Goal: Task Accomplishment & Management: Manage account settings

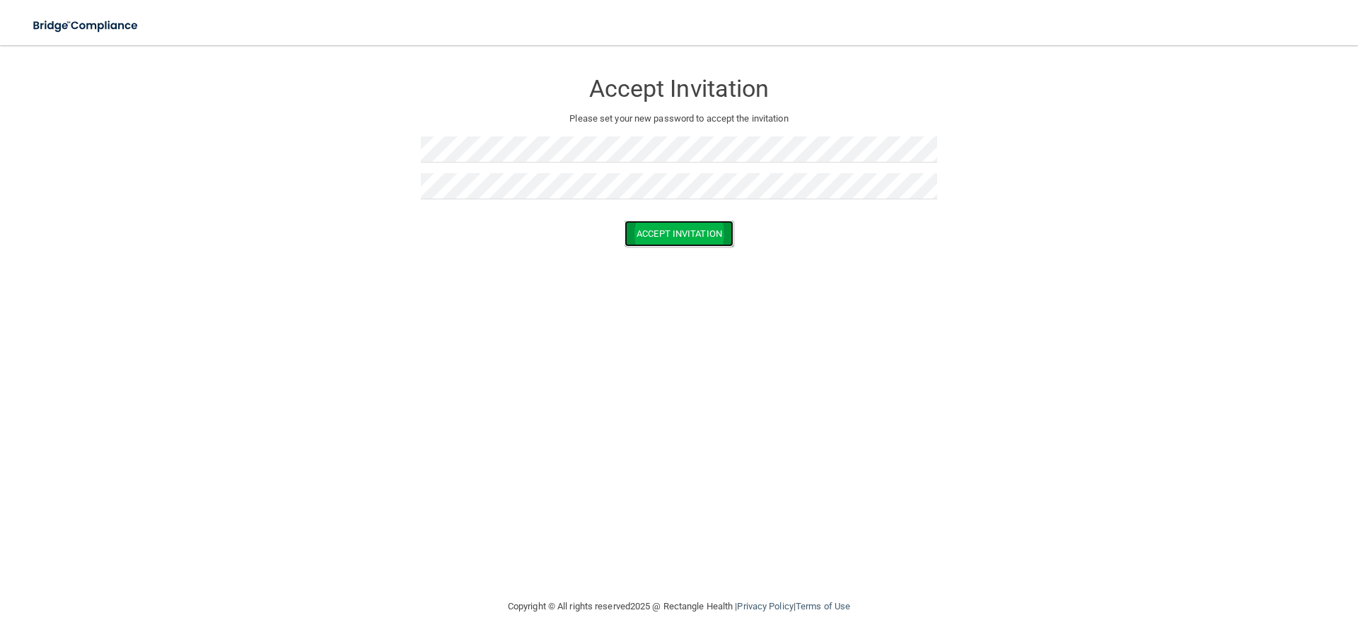
click at [677, 237] on button "Accept Invitation" at bounding box center [678, 234] width 109 height 26
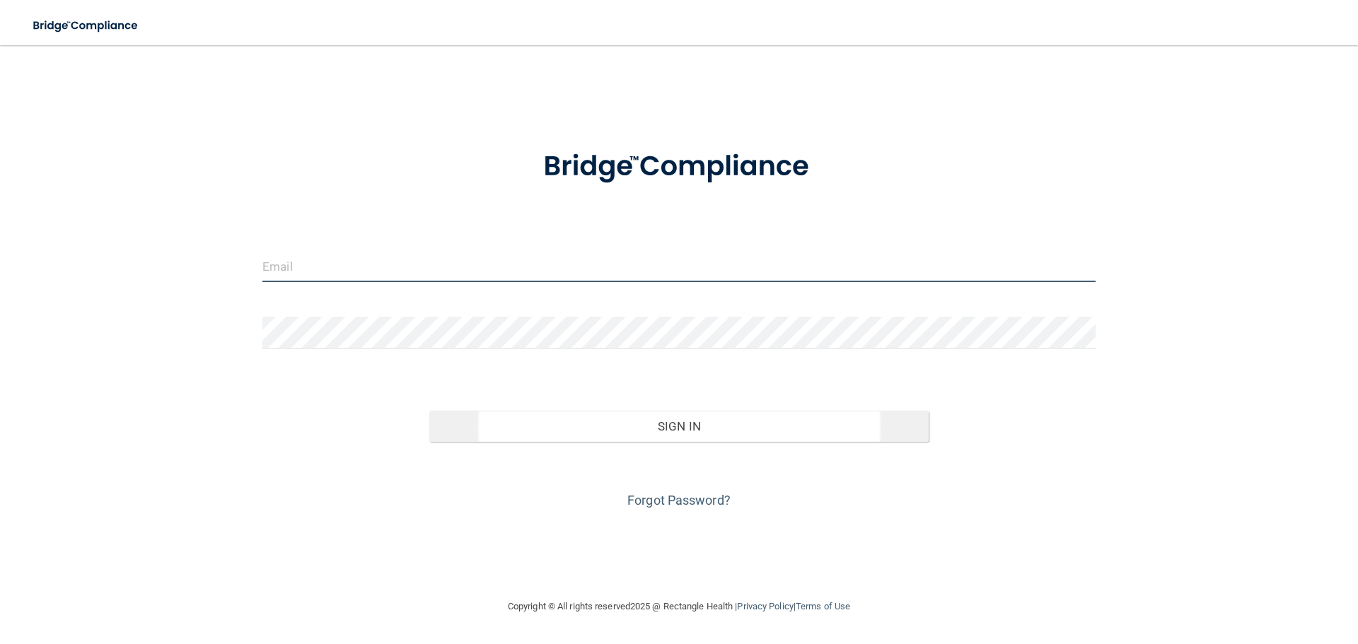
type input "[EMAIL_ADDRESS][DOMAIN_NAME]"
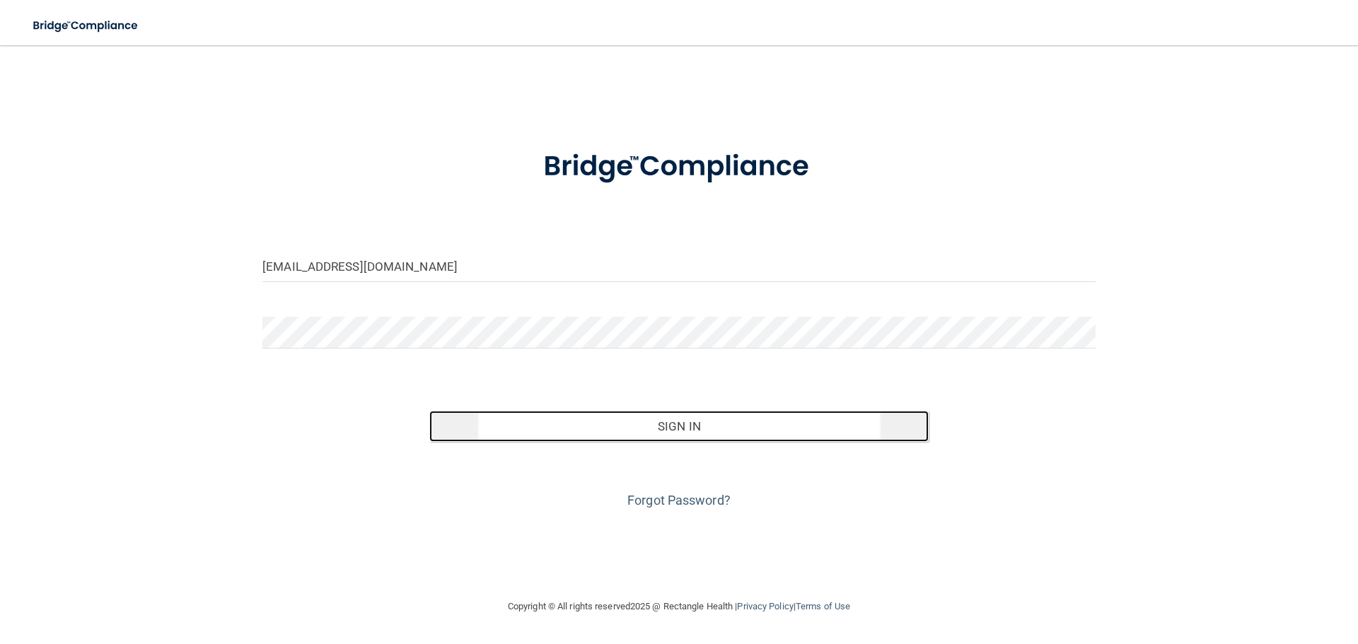
click at [477, 431] on button "Sign In" at bounding box center [679, 426] width 500 height 31
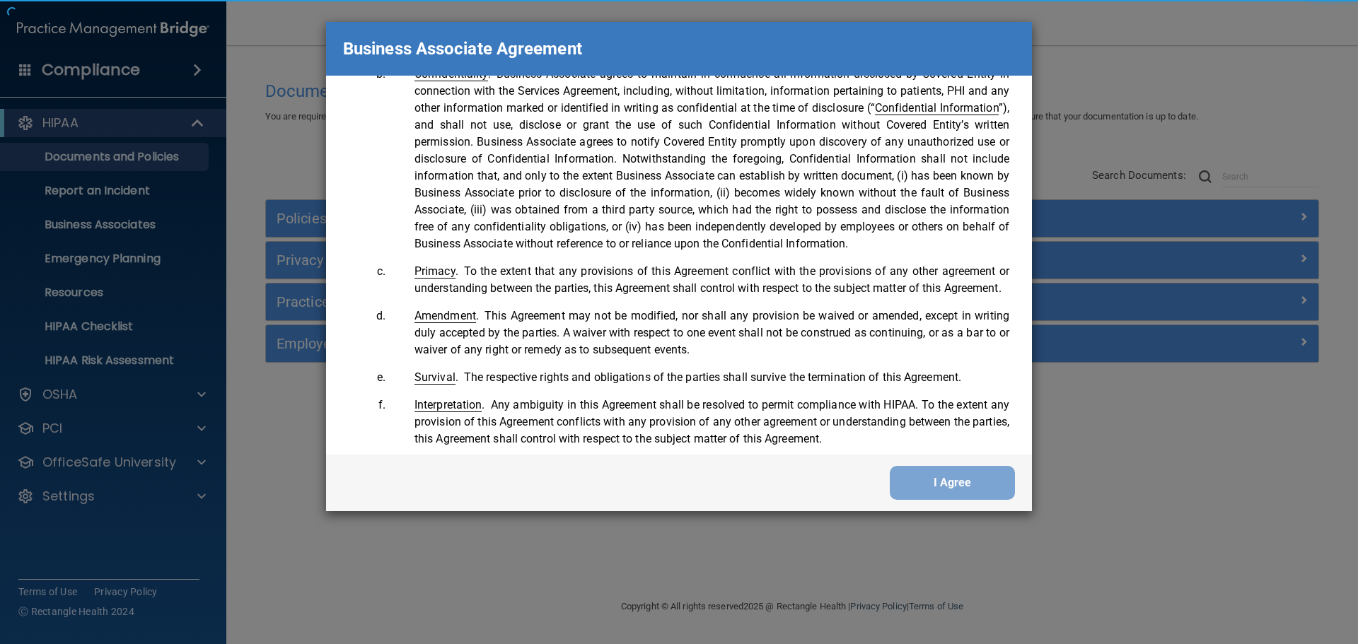
scroll to position [2883, 0]
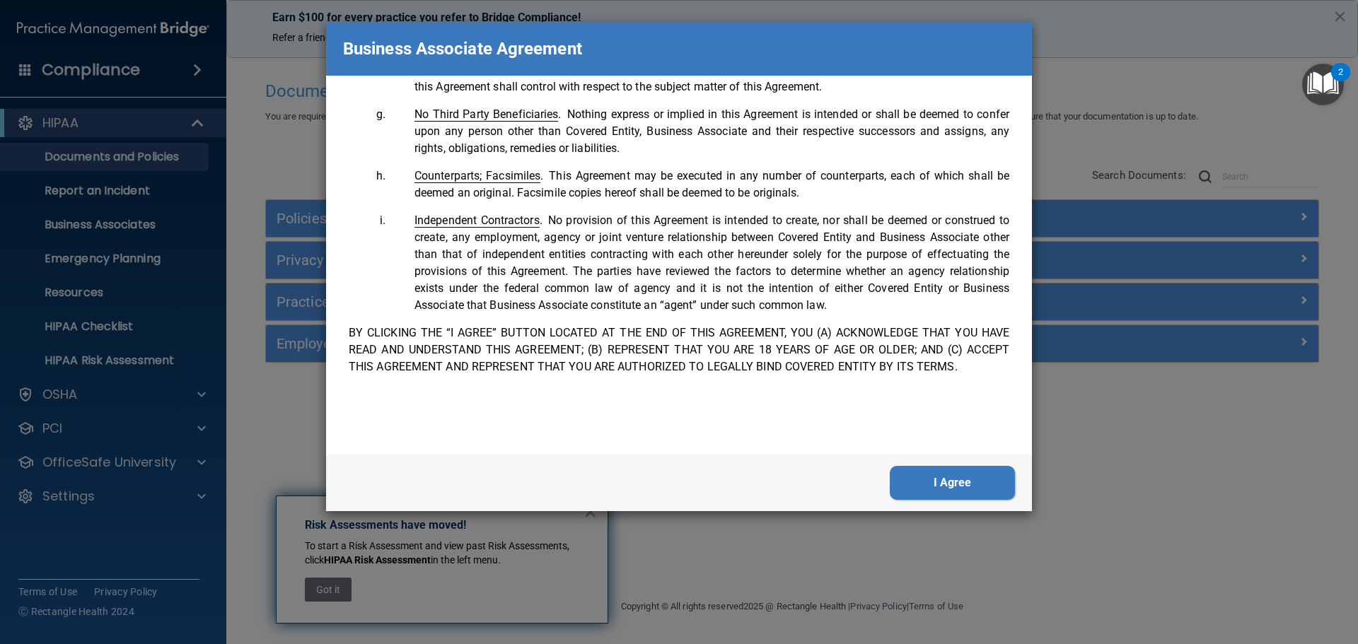
click at [958, 484] on button "I Agree" at bounding box center [951, 483] width 125 height 34
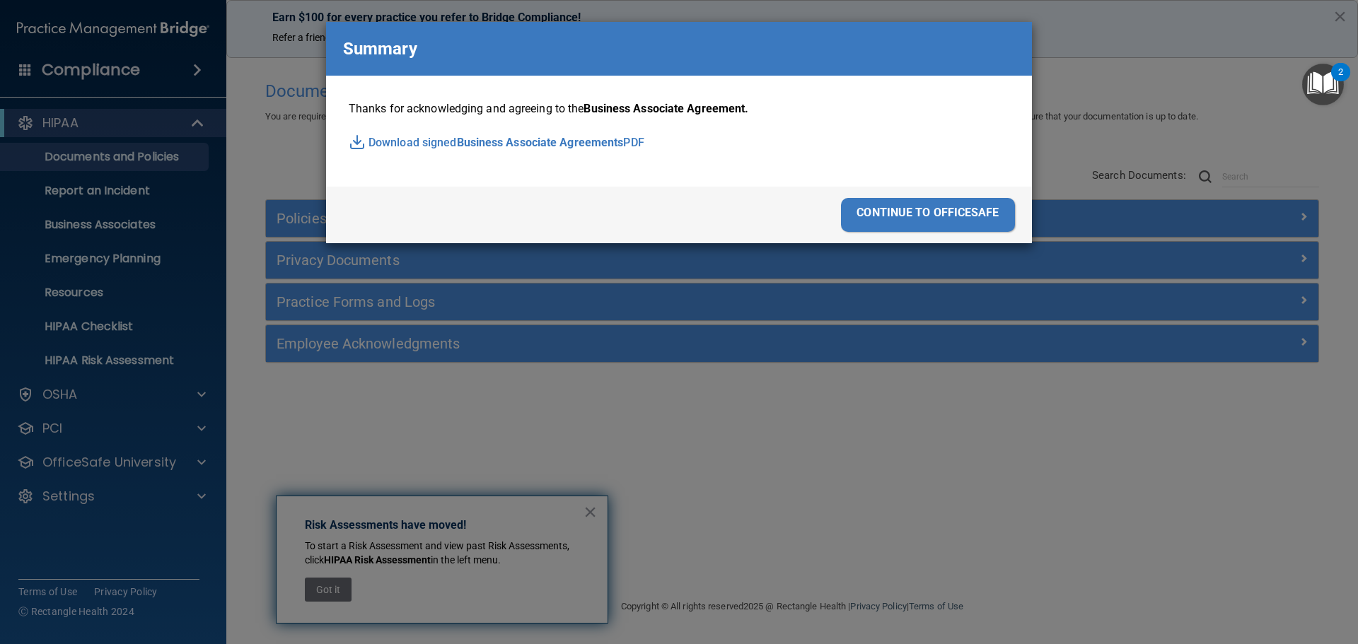
click at [872, 212] on div "continue to officesafe" at bounding box center [928, 215] width 174 height 34
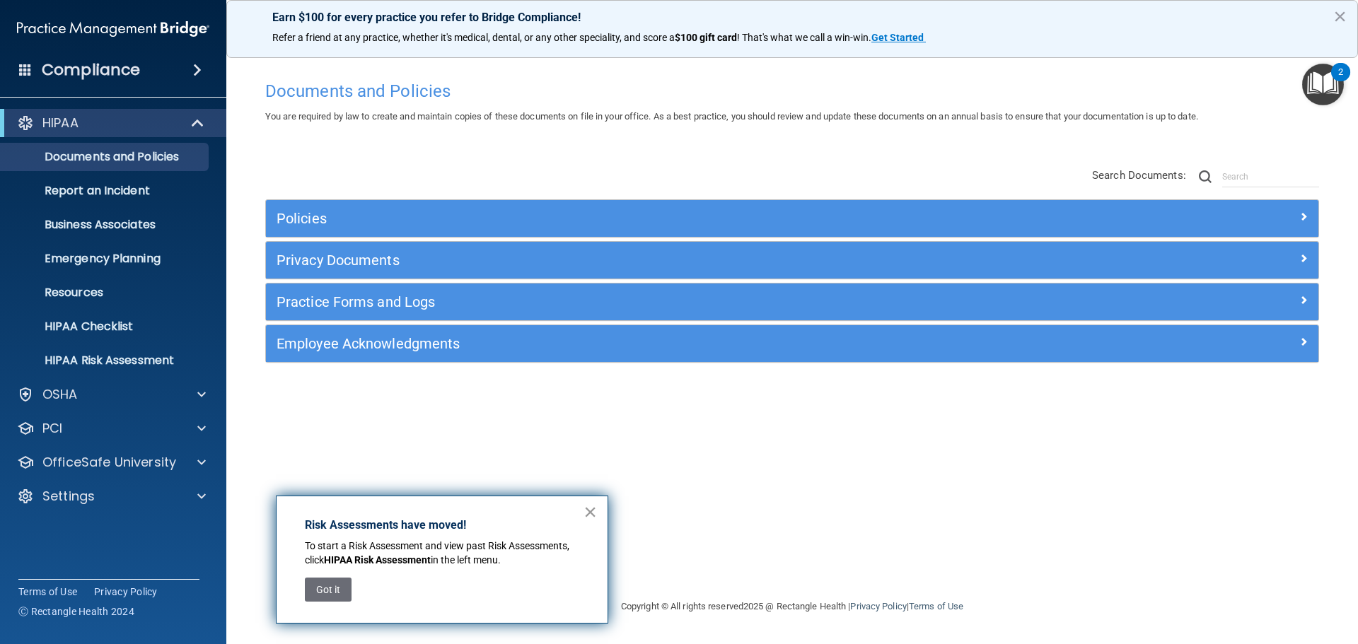
click at [592, 515] on button "×" at bounding box center [589, 512] width 13 height 23
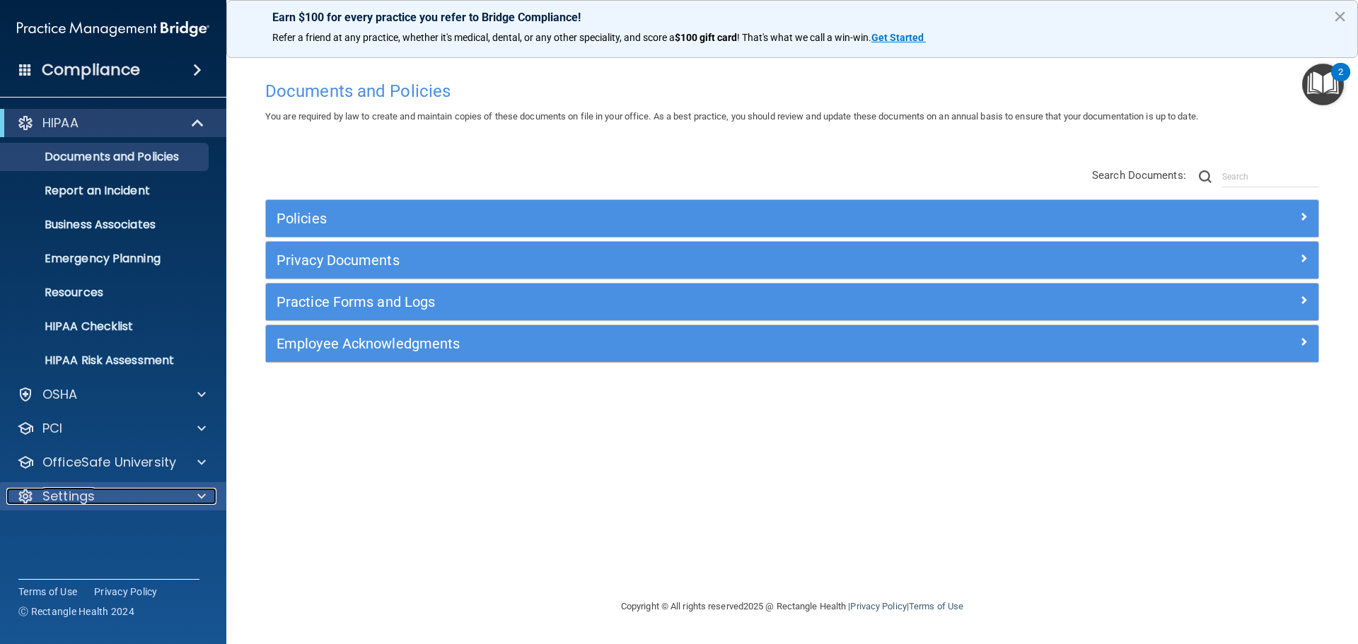
click at [141, 503] on div "Settings" at bounding box center [93, 496] width 175 height 17
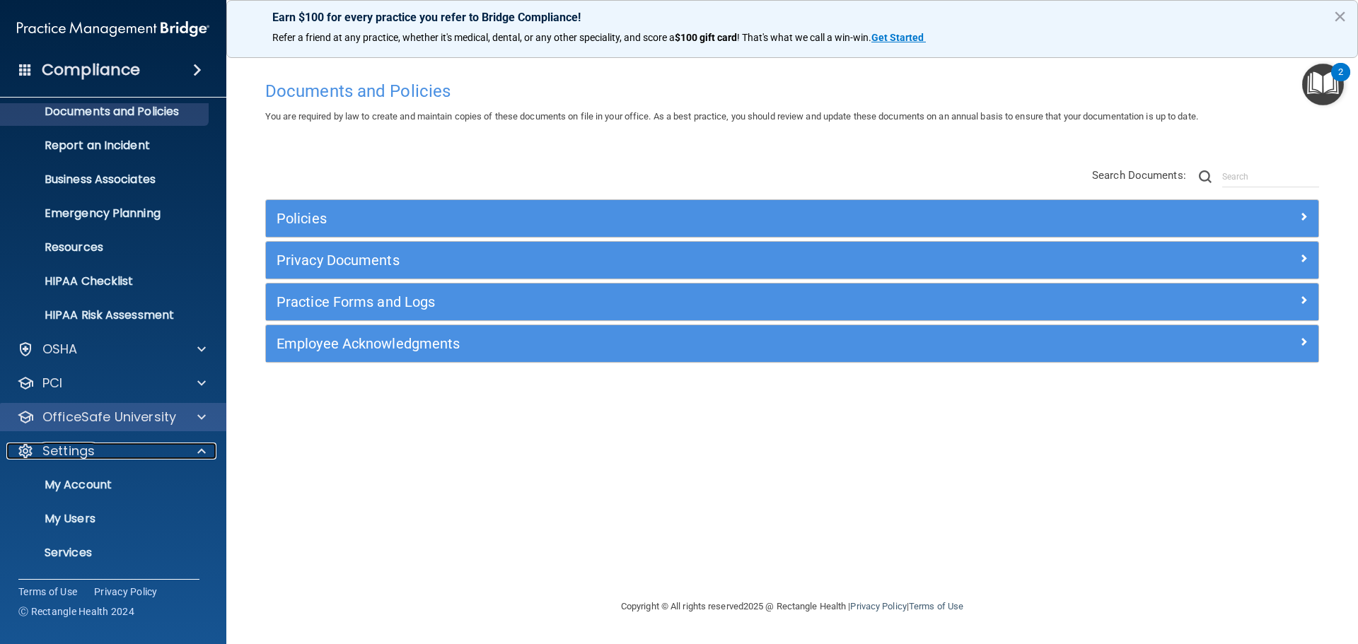
scroll to position [78, 0]
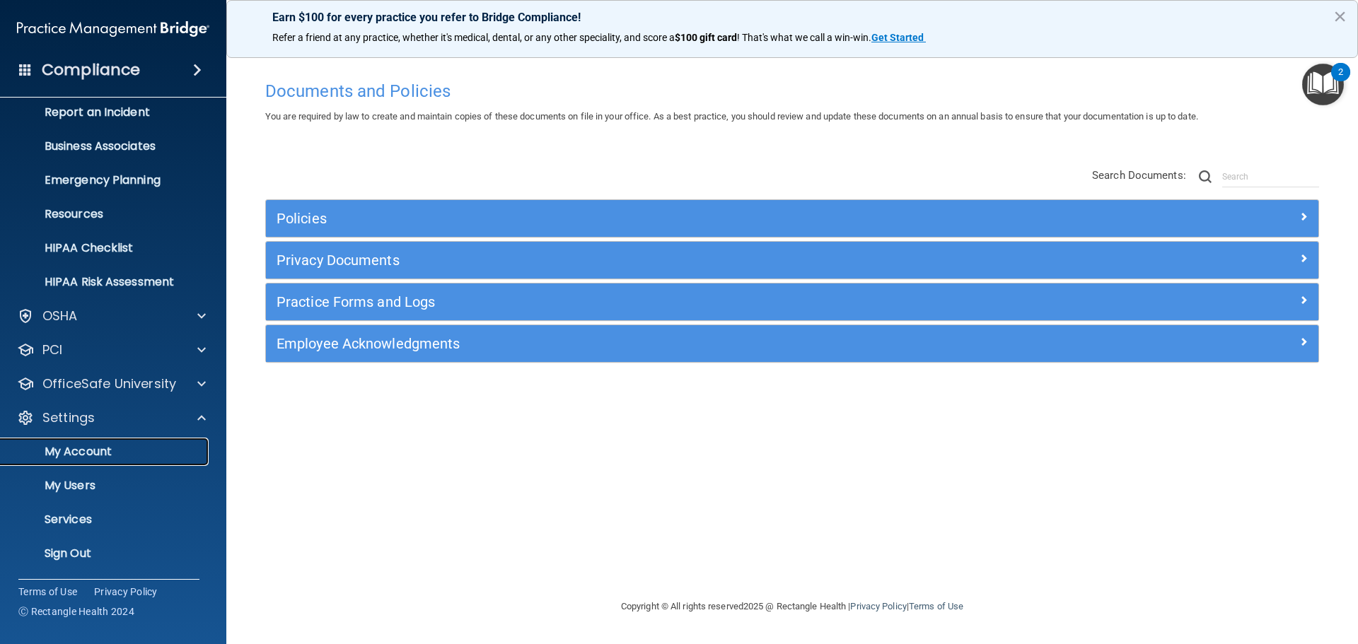
click at [88, 455] on p "My Account" at bounding box center [105, 452] width 193 height 14
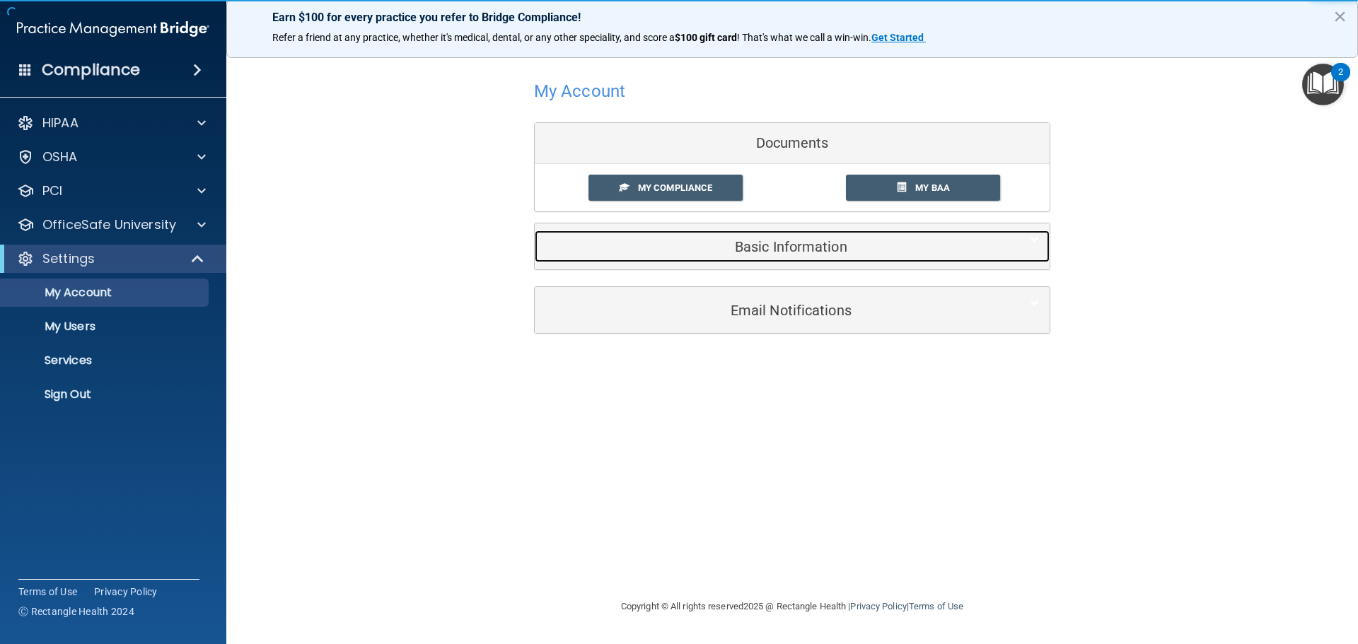
click at [794, 249] on h5 "Basic Information" at bounding box center [770, 247] width 450 height 16
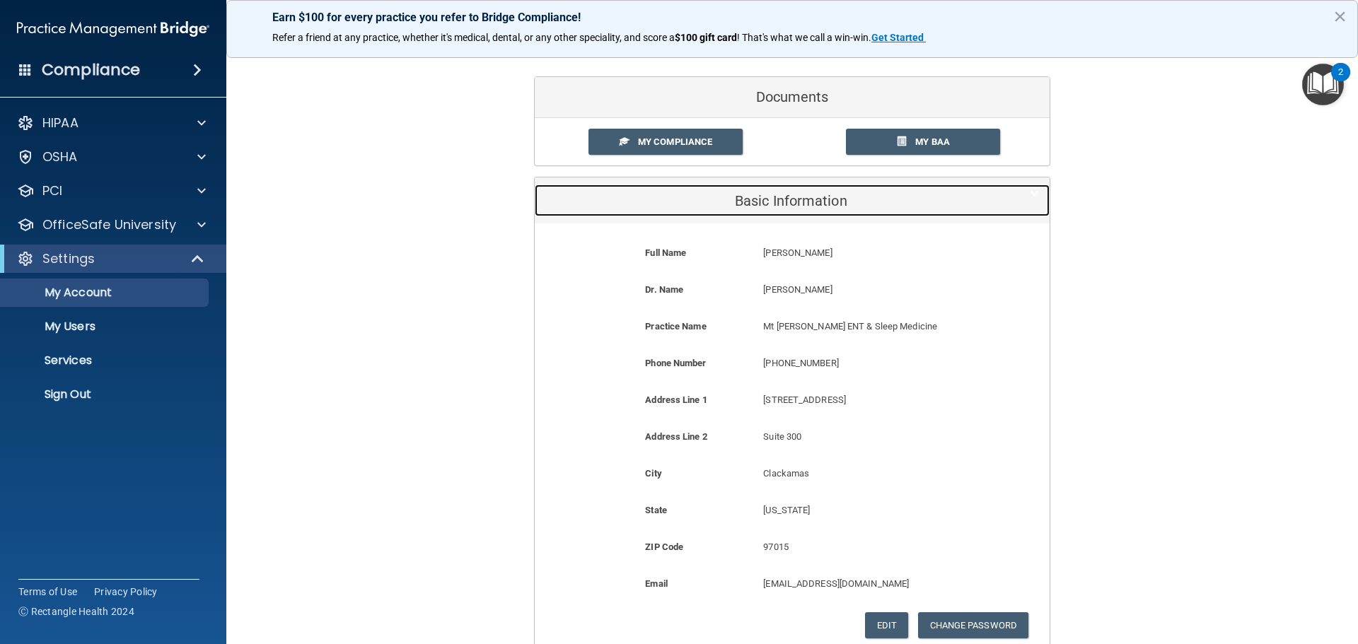
scroll to position [71, 0]
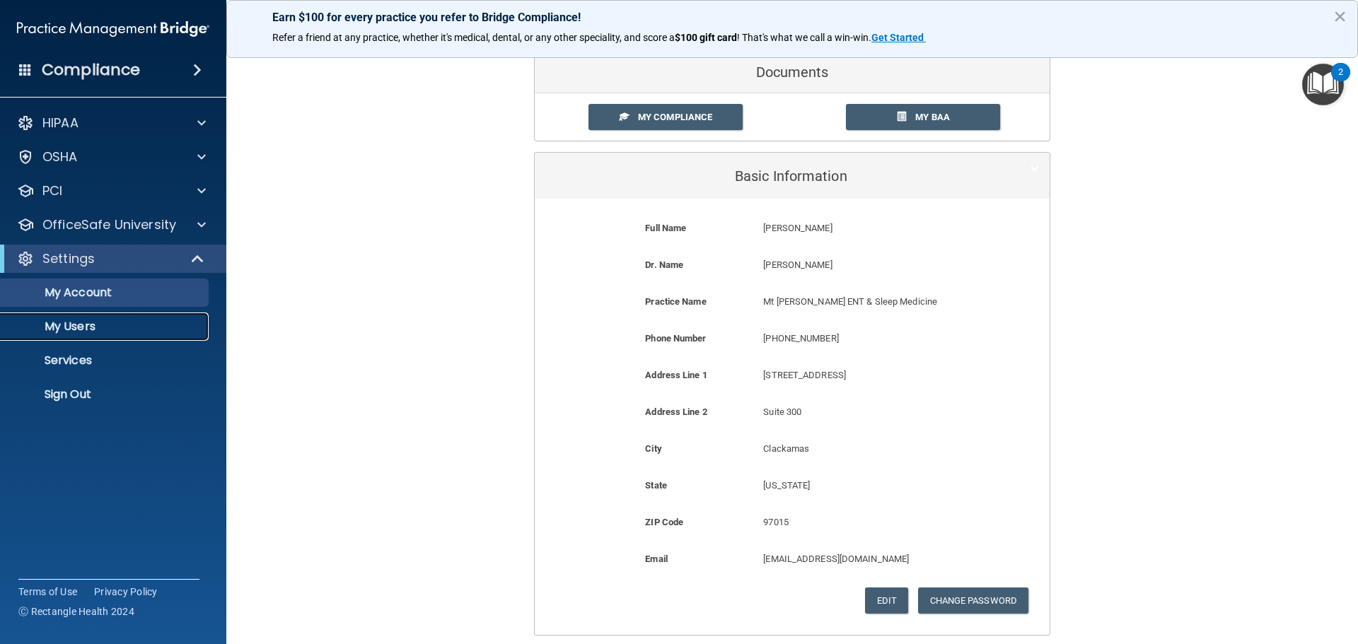
click at [57, 326] on p "My Users" at bounding box center [105, 327] width 193 height 14
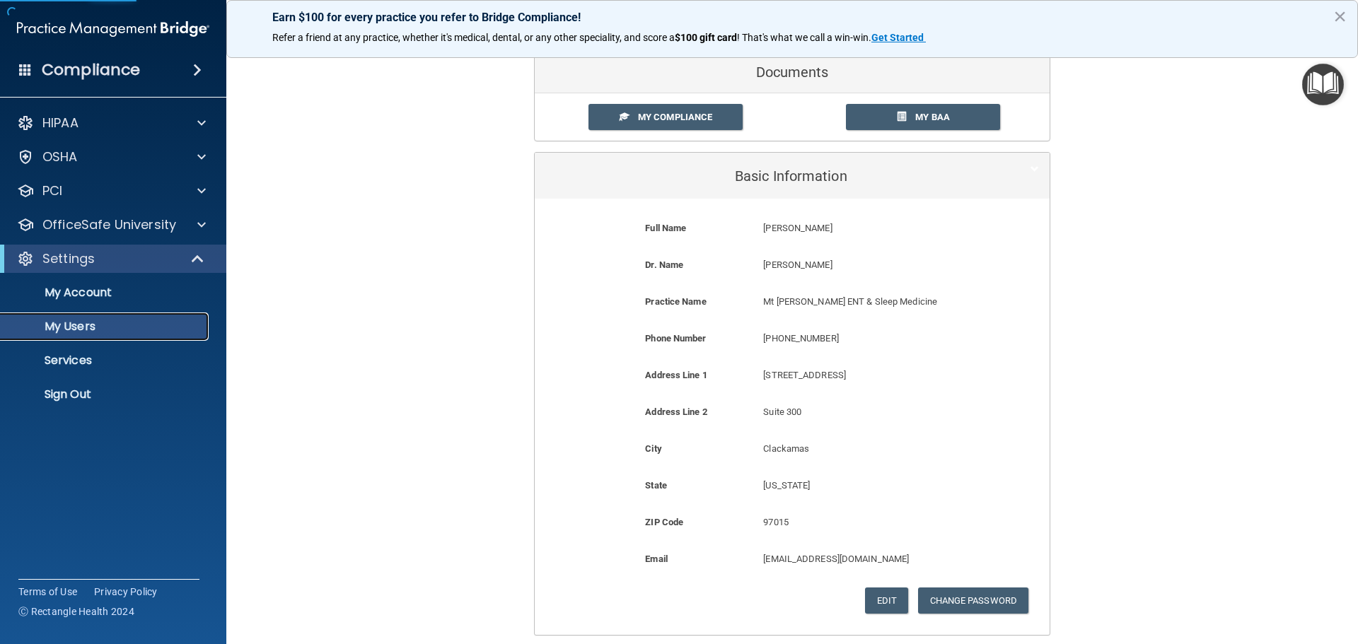
select select "20"
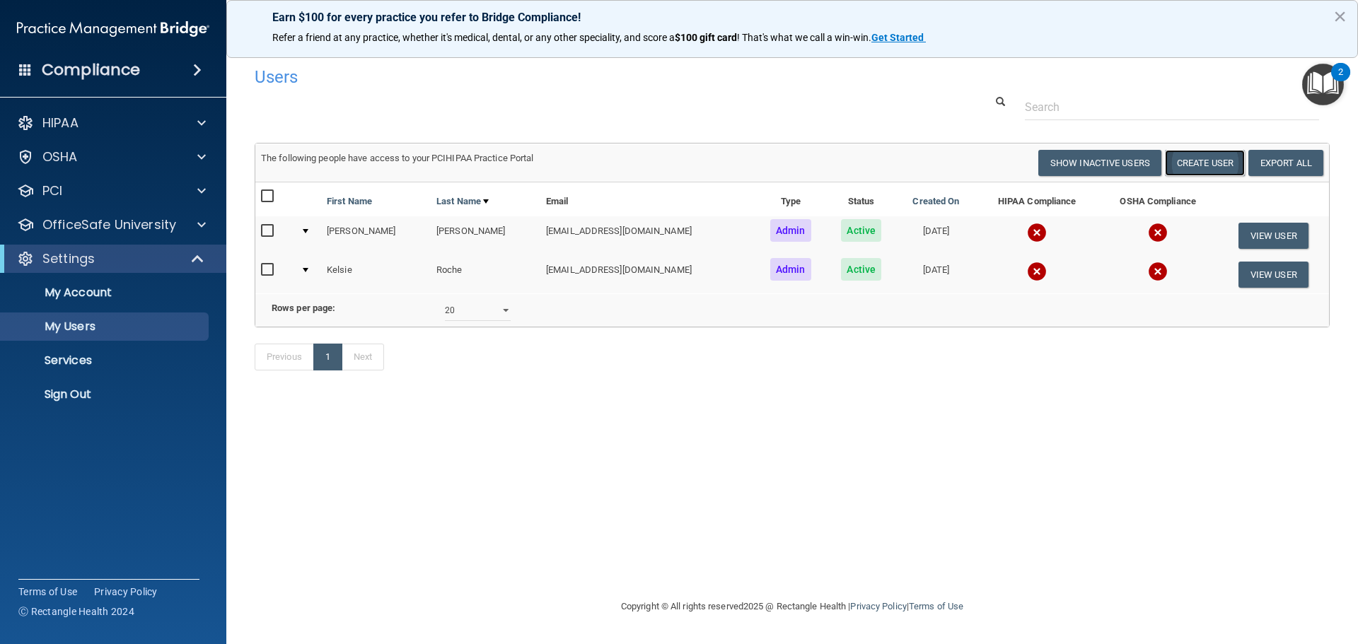
click at [1202, 158] on button "Create User" at bounding box center [1205, 163] width 80 height 26
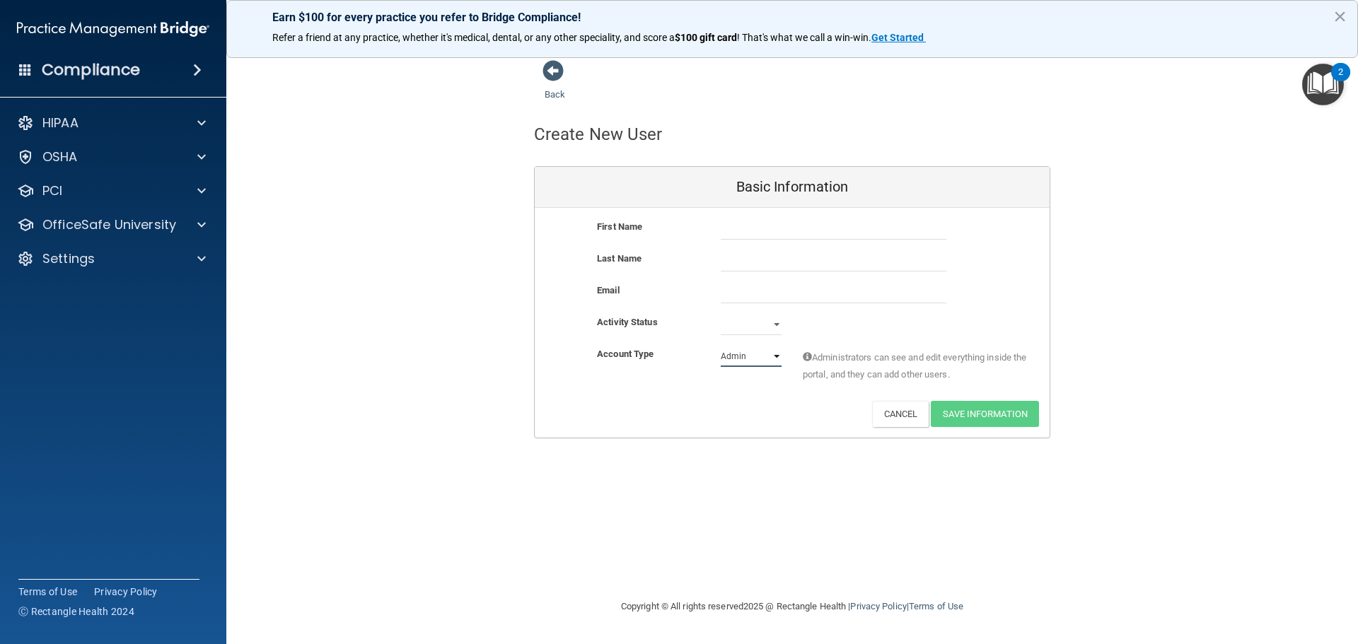
click at [736, 355] on select "Admin Member" at bounding box center [751, 356] width 61 height 21
click at [554, 79] on span at bounding box center [552, 70] width 21 height 21
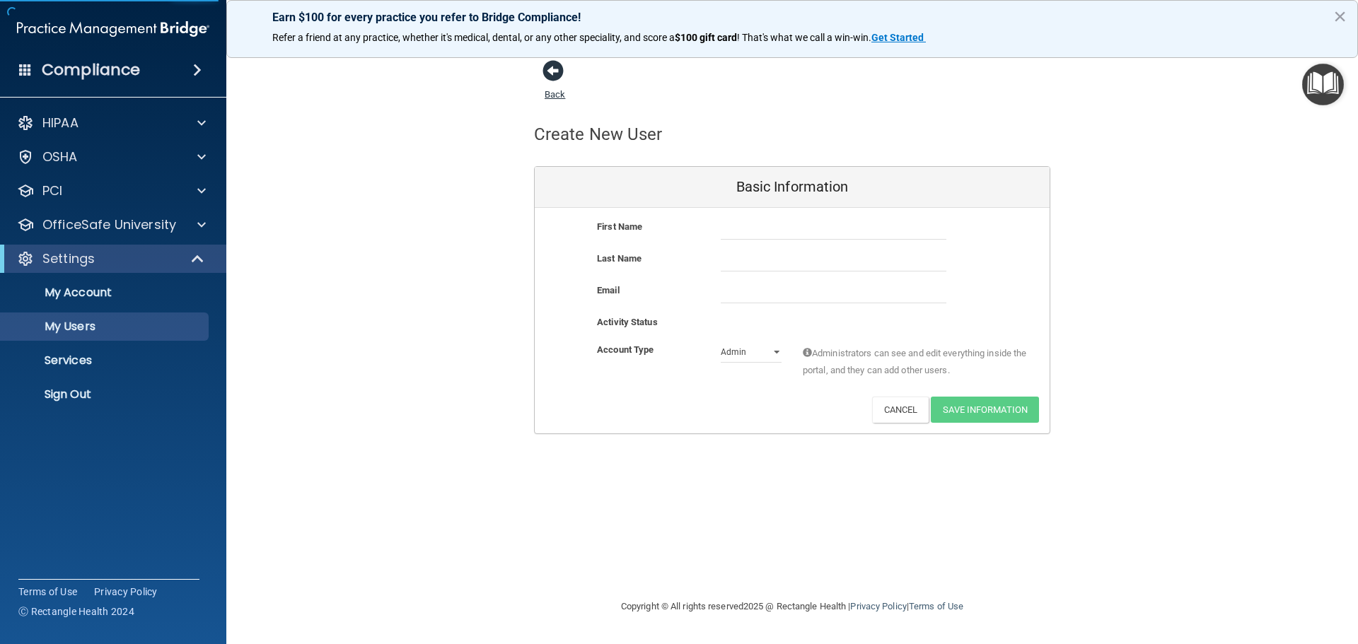
select select "20"
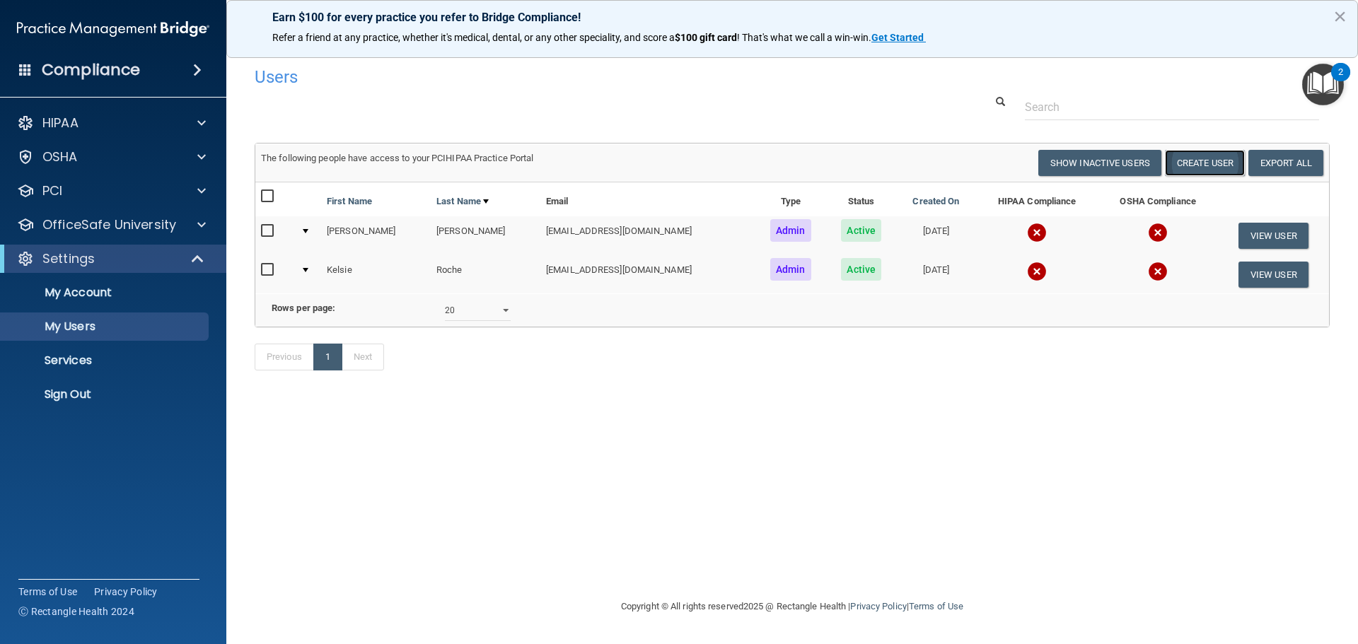
click at [1179, 158] on button "Create User" at bounding box center [1205, 163] width 80 height 26
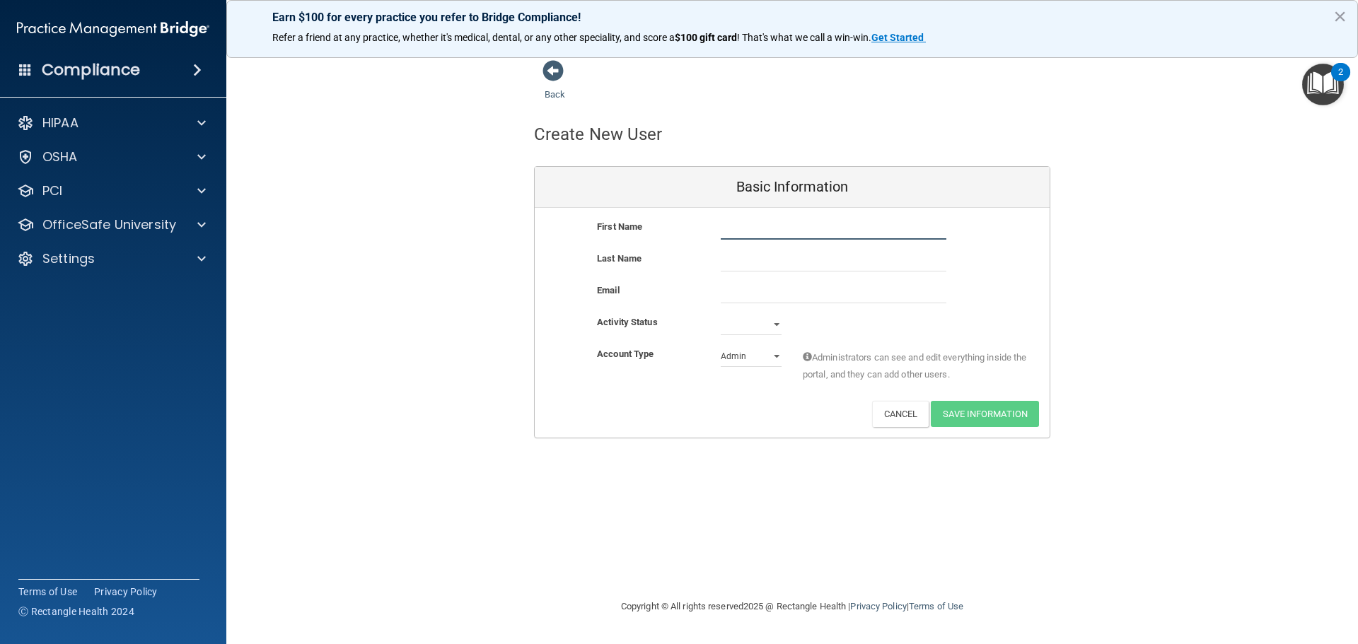
click at [766, 233] on input "text" at bounding box center [834, 228] width 226 height 21
type input "[PERSON_NAME]"
click at [762, 259] on input "text" at bounding box center [834, 260] width 226 height 21
type input "Caceres"
click at [915, 288] on input "email" at bounding box center [834, 292] width 226 height 21
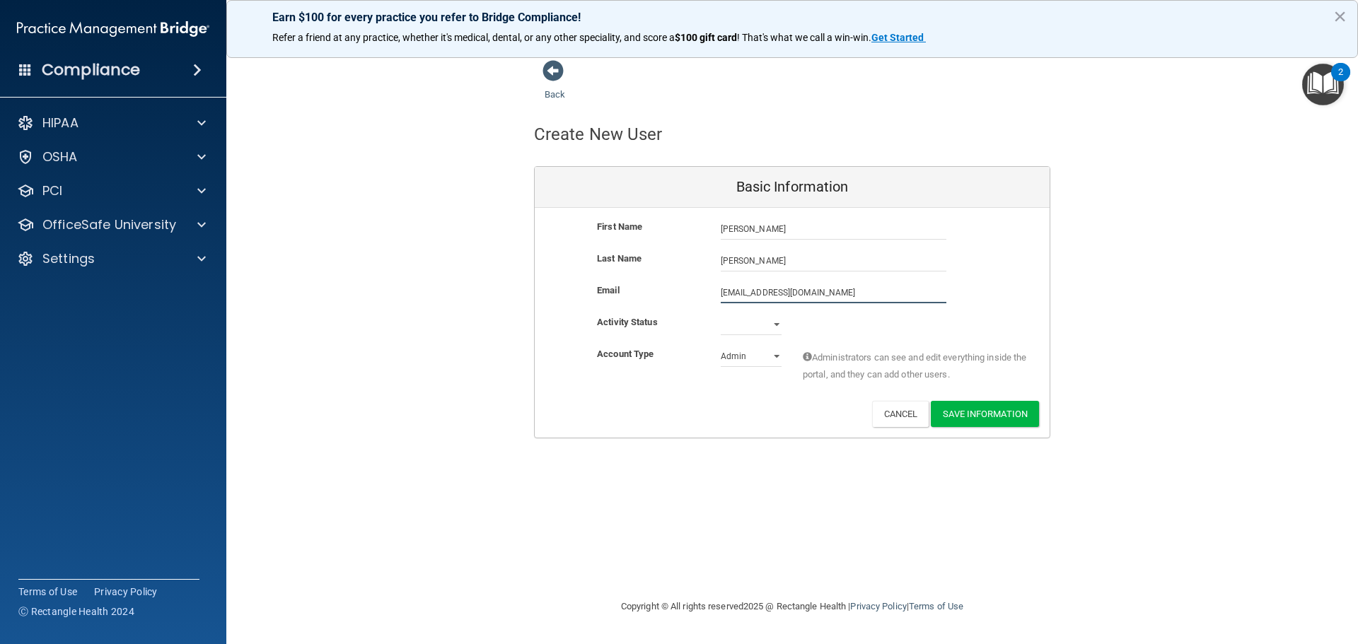
type input "dcaceres@mtscottent.com"
click at [779, 321] on select "Active Inactive" at bounding box center [751, 327] width 61 height 21
select select "active"
click at [721, 314] on select "Active Inactive" at bounding box center [751, 324] width 61 height 21
click at [734, 351] on select "Admin Member" at bounding box center [751, 356] width 61 height 21
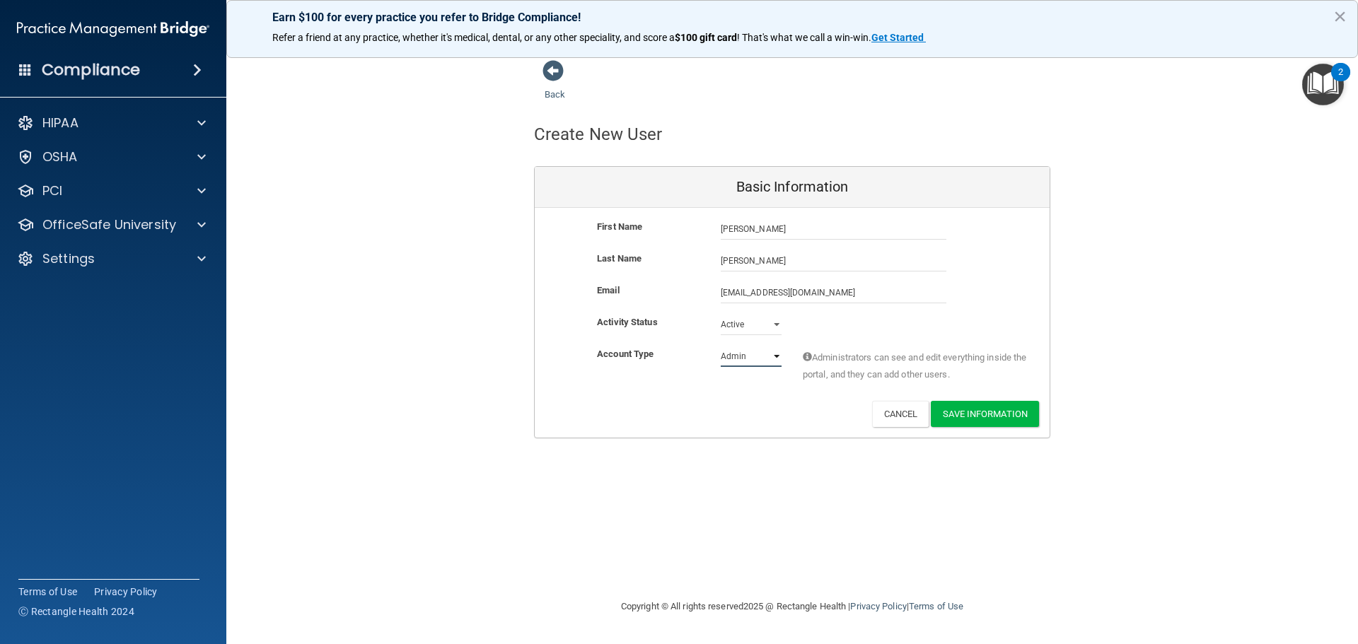
select select "practice_member"
click at [721, 346] on select "Admin Member" at bounding box center [751, 356] width 61 height 21
click at [976, 414] on button "Save Information" at bounding box center [985, 414] width 108 height 26
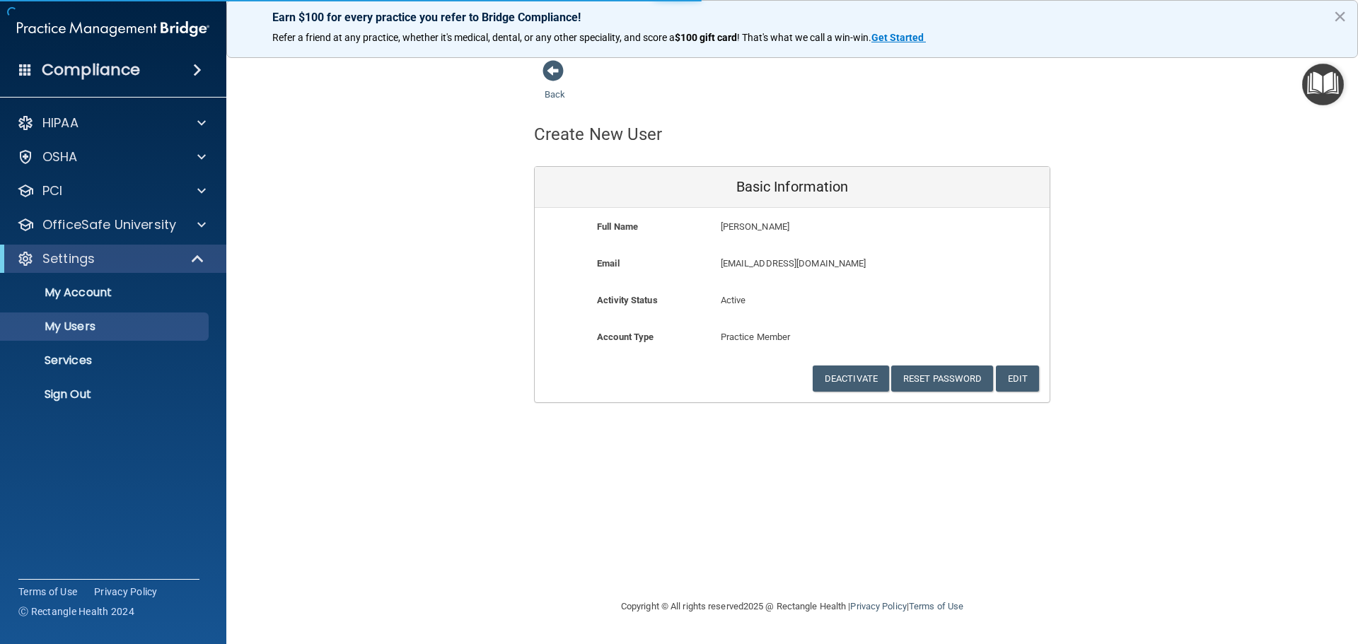
select select "20"
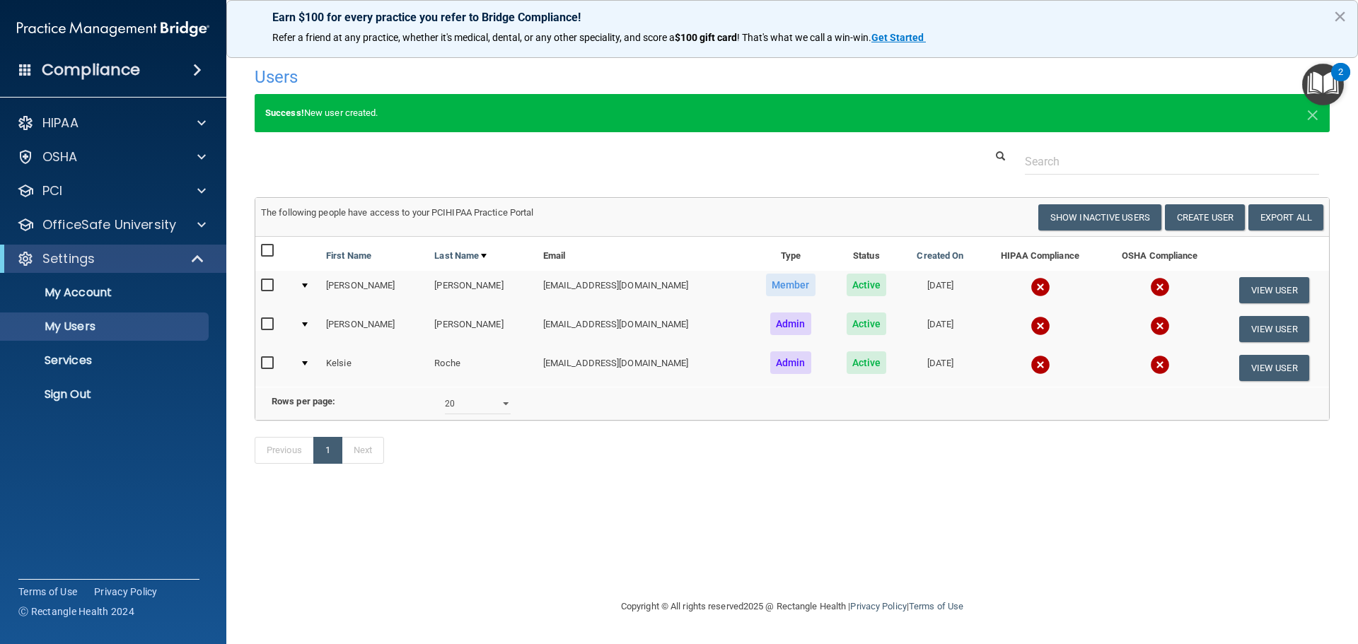
click at [1030, 286] on img at bounding box center [1040, 287] width 20 height 20
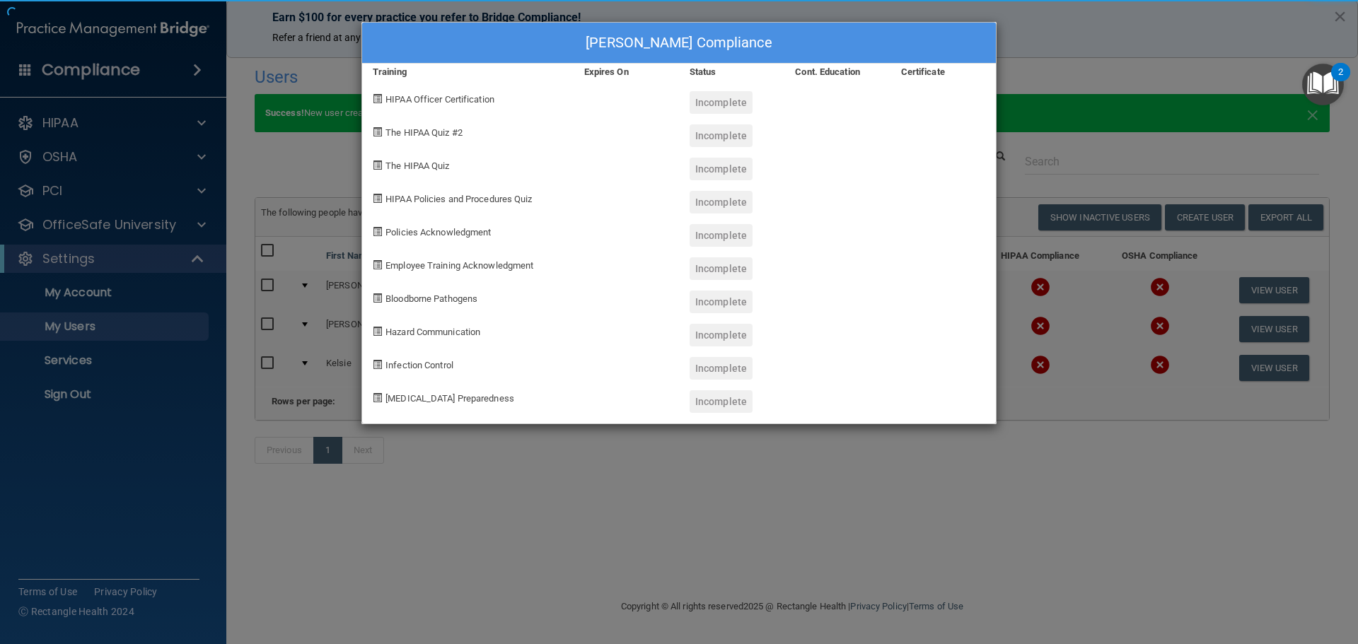
click at [1008, 281] on div "Dominique Caceres's Compliance Training Expires On Status Cont. Education Certi…" at bounding box center [679, 322] width 1358 height 644
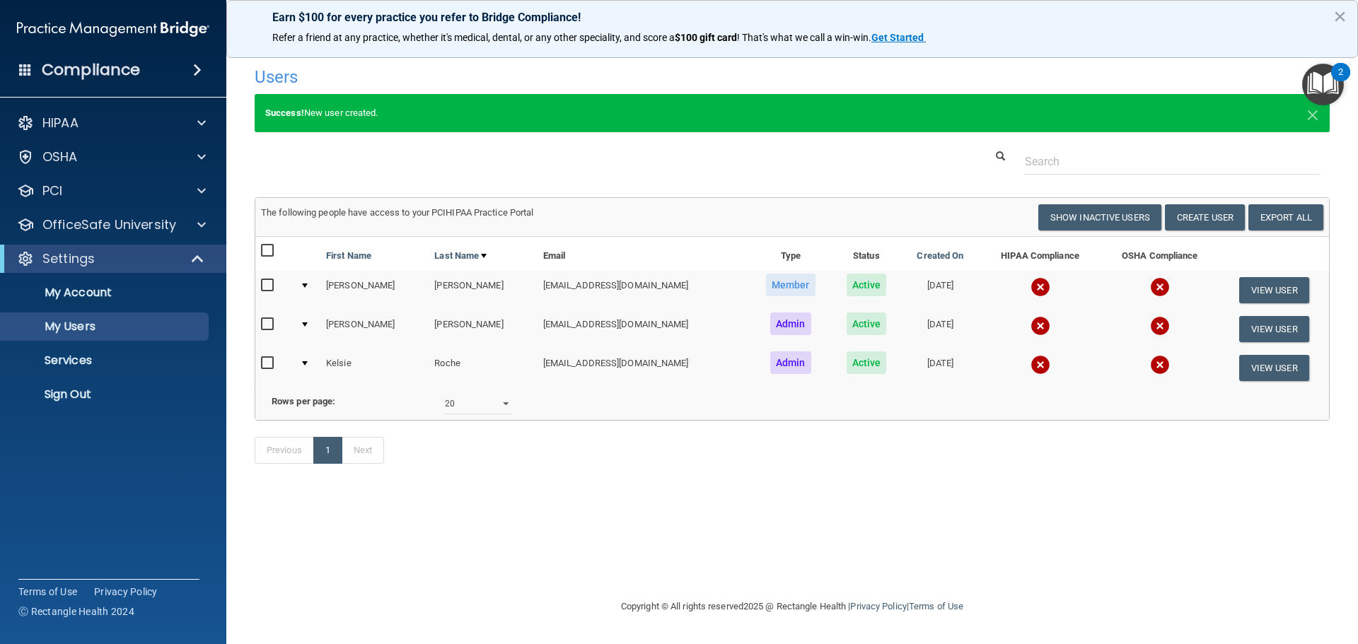
click at [1030, 284] on img at bounding box center [1040, 287] width 20 height 20
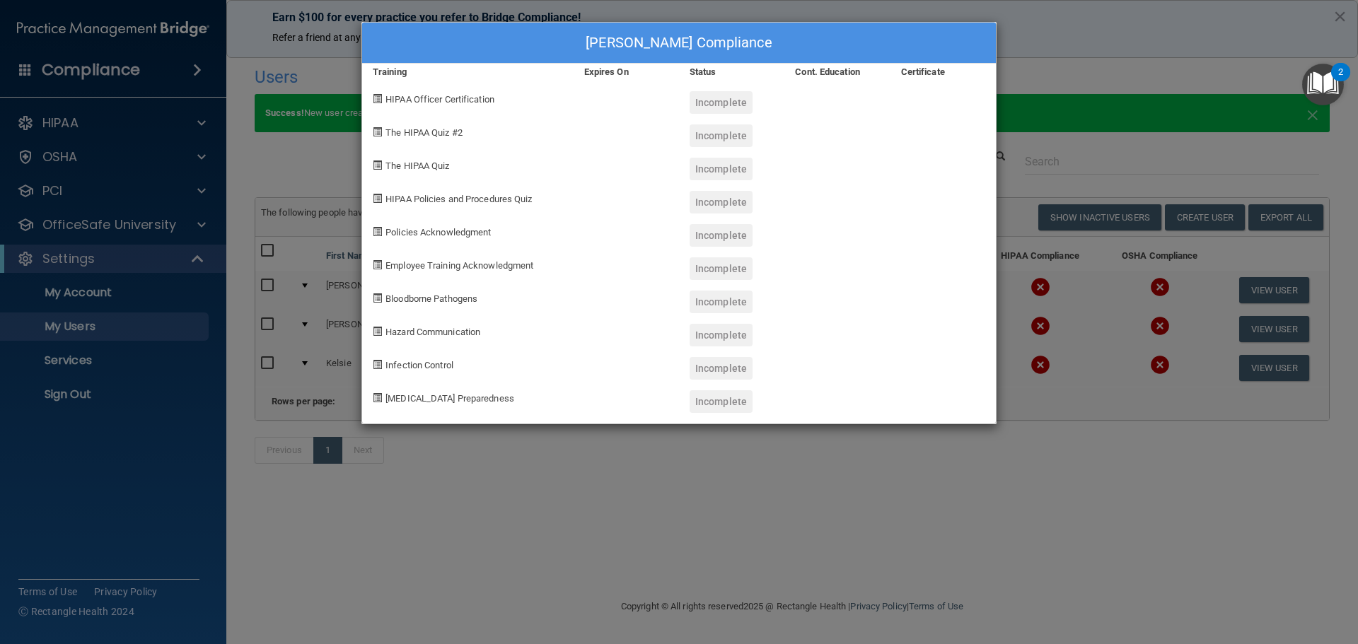
click at [1112, 573] on div "Dominique Caceres's Compliance Training Expires On Status Cont. Education Certi…" at bounding box center [679, 322] width 1358 height 644
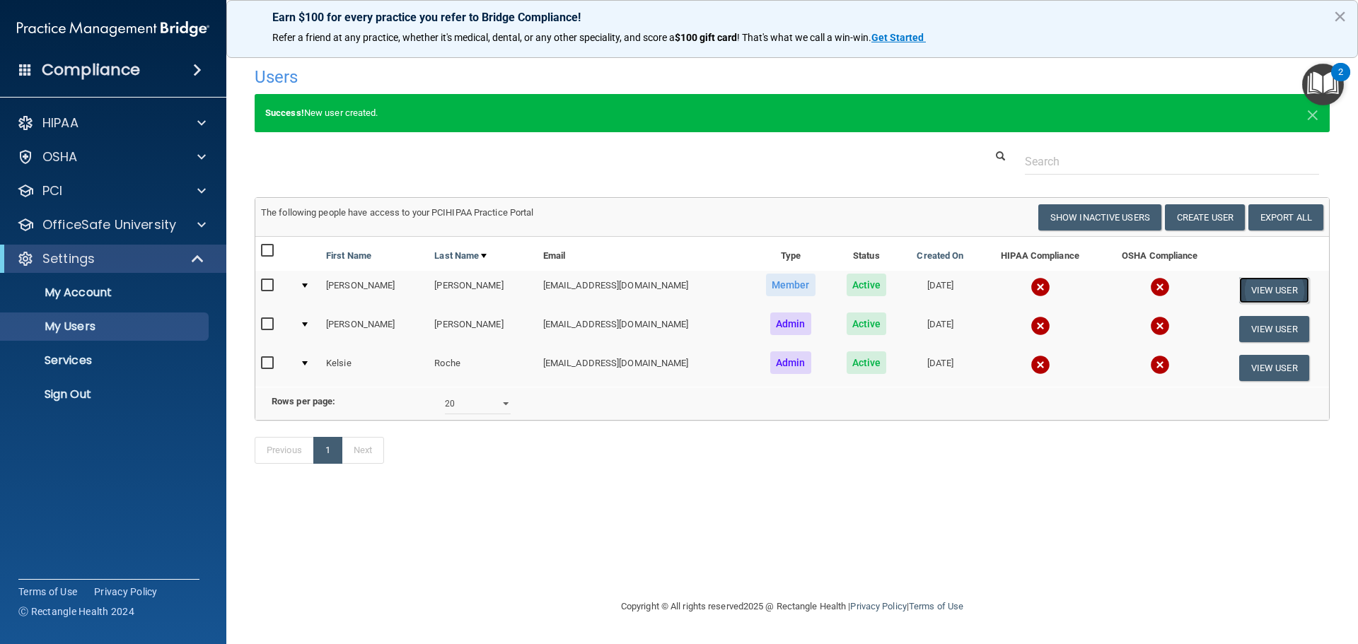
click at [1245, 289] on button "View User" at bounding box center [1274, 290] width 70 height 26
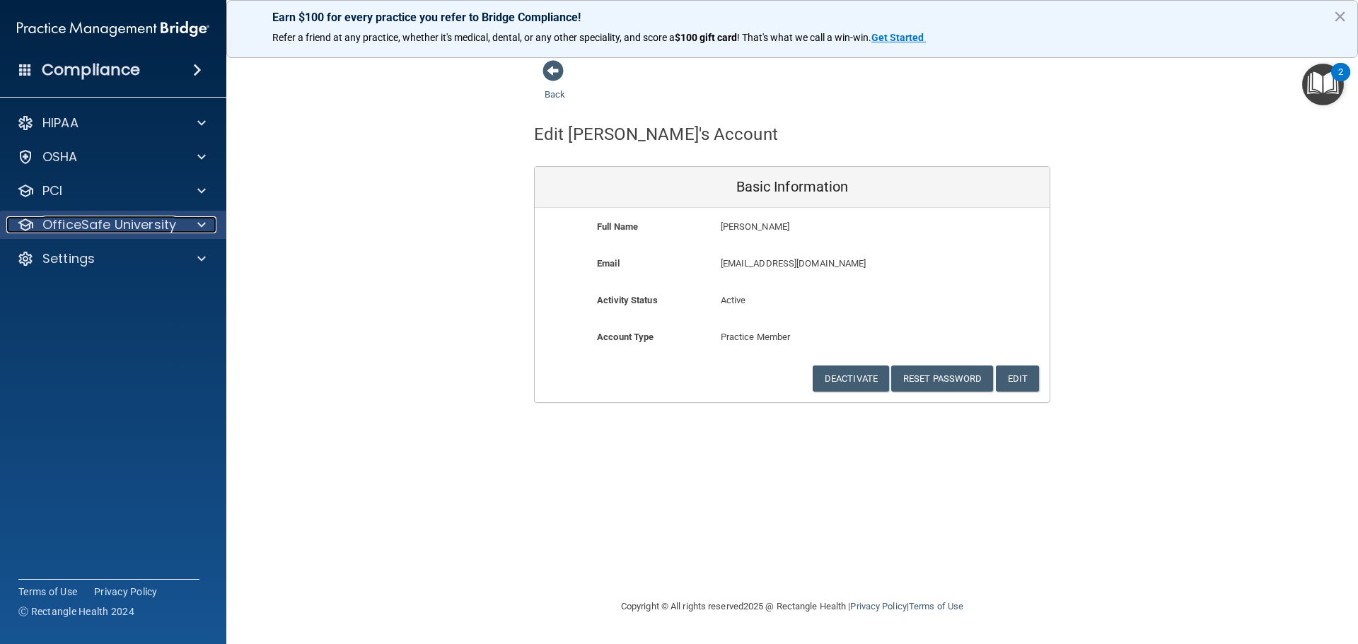
click at [153, 231] on p "OfficeSafe University" at bounding box center [109, 224] width 134 height 17
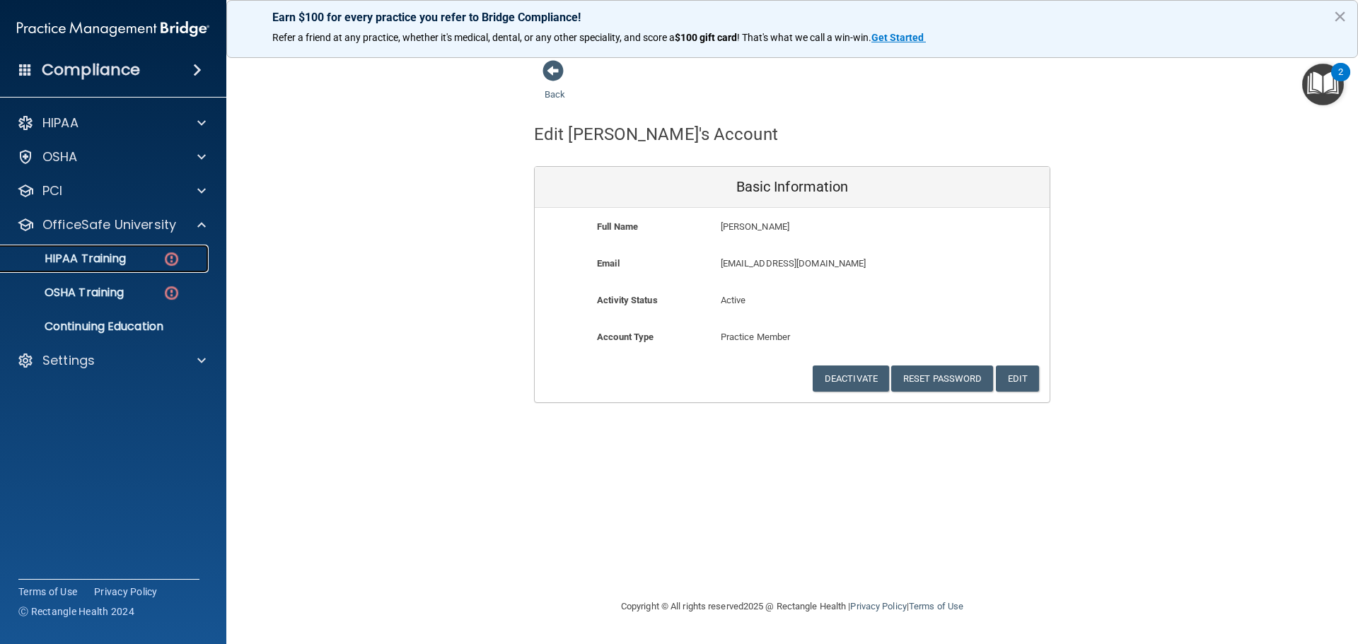
click at [91, 257] on p "HIPAA Training" at bounding box center [67, 259] width 117 height 14
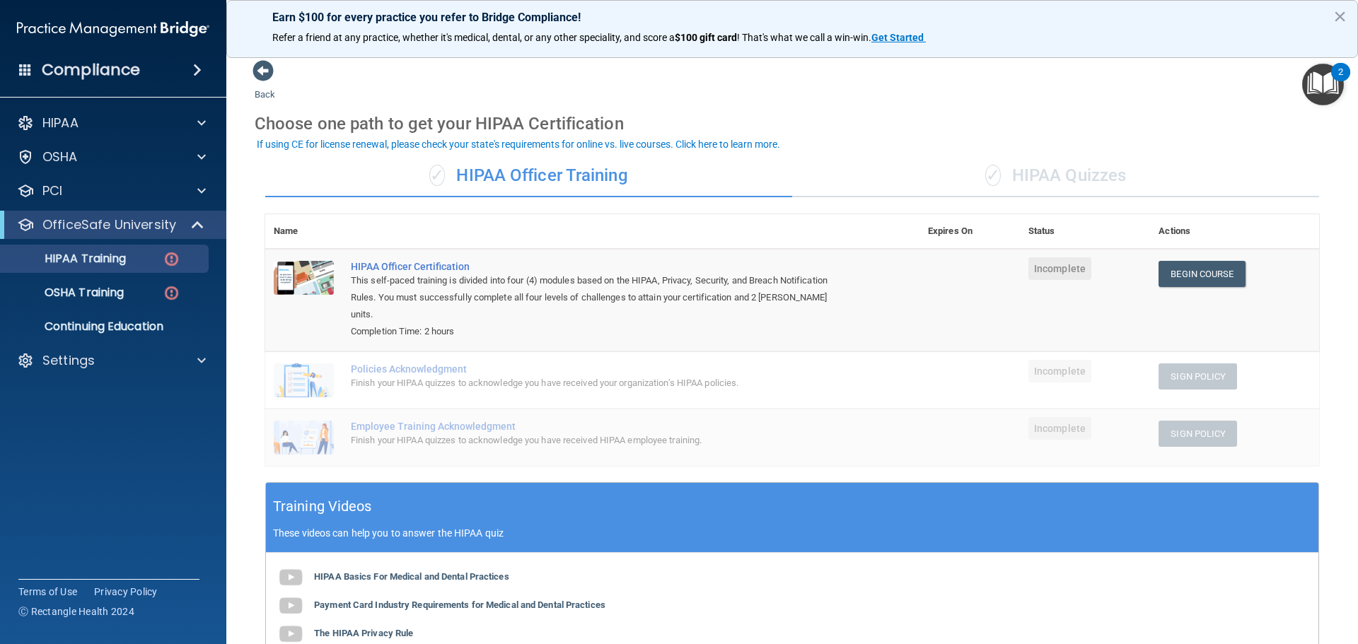
click at [985, 170] on span "✓" at bounding box center [993, 175] width 16 height 21
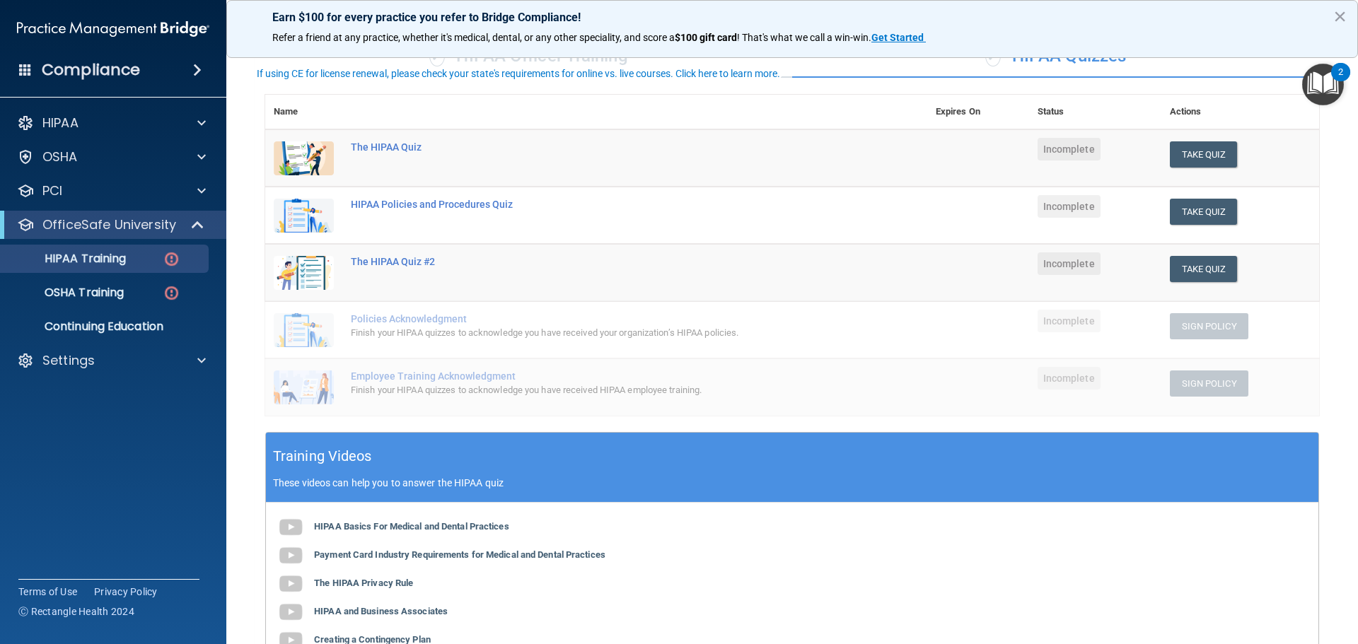
scroll to position [71, 0]
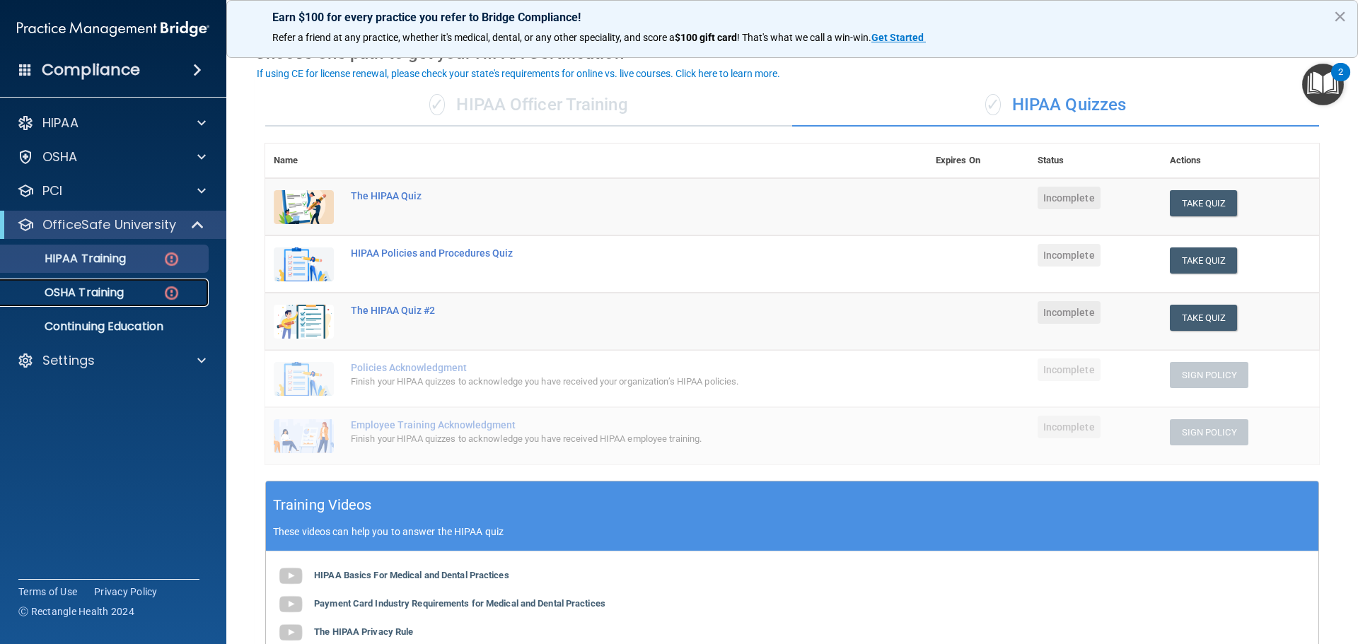
click at [93, 291] on p "OSHA Training" at bounding box center [66, 293] width 115 height 14
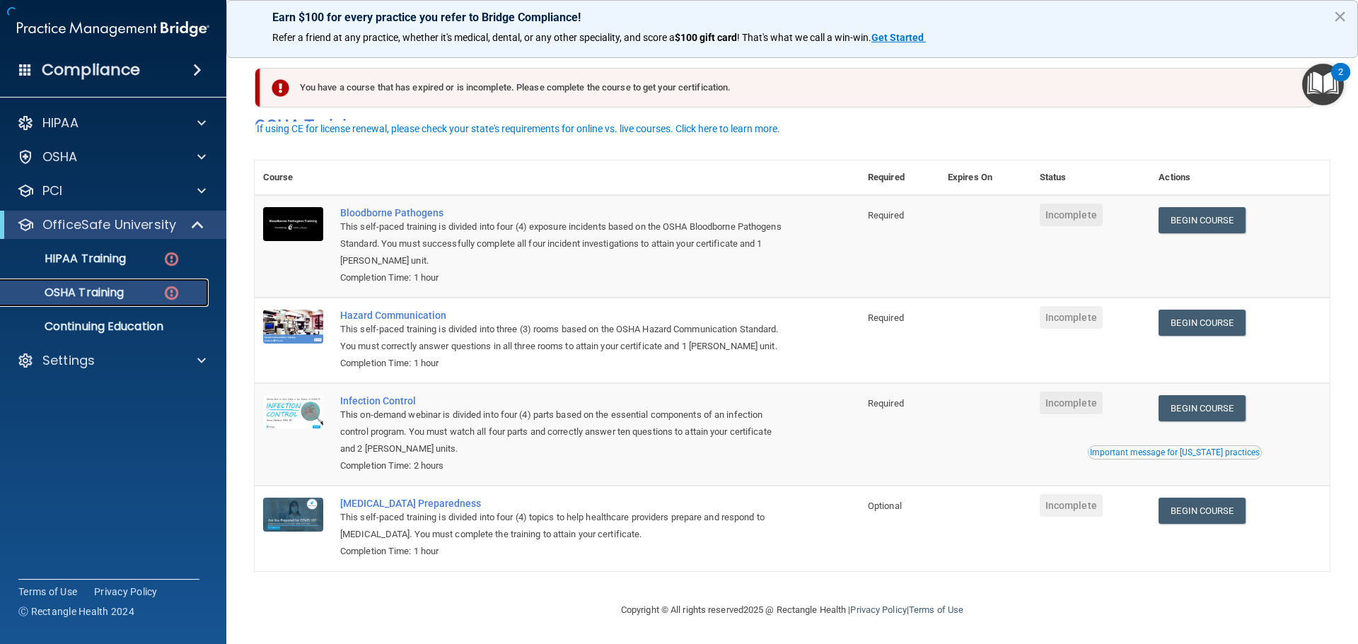
scroll to position [23, 0]
click at [145, 228] on p "OfficeSafe University" at bounding box center [109, 224] width 134 height 17
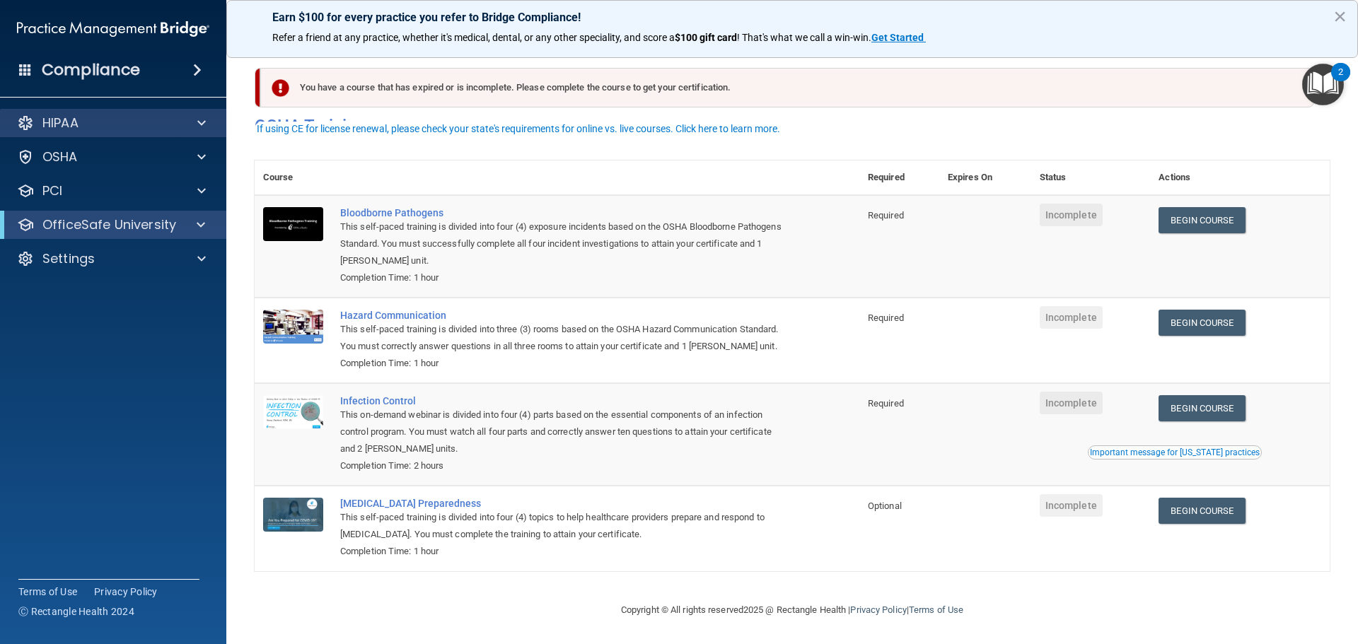
click at [78, 110] on div "HIPAA" at bounding box center [113, 123] width 227 height 28
click at [47, 115] on p "HIPAA" at bounding box center [60, 123] width 36 height 17
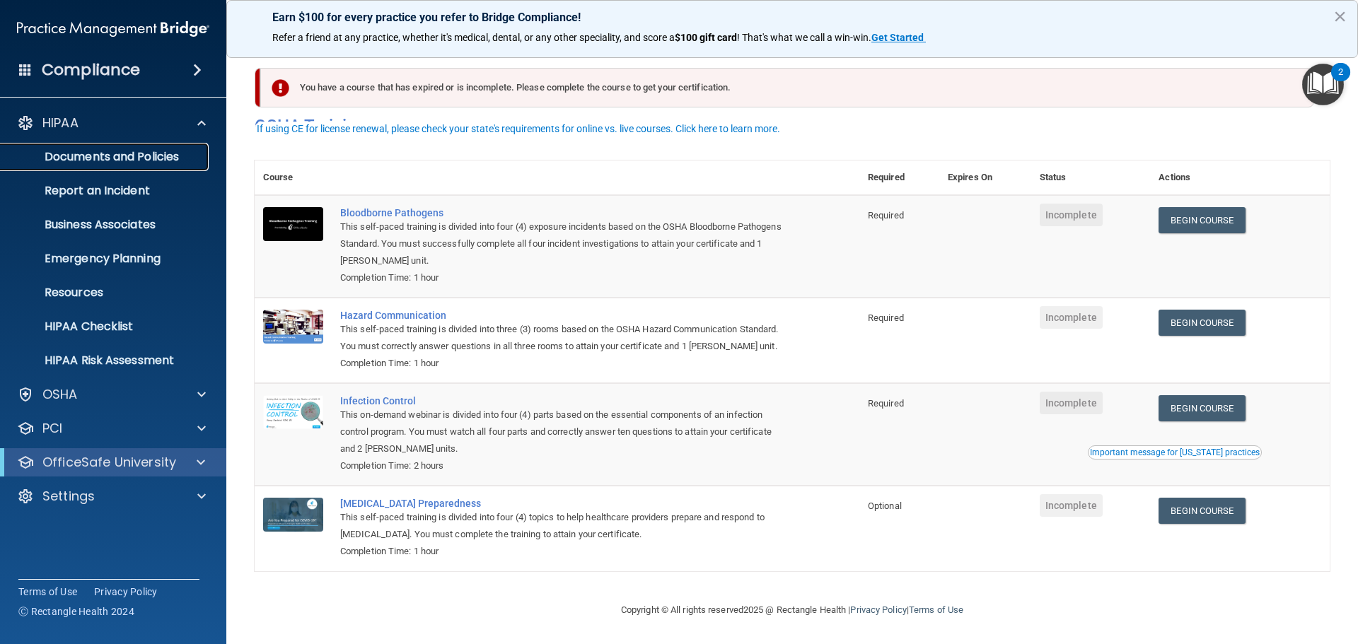
click at [96, 153] on p "Documents and Policies" at bounding box center [105, 157] width 193 height 14
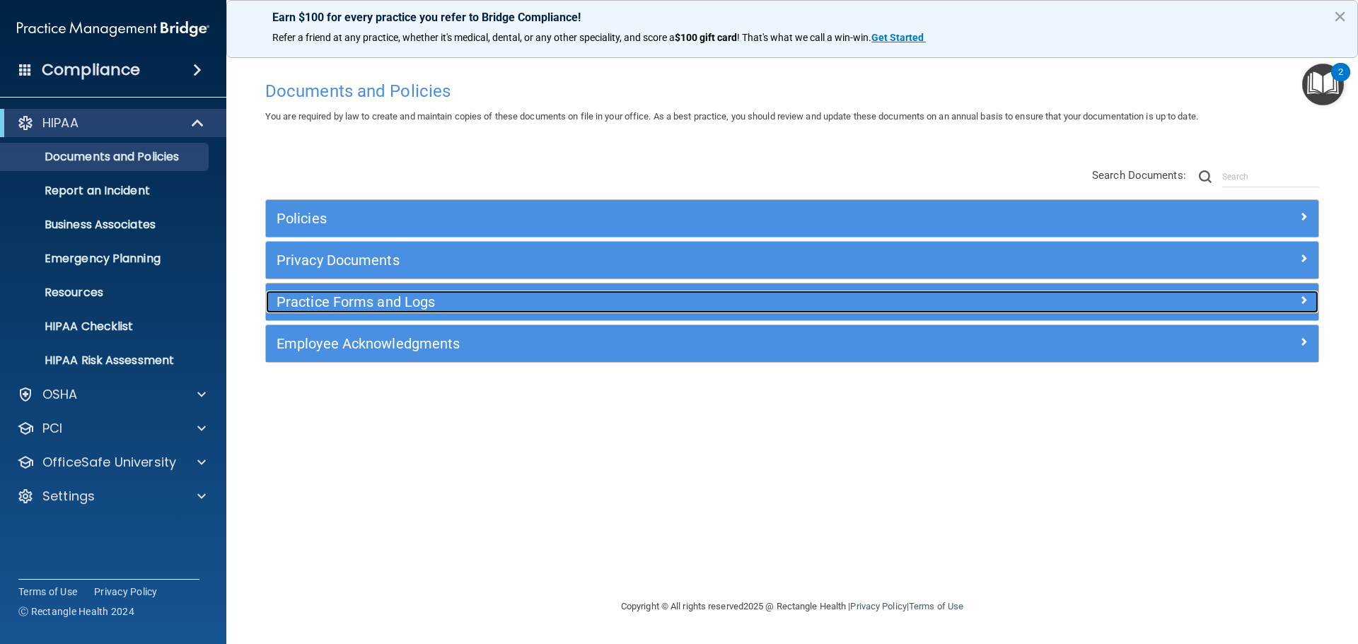
click at [332, 306] on h5 "Practice Forms and Logs" at bounding box center [660, 302] width 768 height 16
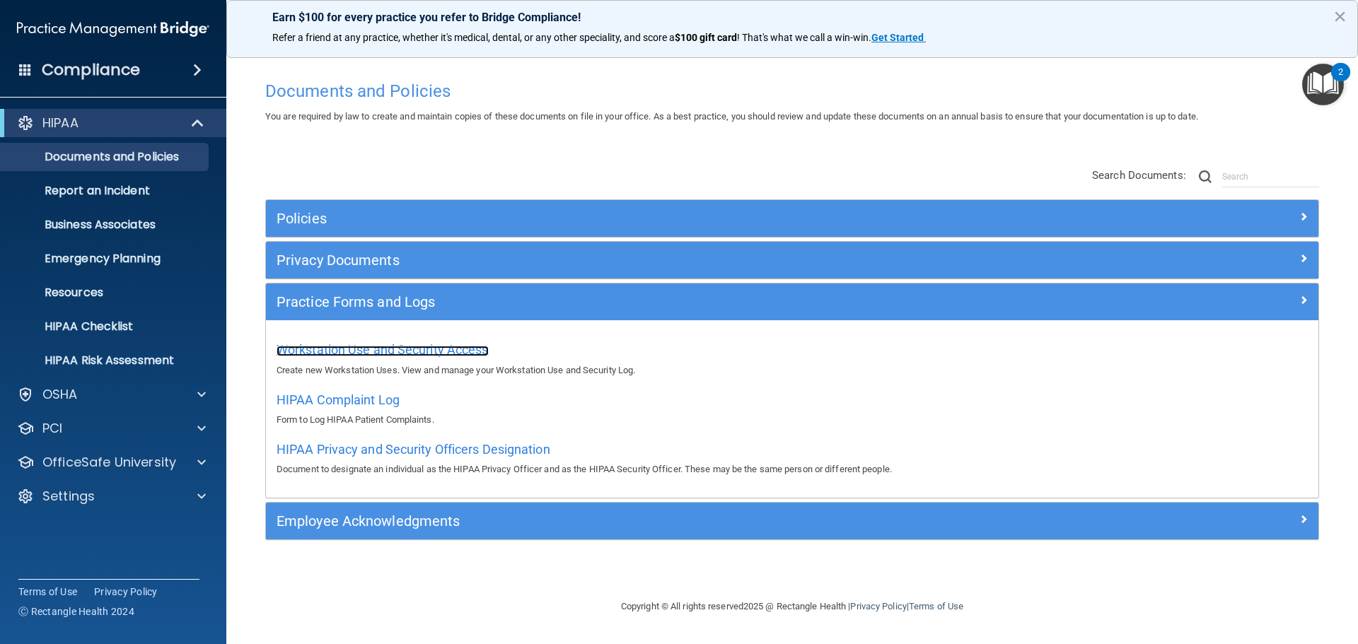
click at [378, 351] on span "Workstation Use and Security Access" at bounding box center [382, 349] width 212 height 15
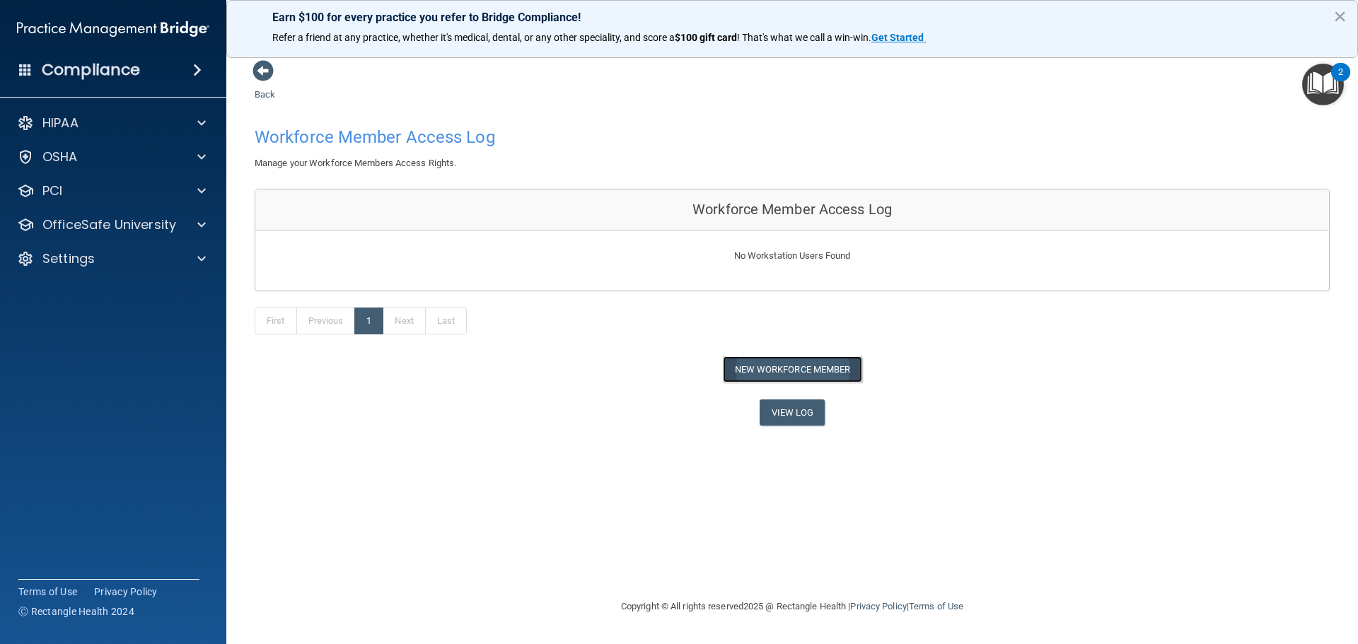
click at [750, 368] on button "New Workforce Member" at bounding box center [792, 369] width 139 height 26
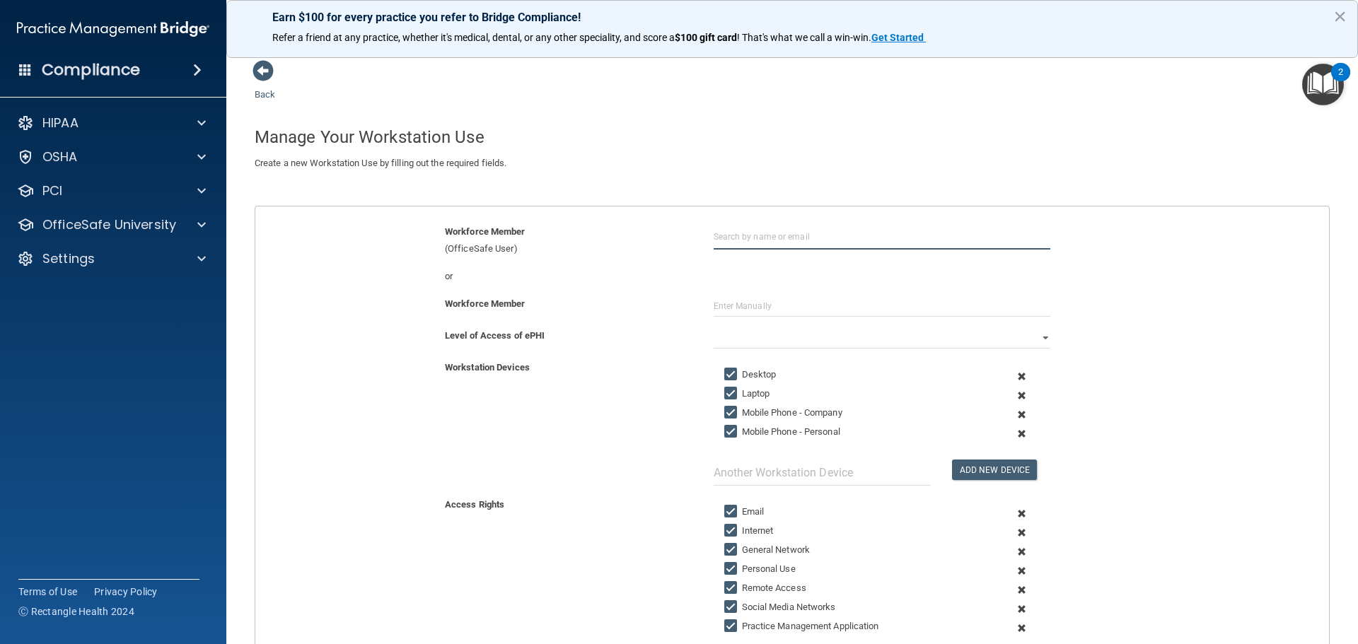
click at [771, 238] on input "text" at bounding box center [881, 236] width 337 height 26
click at [773, 280] on div "[EMAIL_ADDRESS][DOMAIN_NAME]" at bounding box center [791, 289] width 122 height 24
type input "[PERSON_NAME]"
click at [745, 334] on select "Full Limited None" at bounding box center [881, 337] width 337 height 21
click at [713, 327] on select "Full Limited None" at bounding box center [881, 337] width 337 height 21
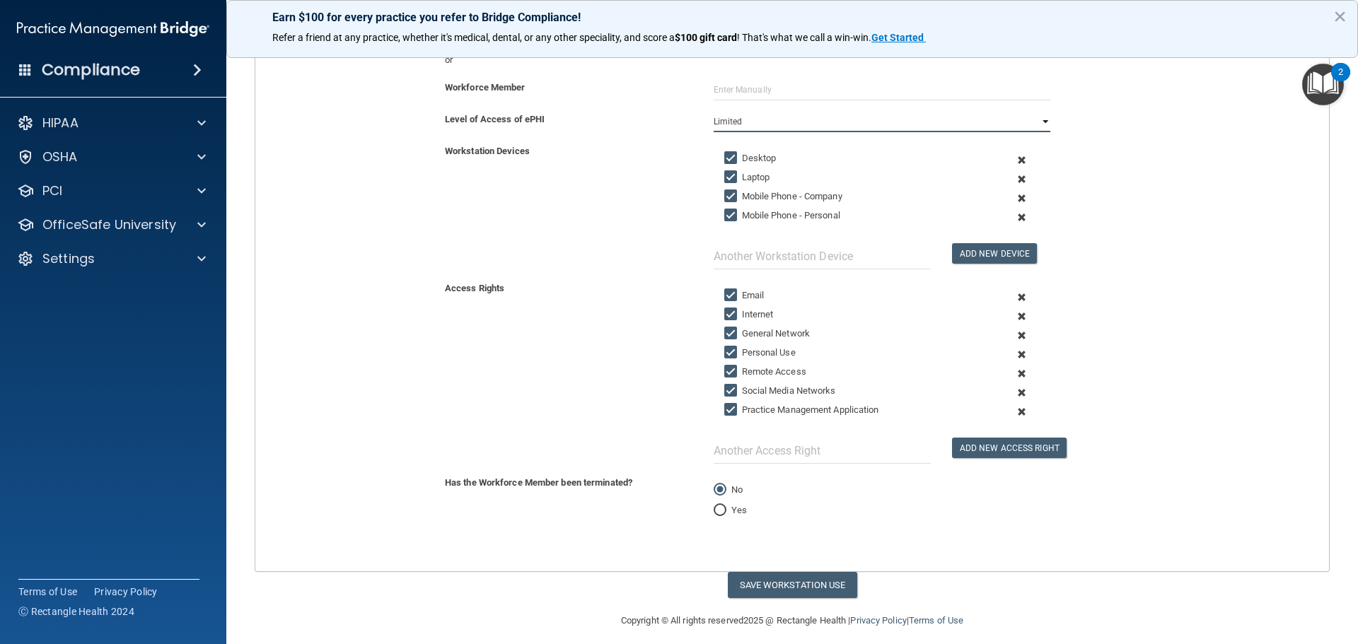
scroll to position [227, 0]
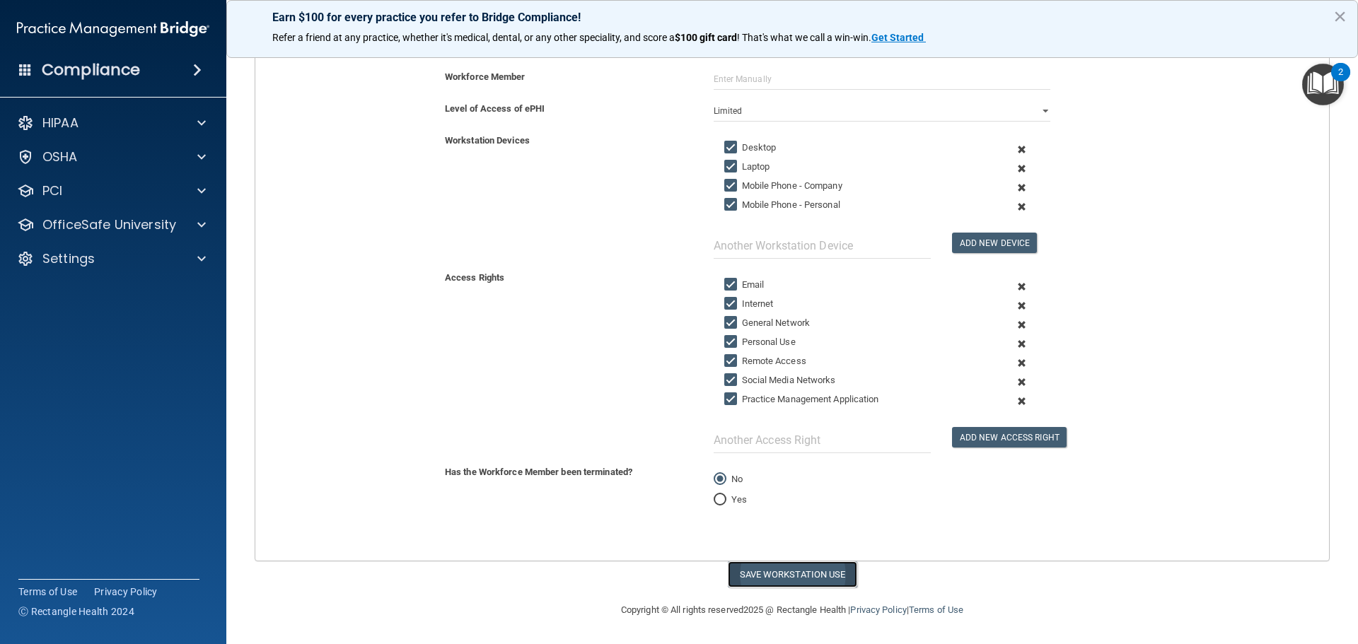
click at [798, 584] on button "Save Workstation Use" at bounding box center [792, 574] width 129 height 26
select select "? string:Full ?"
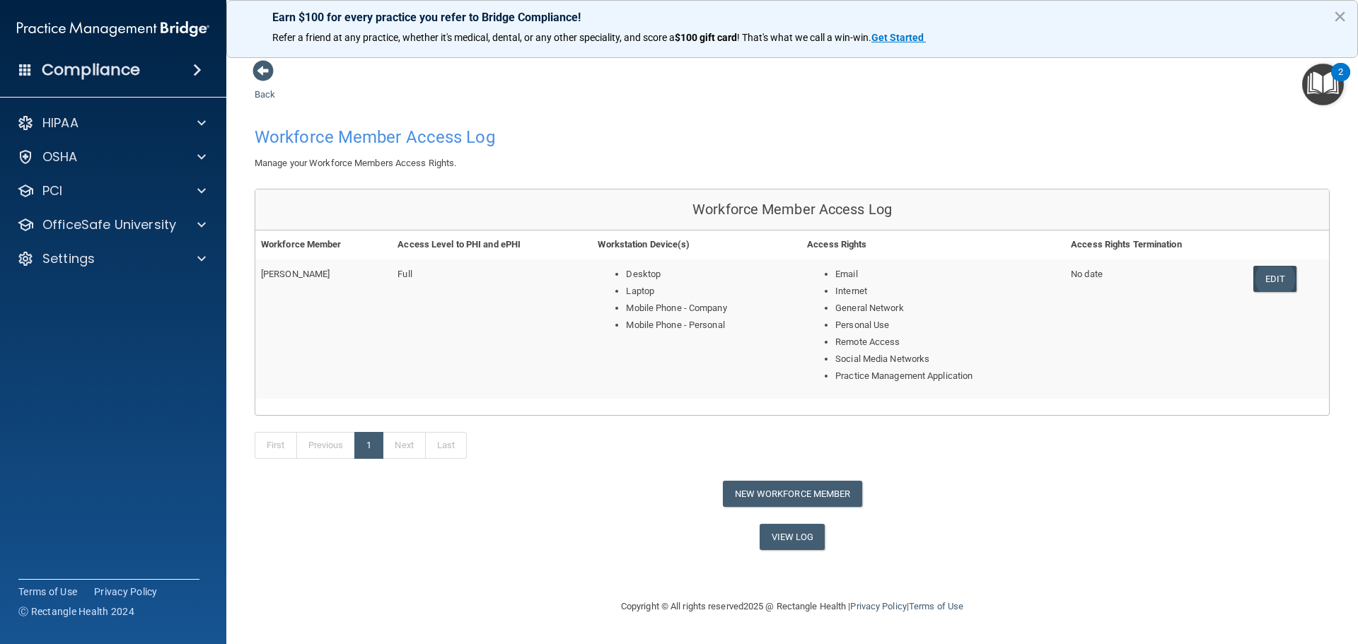
click at [1283, 281] on link "Edit" at bounding box center [1274, 279] width 43 height 26
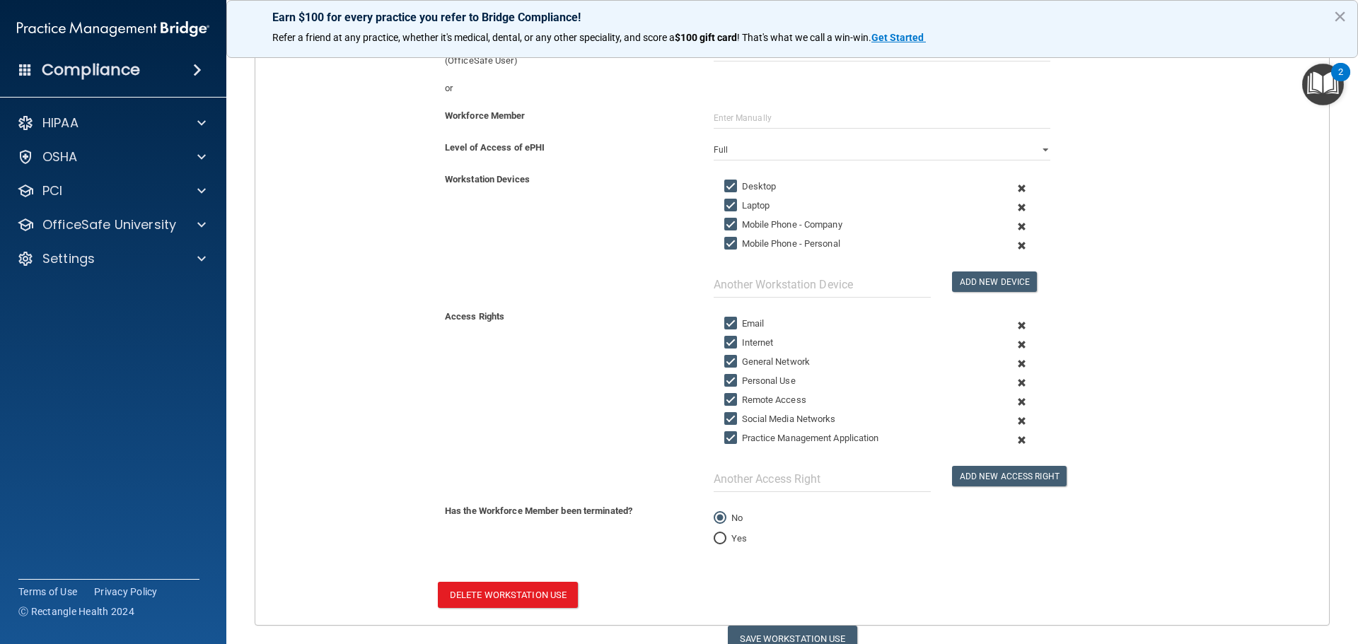
scroll to position [40, 0]
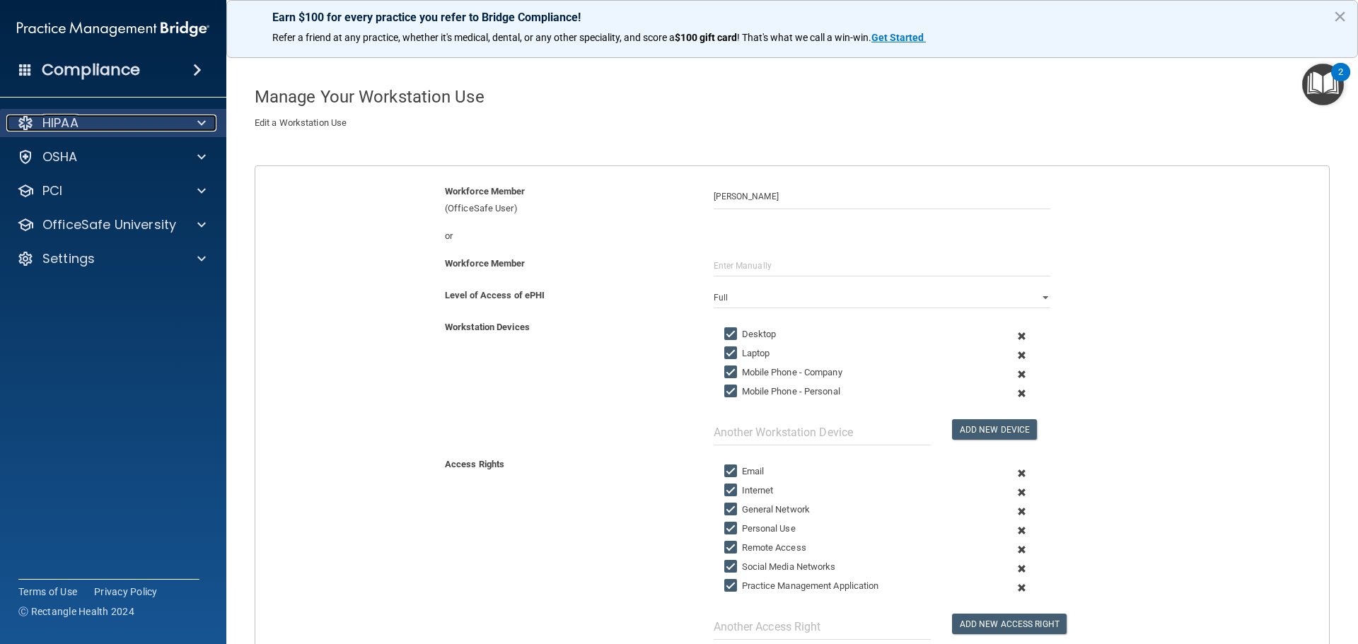
click at [138, 119] on div "HIPAA" at bounding box center [93, 123] width 175 height 17
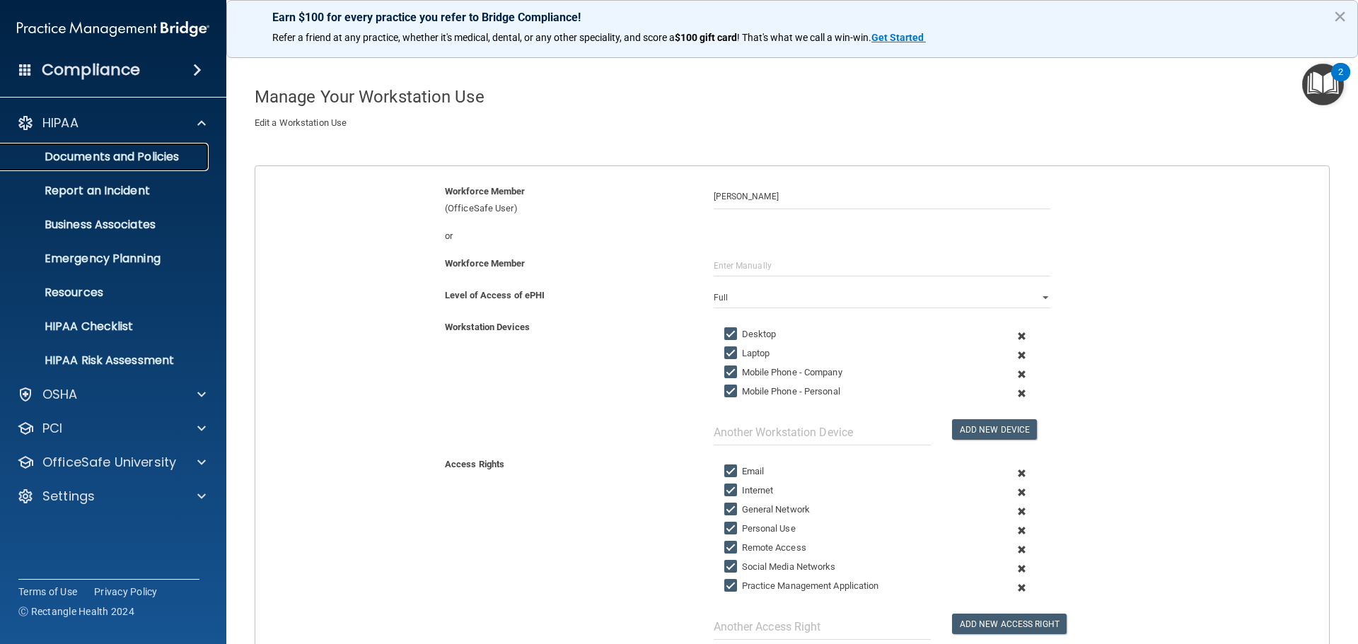
click at [126, 151] on p "Documents and Policies" at bounding box center [105, 157] width 193 height 14
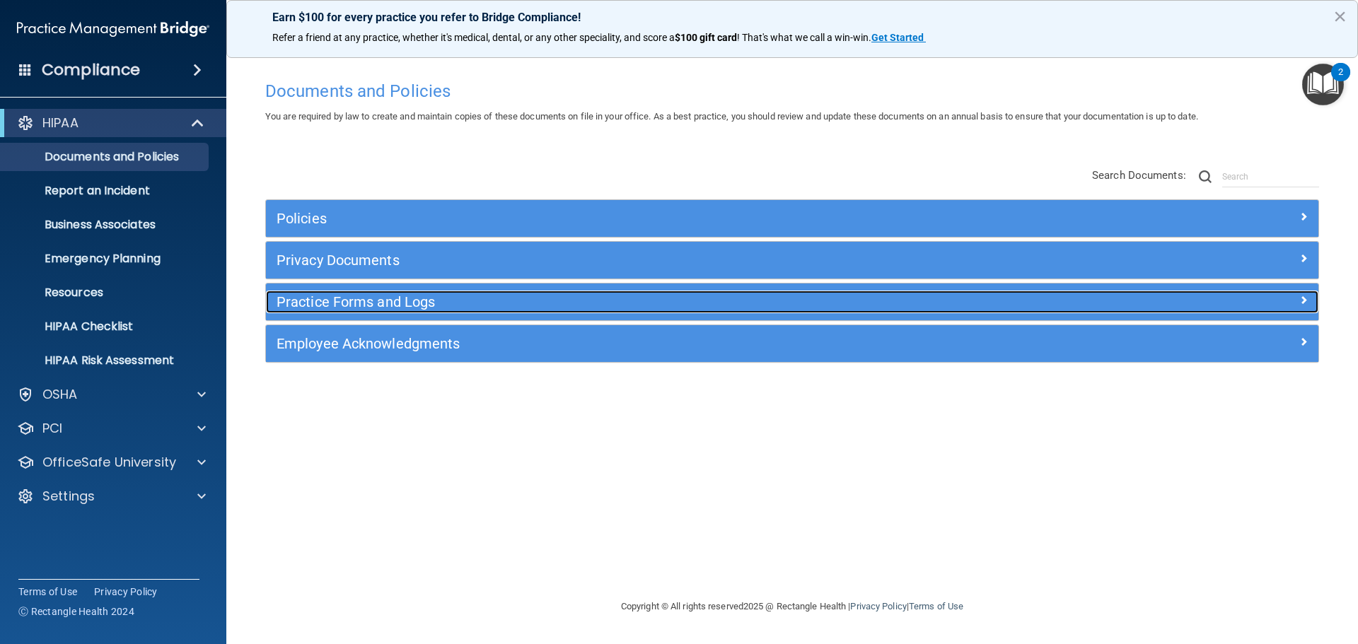
click at [537, 299] on h5 "Practice Forms and Logs" at bounding box center [660, 302] width 768 height 16
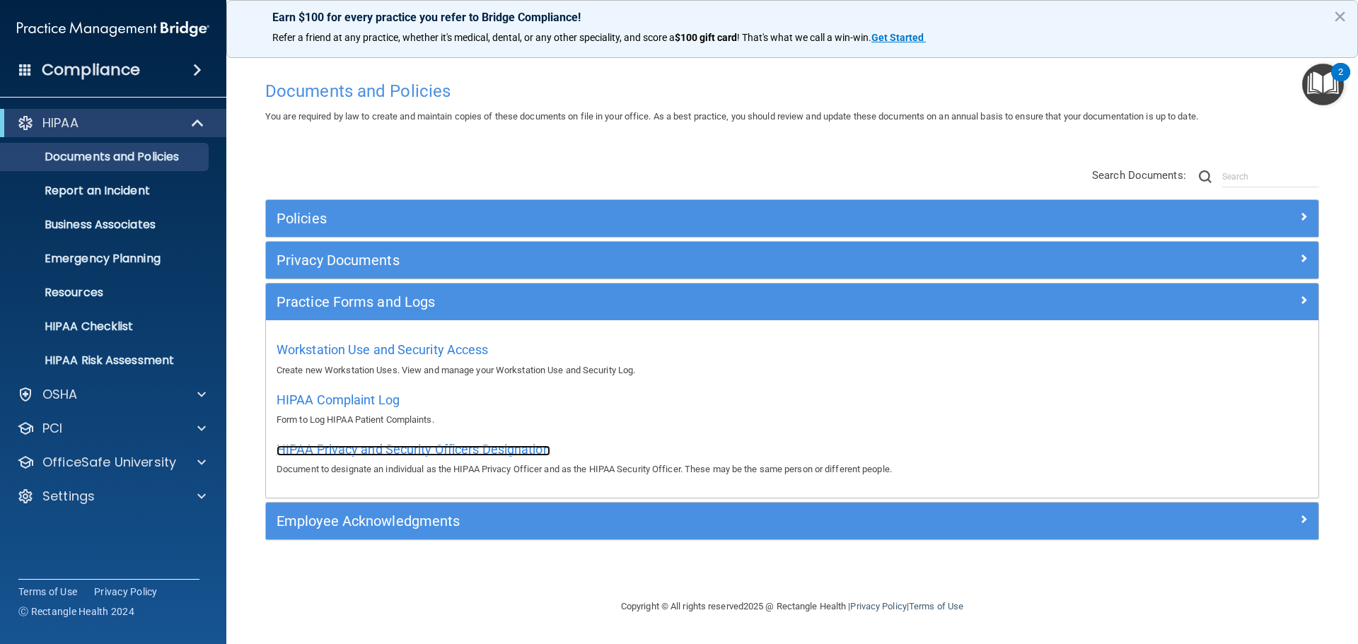
click at [489, 455] on span "HIPAA Privacy and Security Officers Designation" at bounding box center [413, 449] width 274 height 15
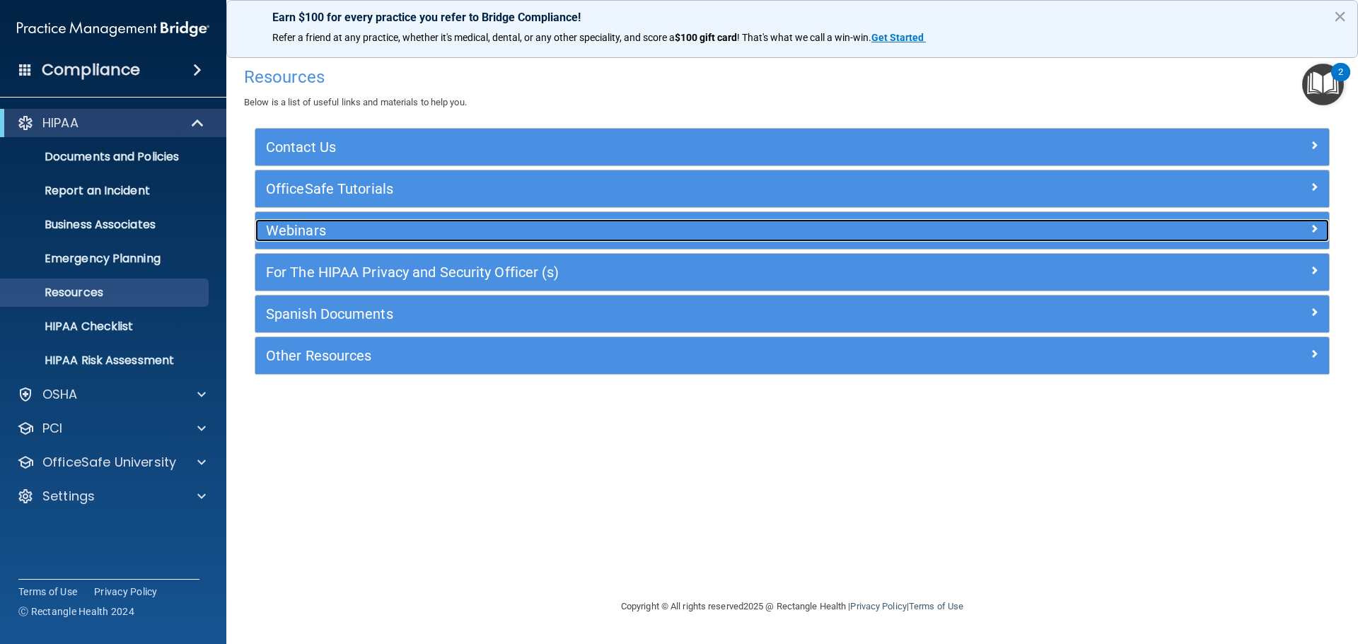
click at [334, 239] on div "Webinars" at bounding box center [657, 230] width 805 height 23
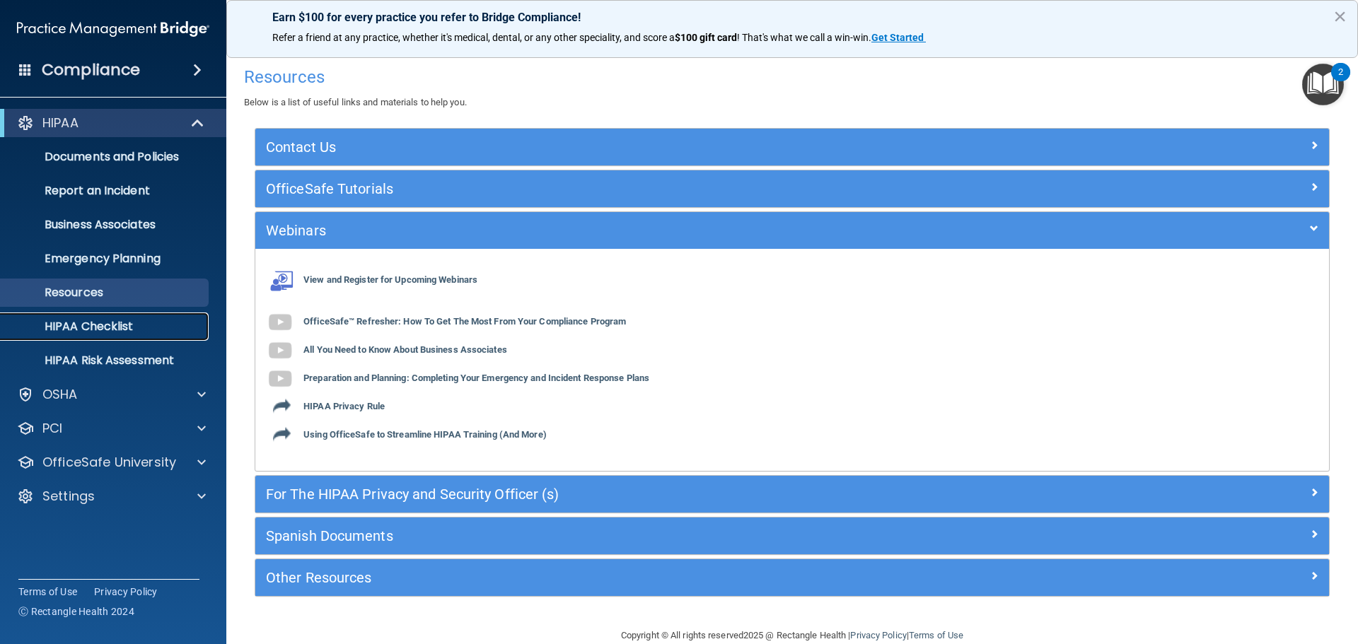
click at [49, 327] on p "HIPAA Checklist" at bounding box center [105, 327] width 193 height 14
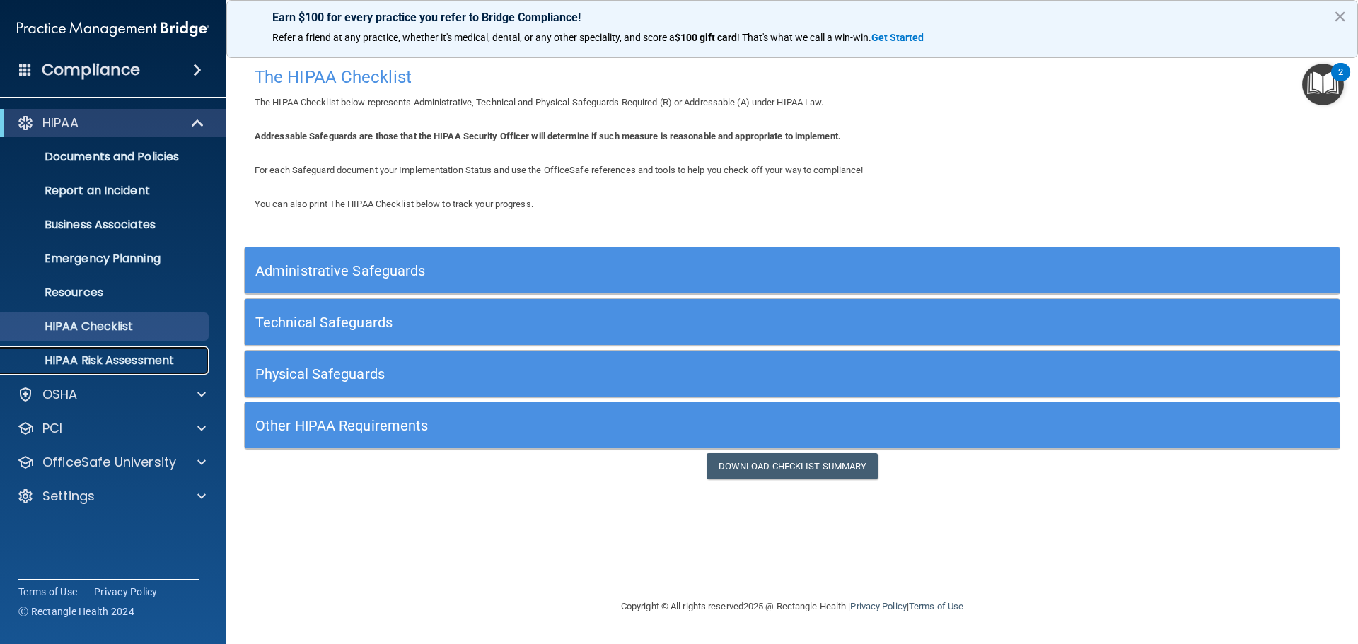
click at [79, 363] on p "HIPAA Risk Assessment" at bounding box center [105, 361] width 193 height 14
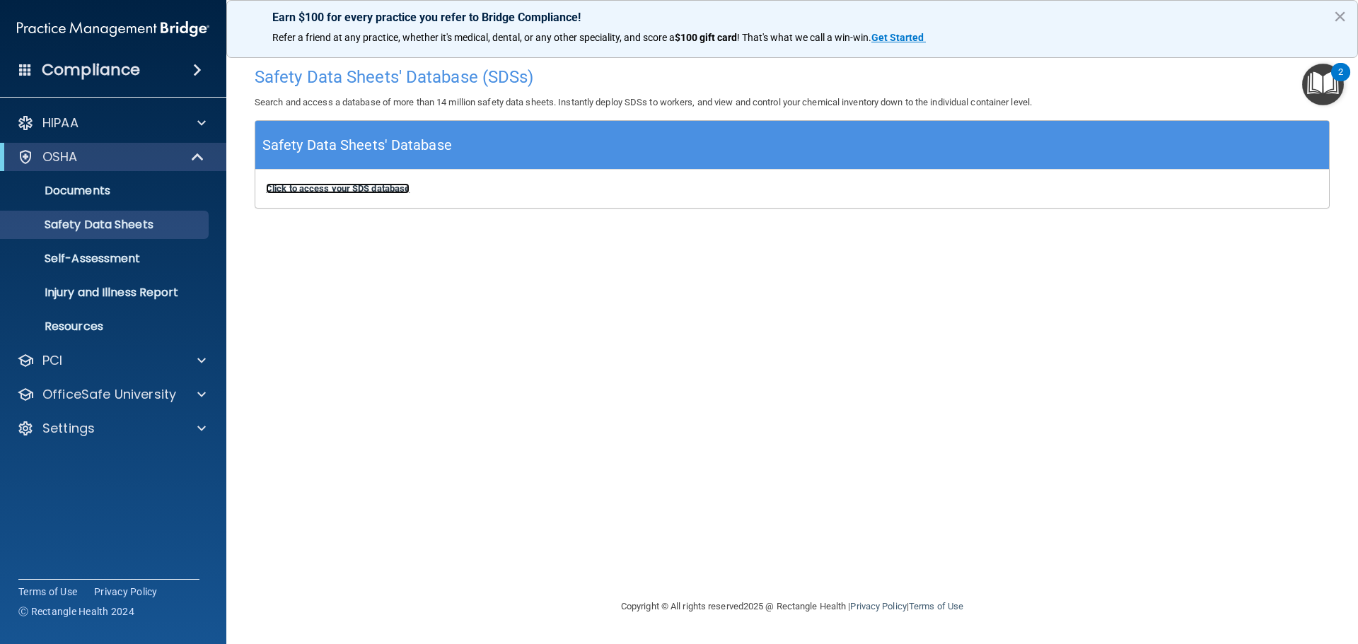
click at [368, 189] on b "Click to access your SDS database" at bounding box center [338, 188] width 144 height 11
click at [133, 260] on p "Self-Assessment" at bounding box center [105, 259] width 193 height 14
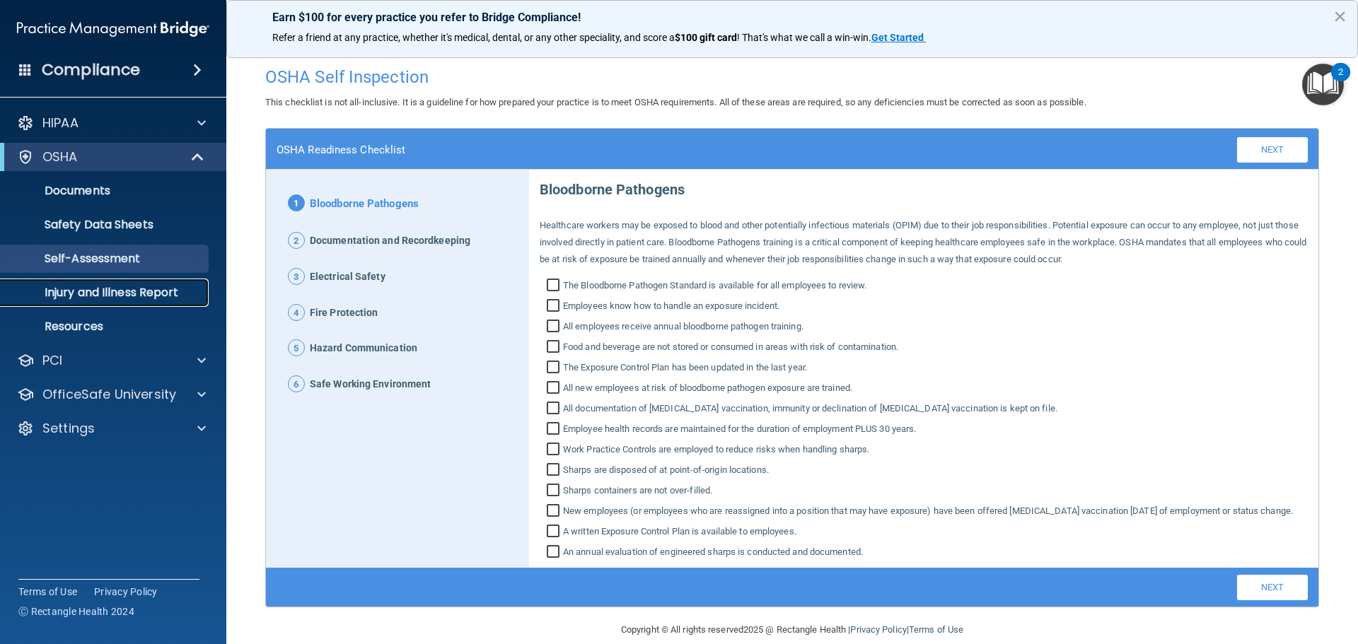
click at [122, 294] on p "Injury and Illness Report" at bounding box center [105, 293] width 193 height 14
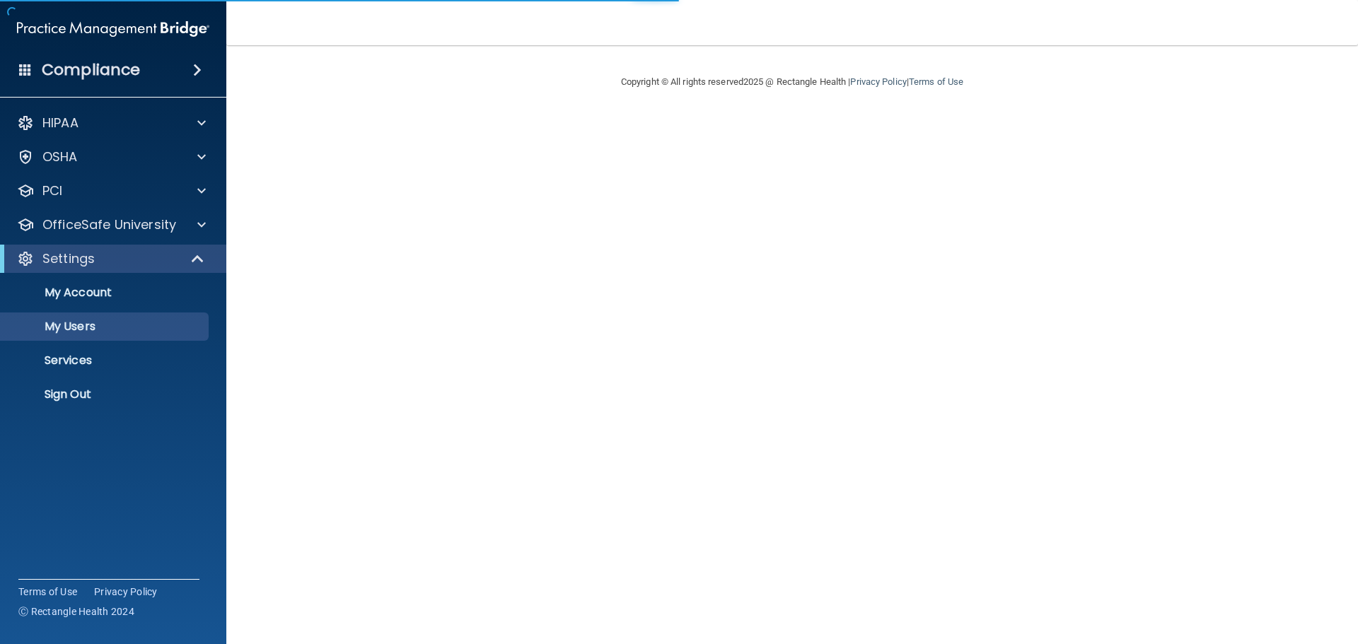
select select "20"
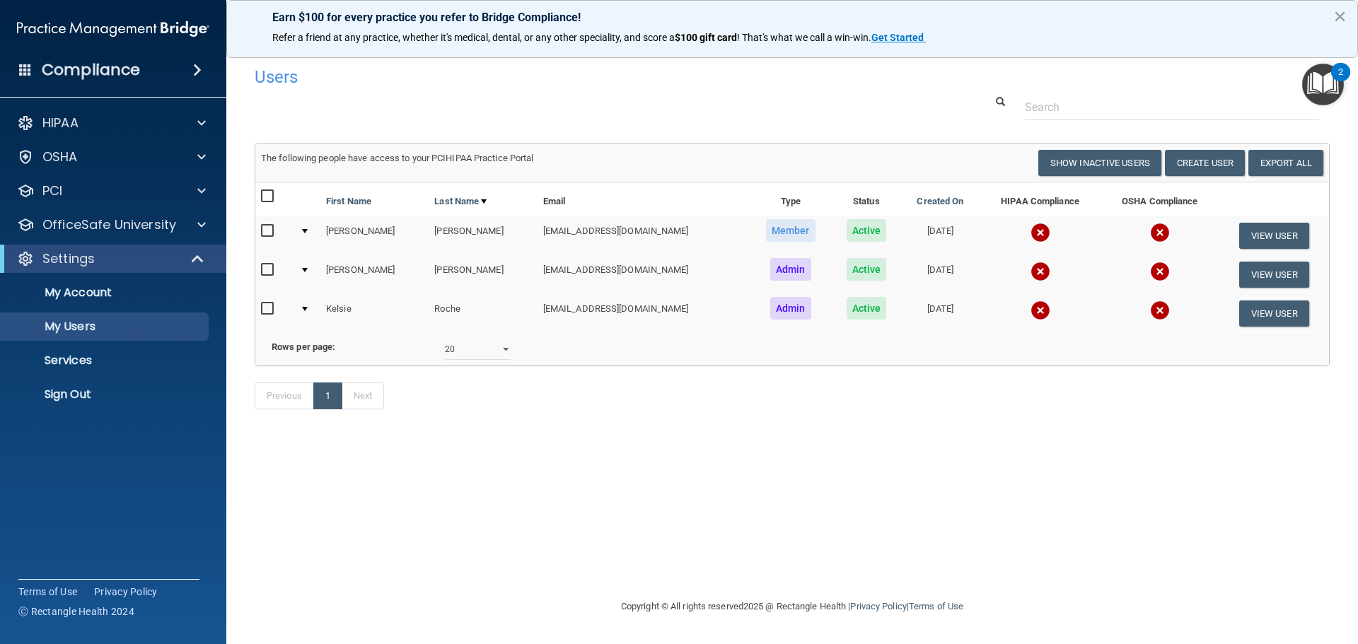
drag, startPoint x: 1277, startPoint y: 0, endPoint x: 1107, endPoint y: 522, distance: 548.7
click at [1107, 522] on div "Users Success! New user created. × Error! The user couldn't be created. × Succe…" at bounding box center [792, 321] width 1075 height 525
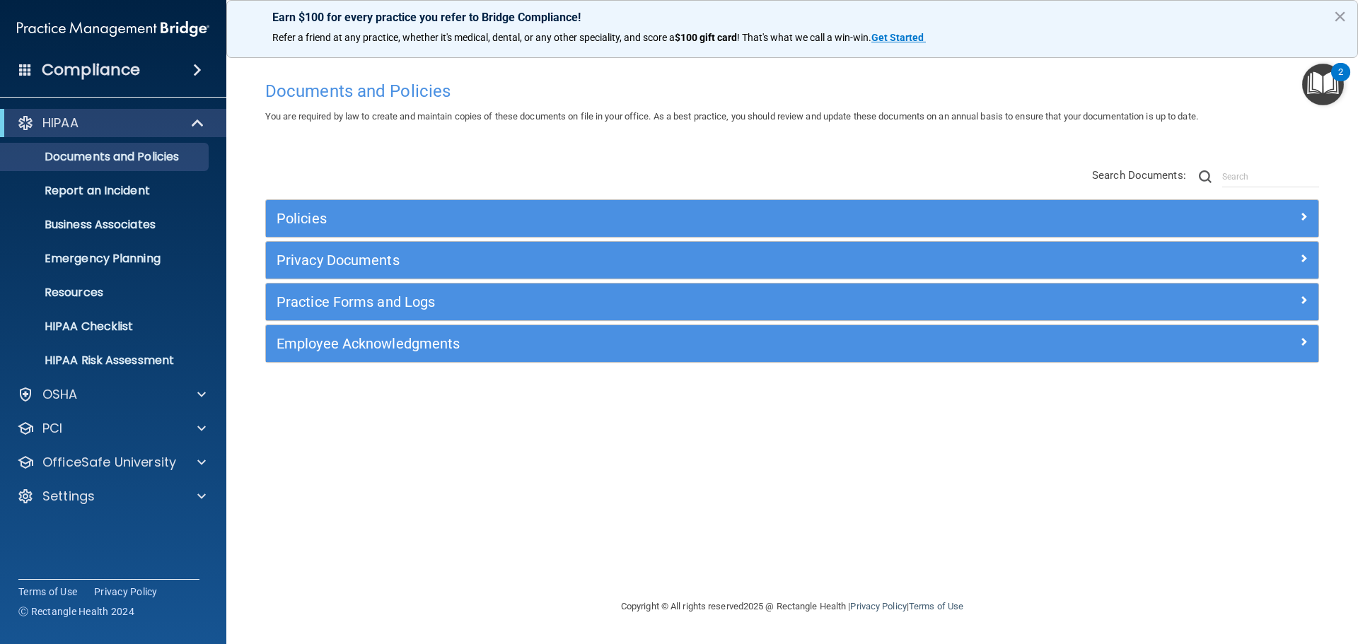
click at [527, 581] on div "Documents and Policies You are required by law to create and maintain copies of…" at bounding box center [792, 336] width 1075 height 525
click at [69, 327] on p "HIPAA Checklist" at bounding box center [105, 327] width 193 height 14
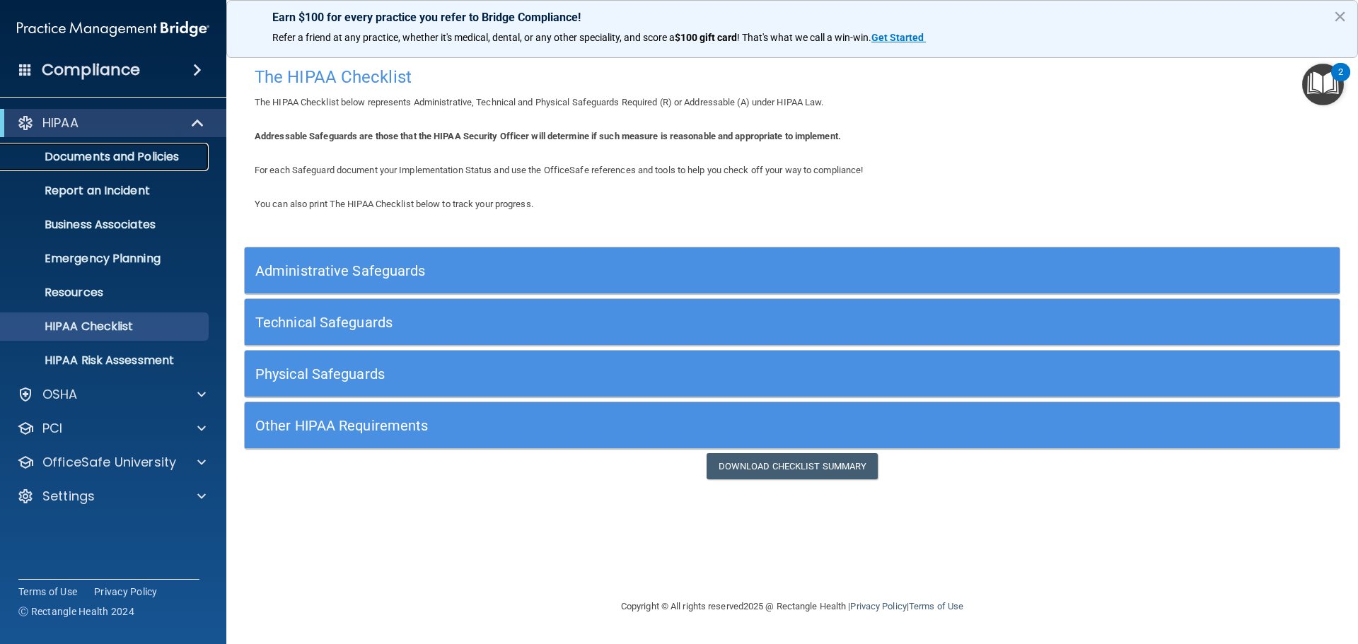
click at [132, 158] on p "Documents and Policies" at bounding box center [105, 157] width 193 height 14
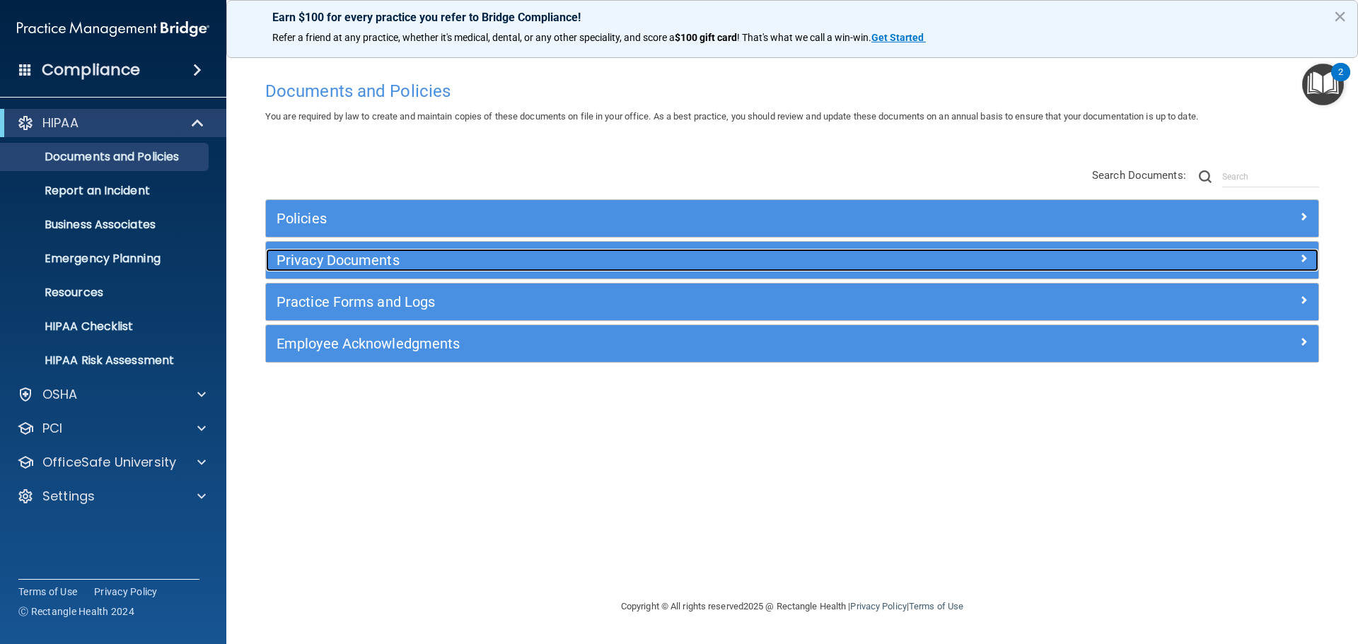
click at [308, 261] on h5 "Privacy Documents" at bounding box center [660, 260] width 768 height 16
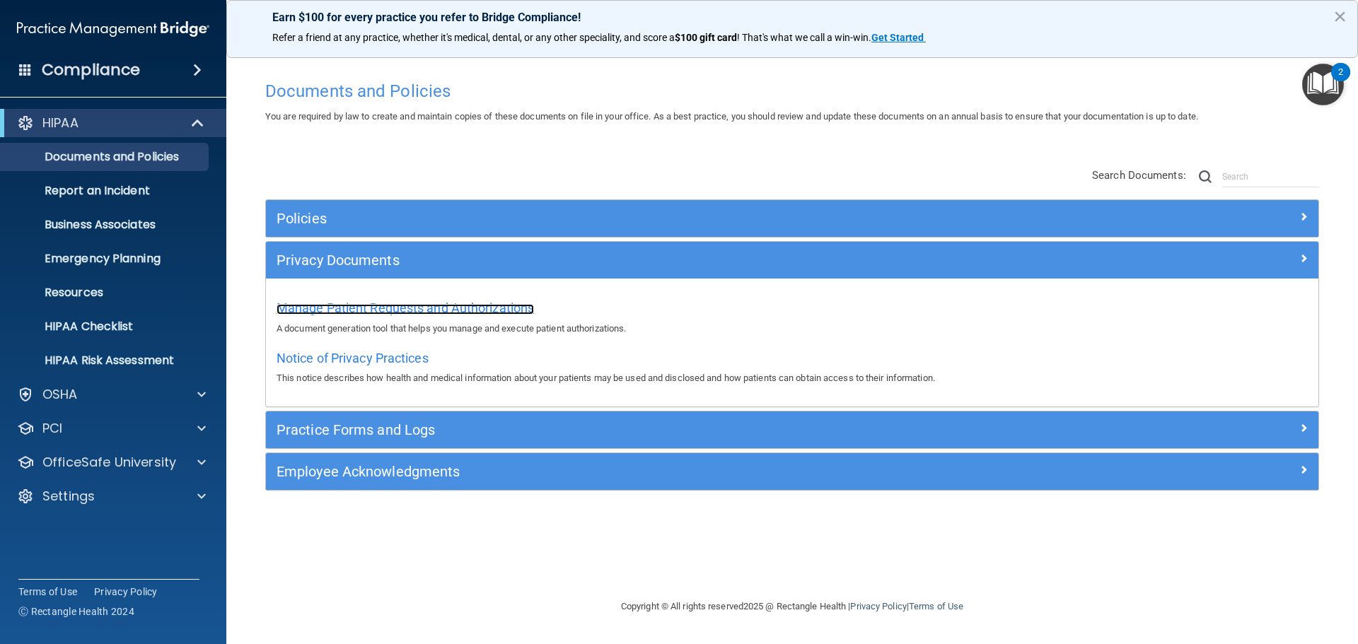
click at [343, 305] on span "Manage Patient Requests and Authorizations" at bounding box center [404, 308] width 257 height 15
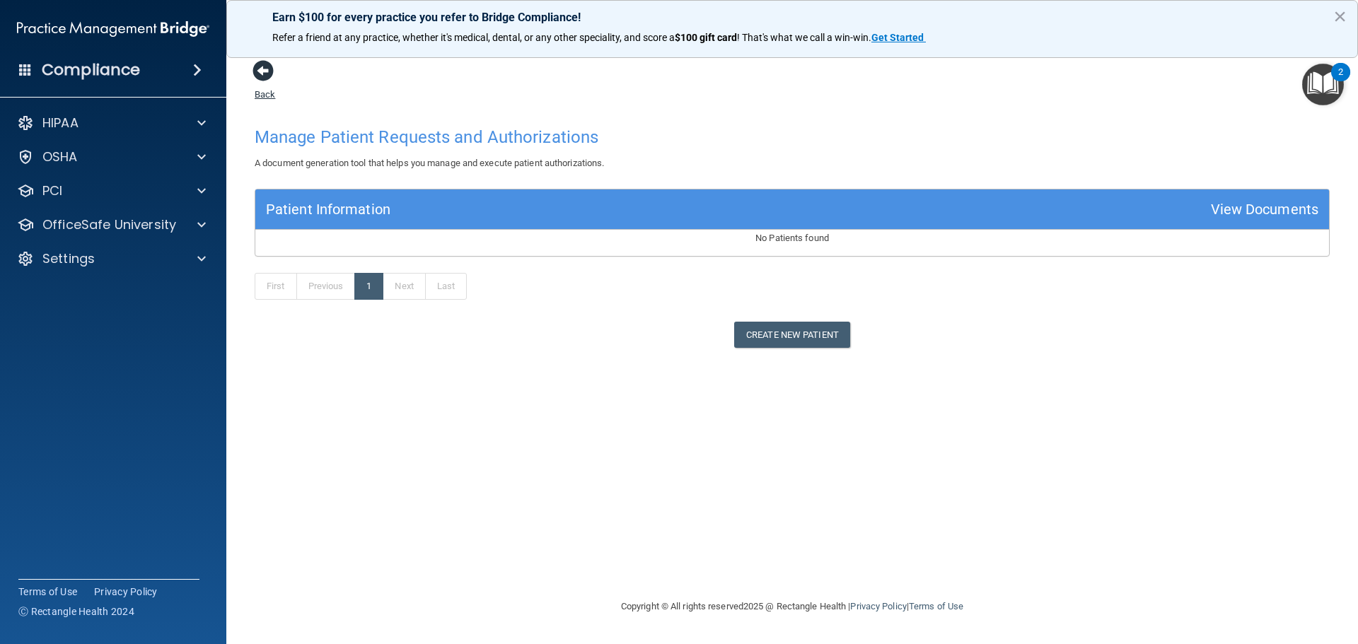
click at [261, 69] on span at bounding box center [262, 70] width 21 height 21
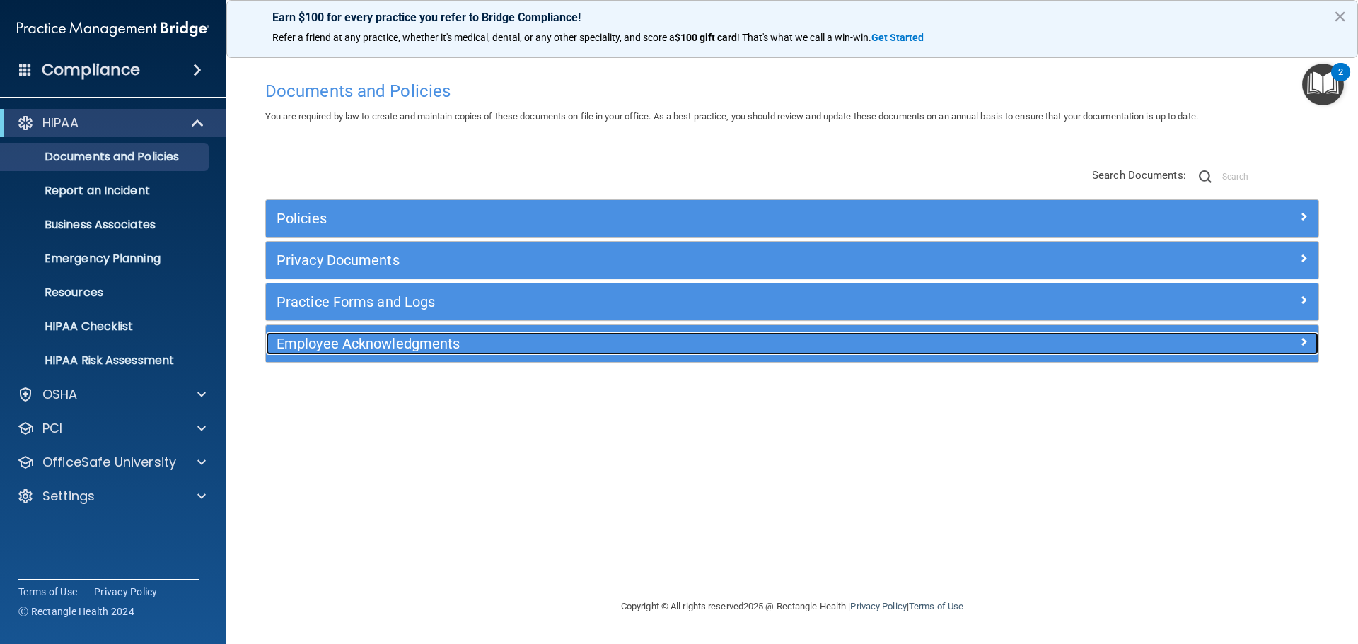
click at [373, 342] on h5 "Employee Acknowledgments" at bounding box center [660, 344] width 768 height 16
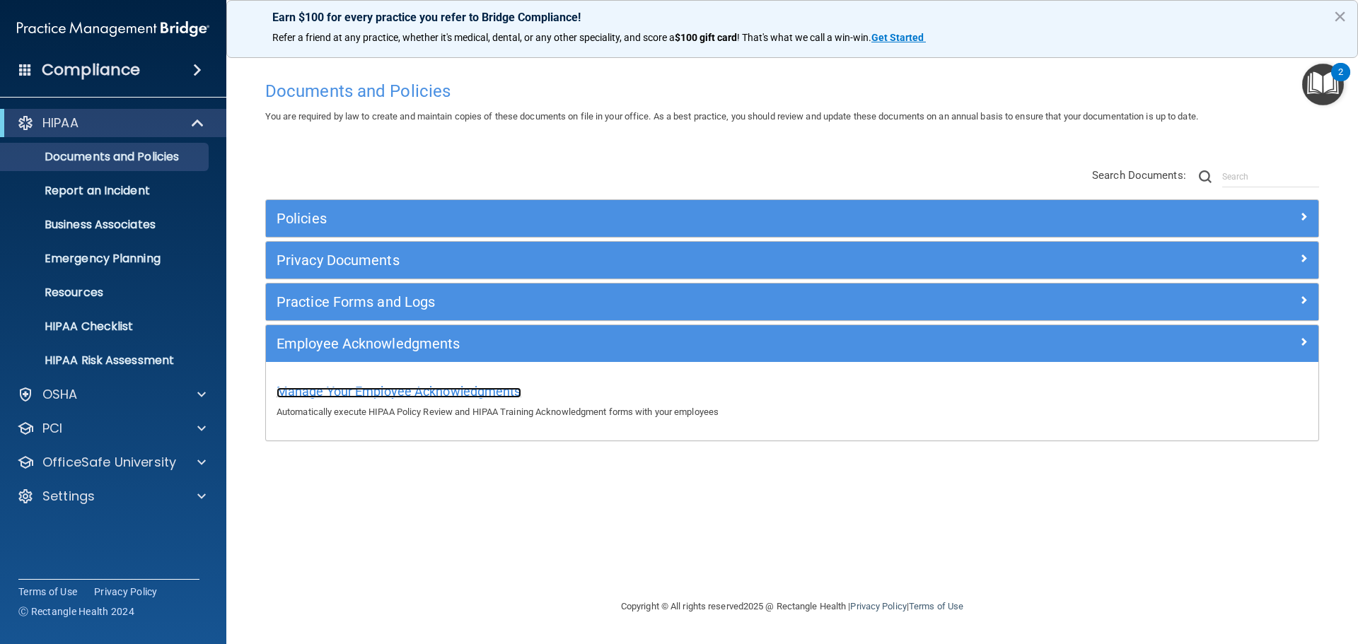
click at [387, 394] on span "Manage Your Employee Acknowledgments" at bounding box center [398, 391] width 245 height 15
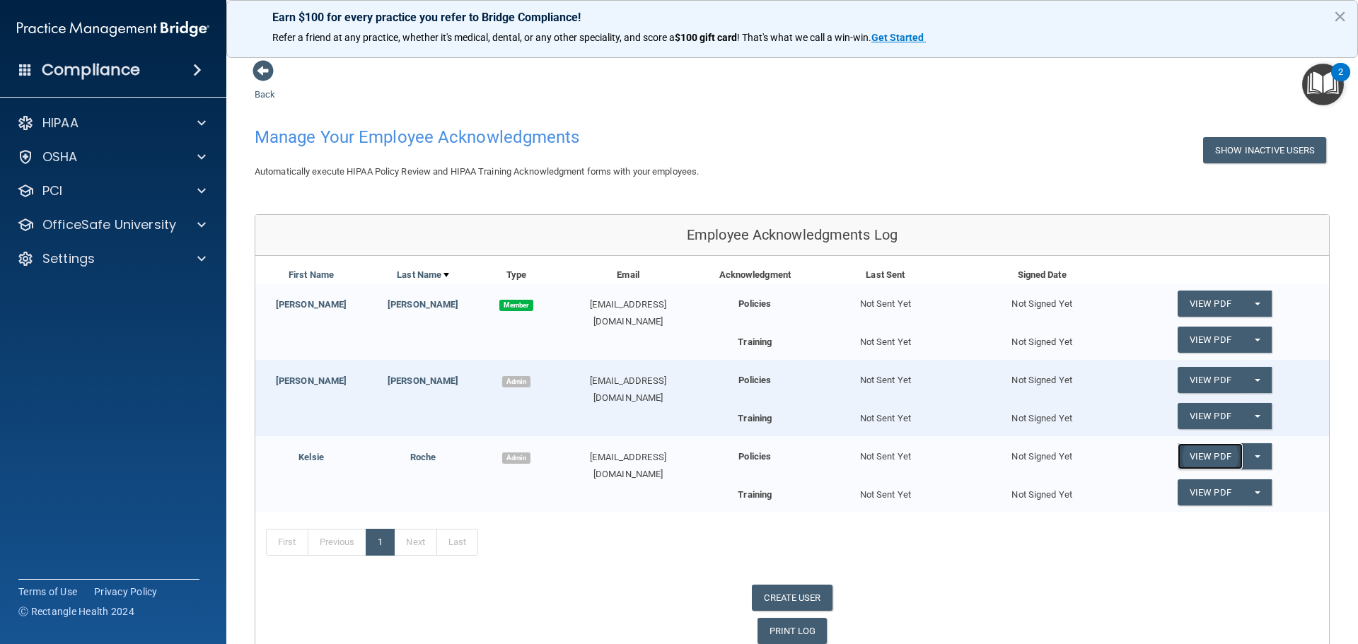
click at [1218, 465] on link "View PDF" at bounding box center [1209, 456] width 65 height 26
click at [1192, 498] on link "View PDF" at bounding box center [1209, 492] width 65 height 26
click at [140, 257] on div "Settings" at bounding box center [93, 258] width 175 height 17
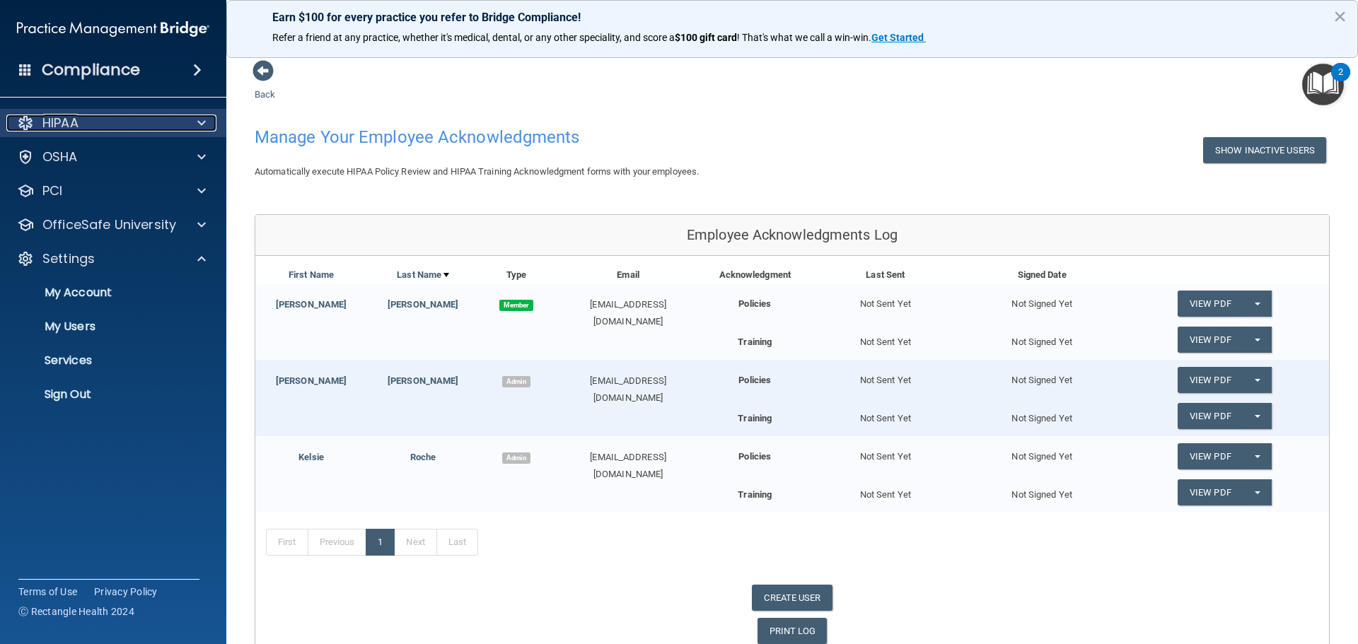
click at [144, 117] on div "HIPAA" at bounding box center [93, 123] width 175 height 17
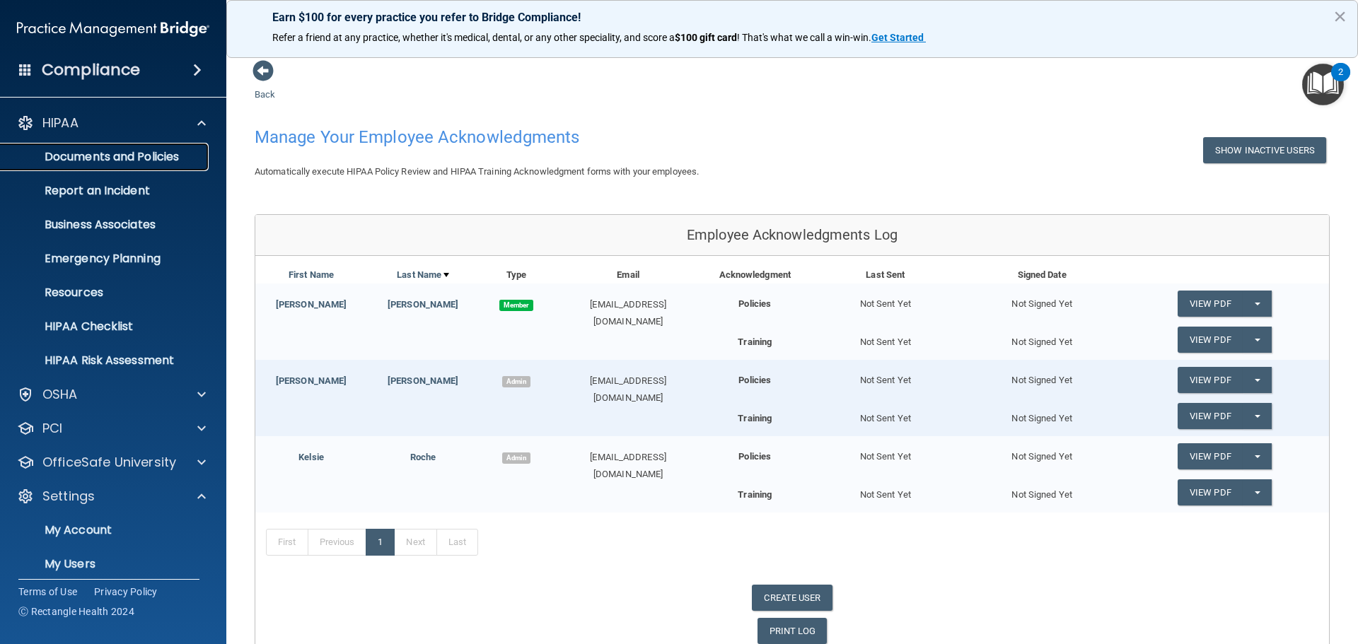
click at [151, 156] on p "Documents and Policies" at bounding box center [105, 157] width 193 height 14
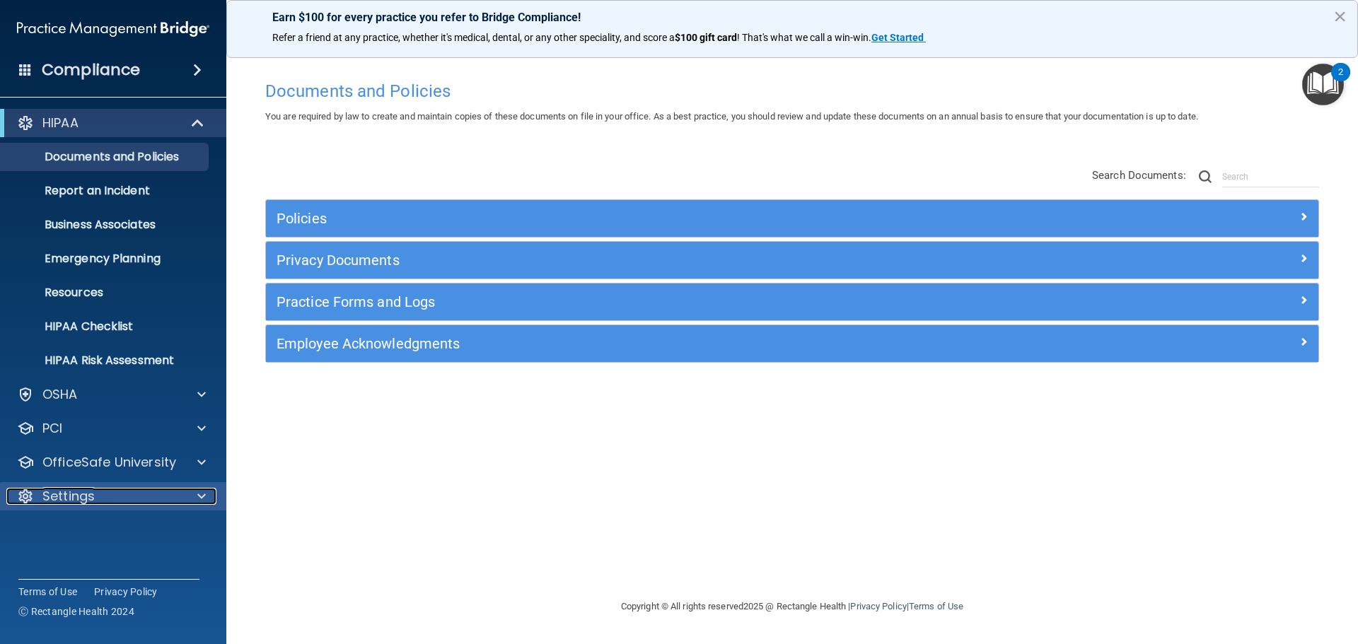
click at [148, 492] on div "Settings" at bounding box center [93, 496] width 175 height 17
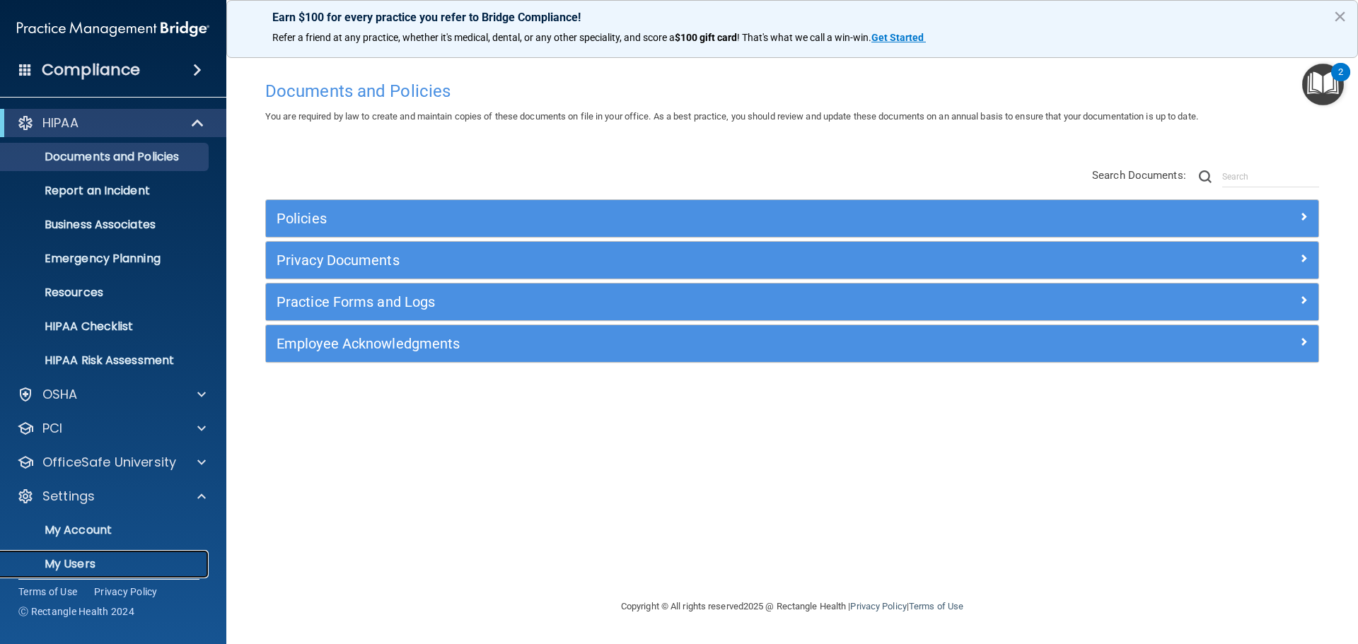
click at [69, 561] on p "My Users" at bounding box center [105, 564] width 193 height 14
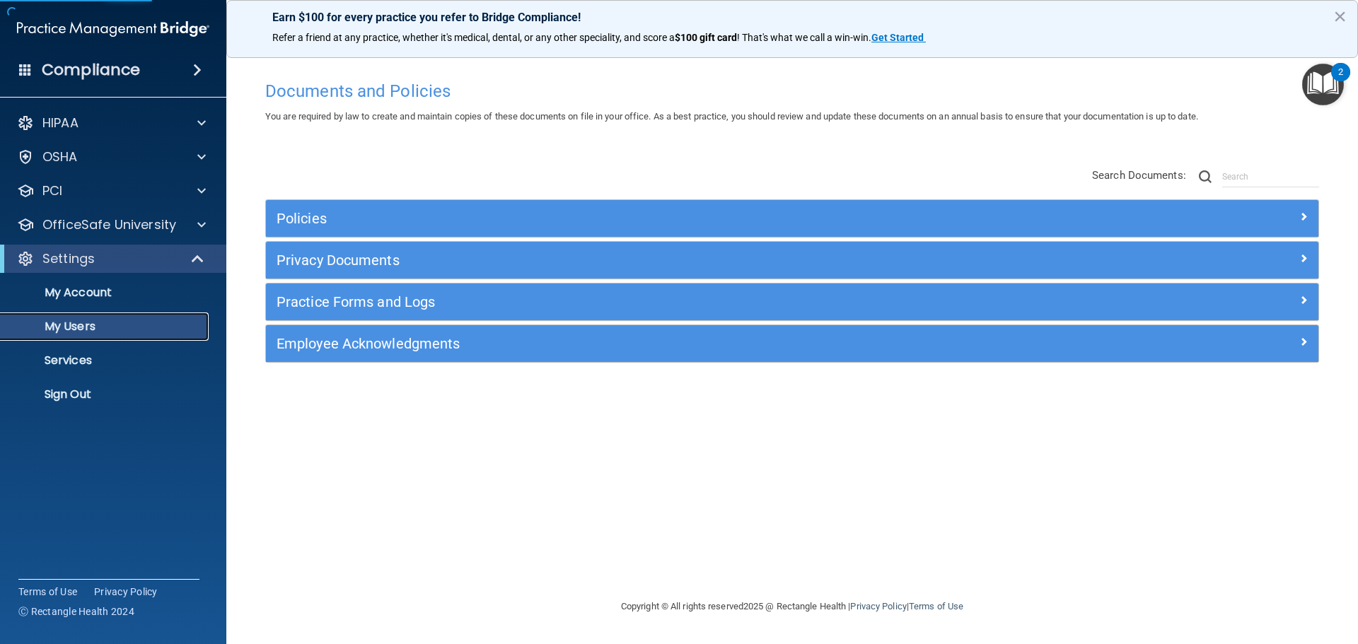
select select "20"
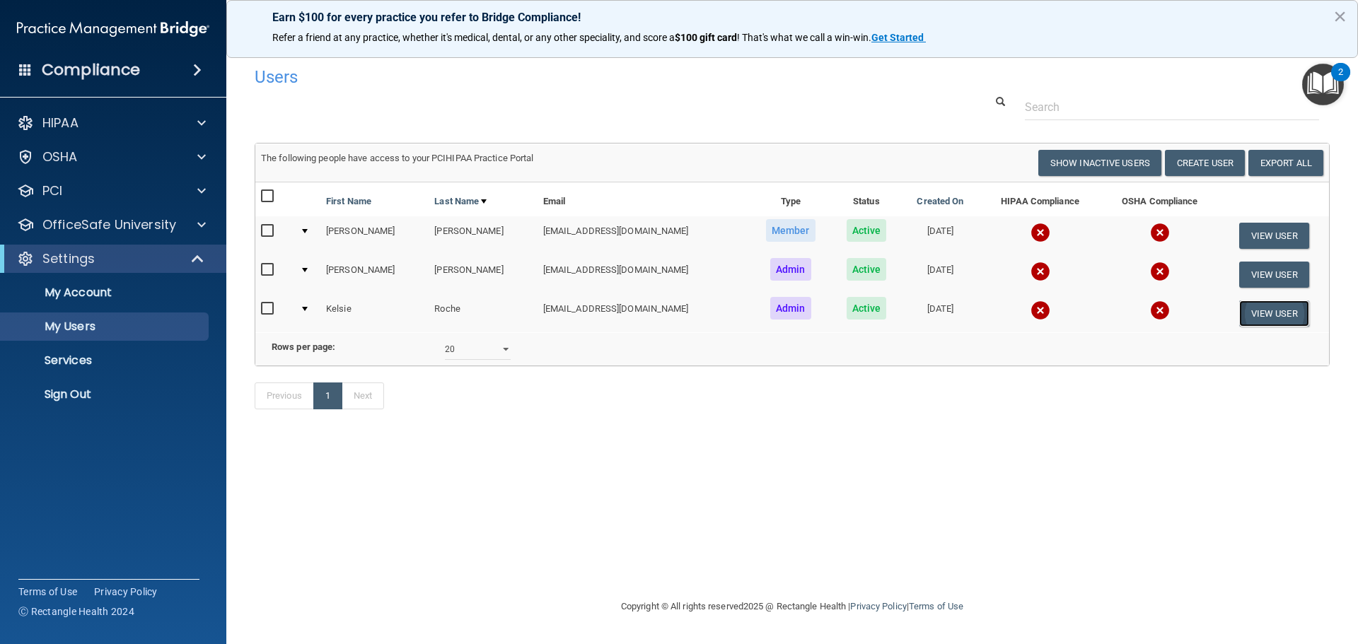
click at [1288, 311] on button "View User" at bounding box center [1274, 314] width 70 height 26
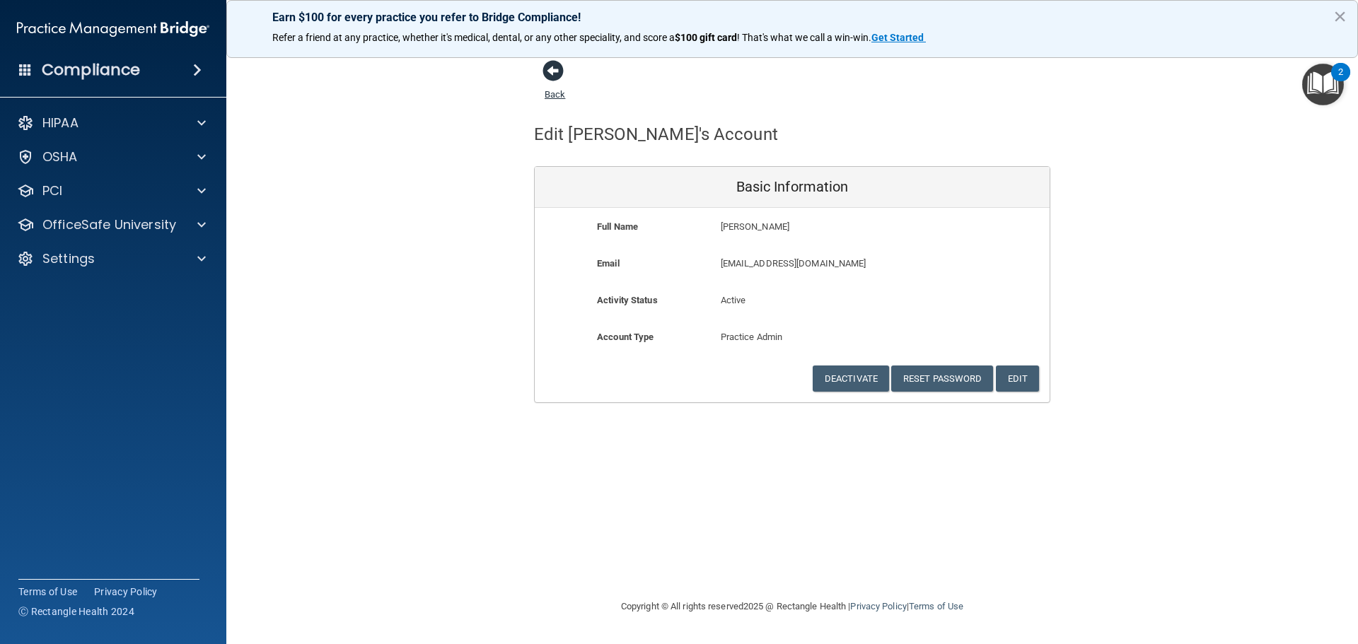
click at [549, 71] on span at bounding box center [552, 70] width 21 height 21
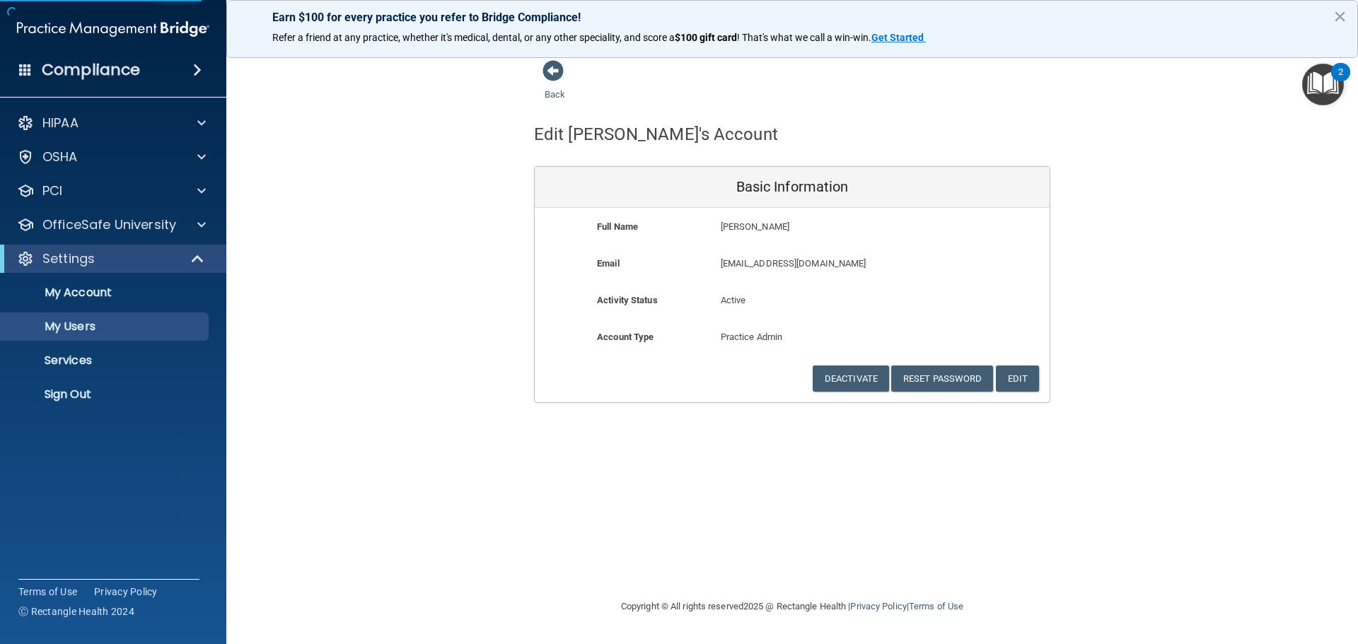
select select "20"
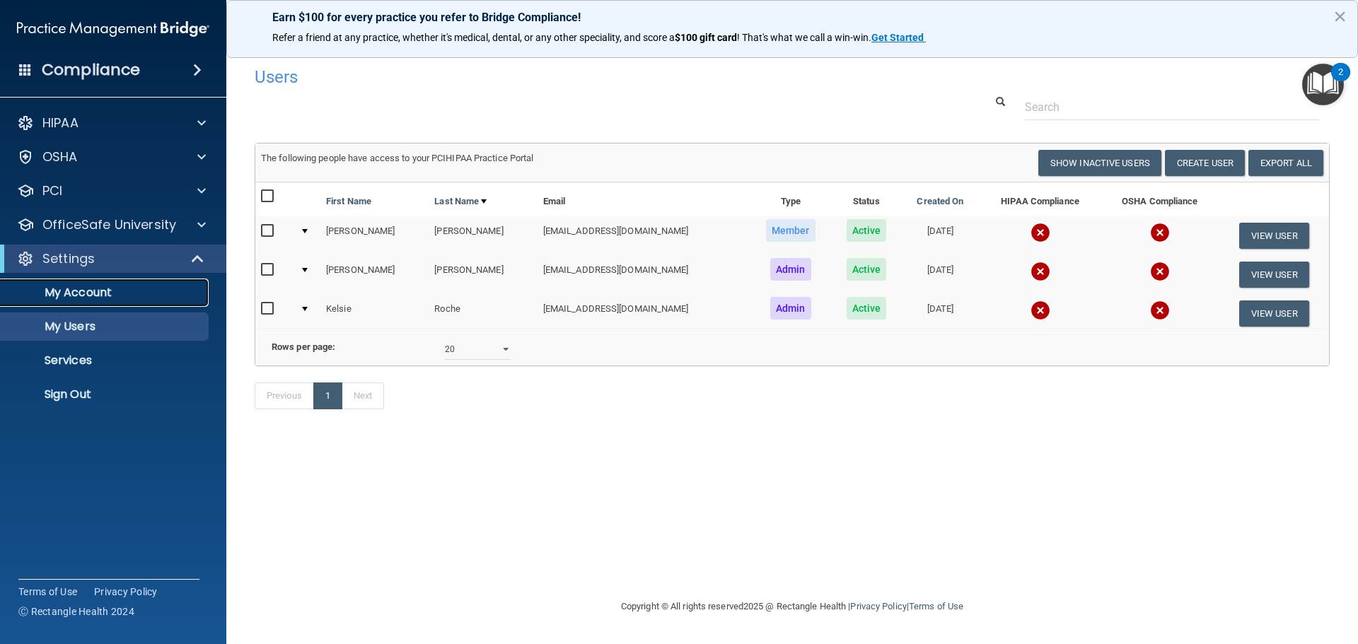
click at [105, 290] on p "My Account" at bounding box center [105, 293] width 193 height 14
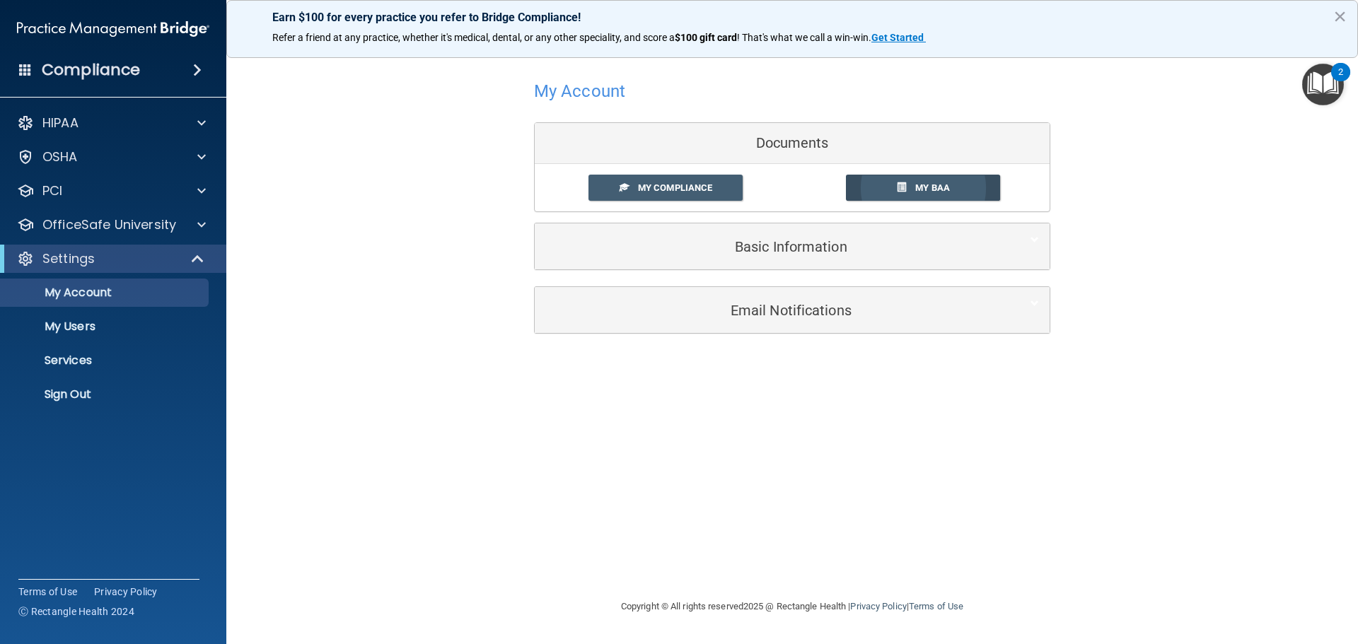
click at [945, 177] on link "My BAA" at bounding box center [923, 188] width 155 height 26
click at [666, 191] on span "My Compliance" at bounding box center [675, 187] width 74 height 11
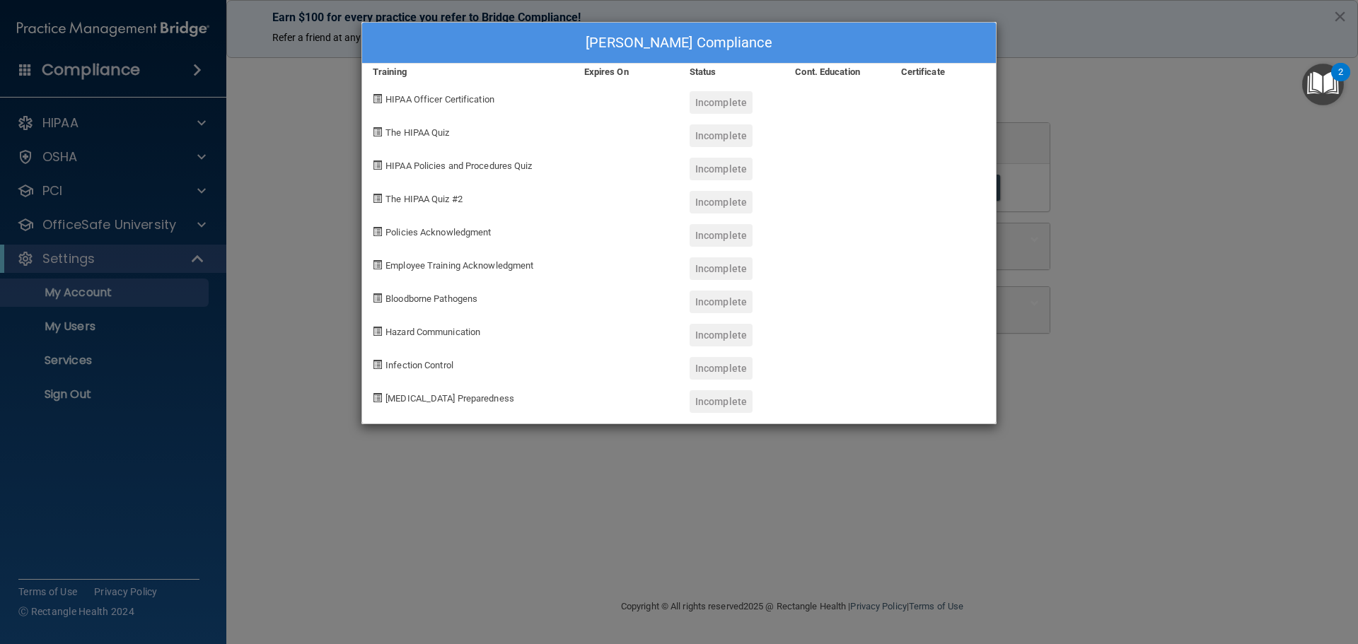
click at [341, 112] on div "Kelsie Roche's Compliance Training Expires On Status Cont. Education Certificat…" at bounding box center [679, 322] width 1358 height 644
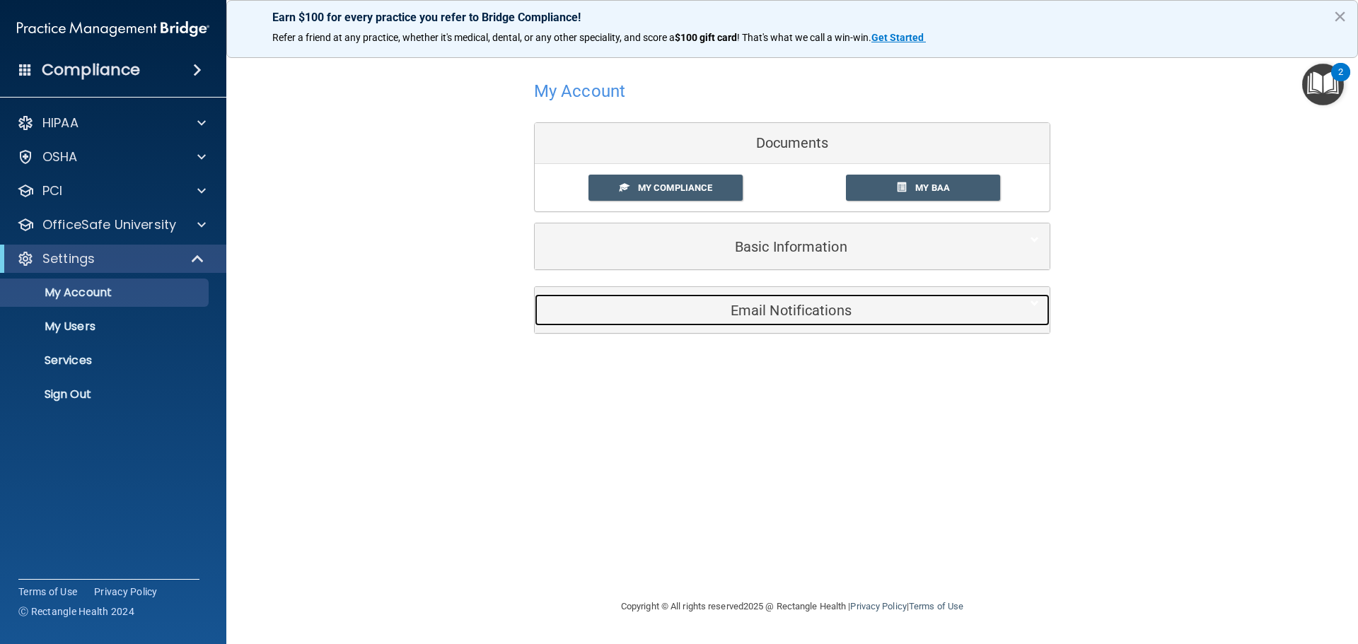
click at [668, 317] on h5 "Email Notifications" at bounding box center [770, 311] width 450 height 16
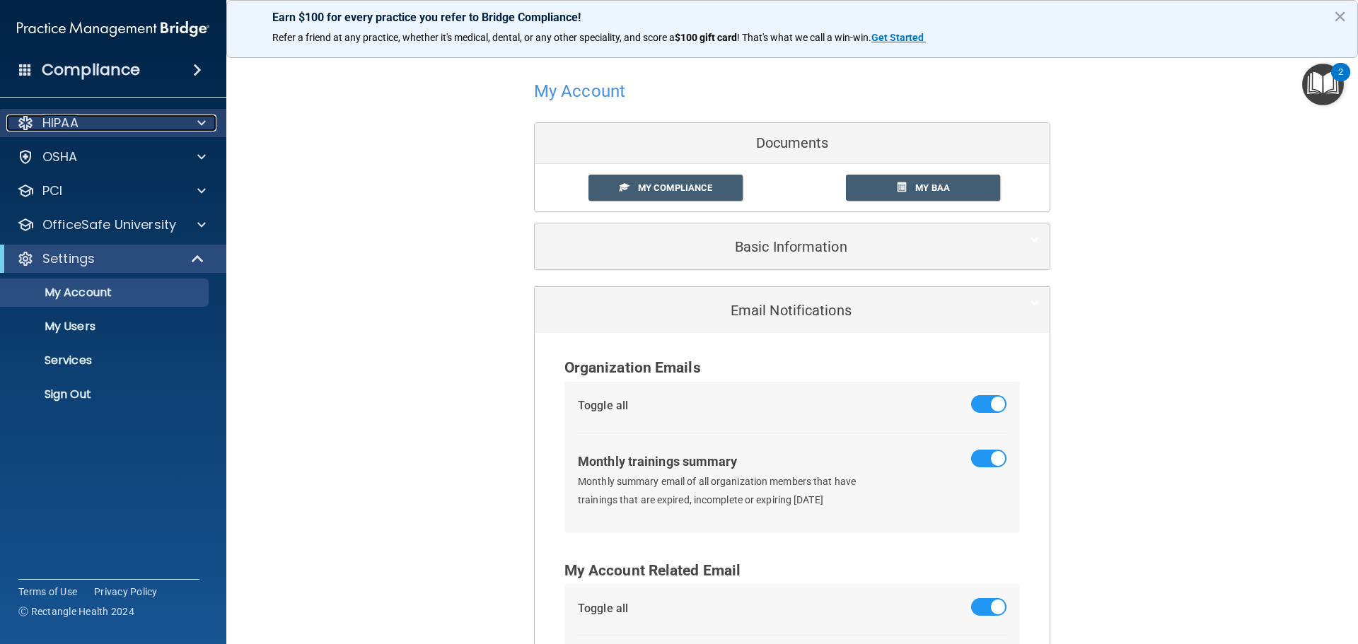
click at [111, 120] on div "HIPAA" at bounding box center [93, 123] width 175 height 17
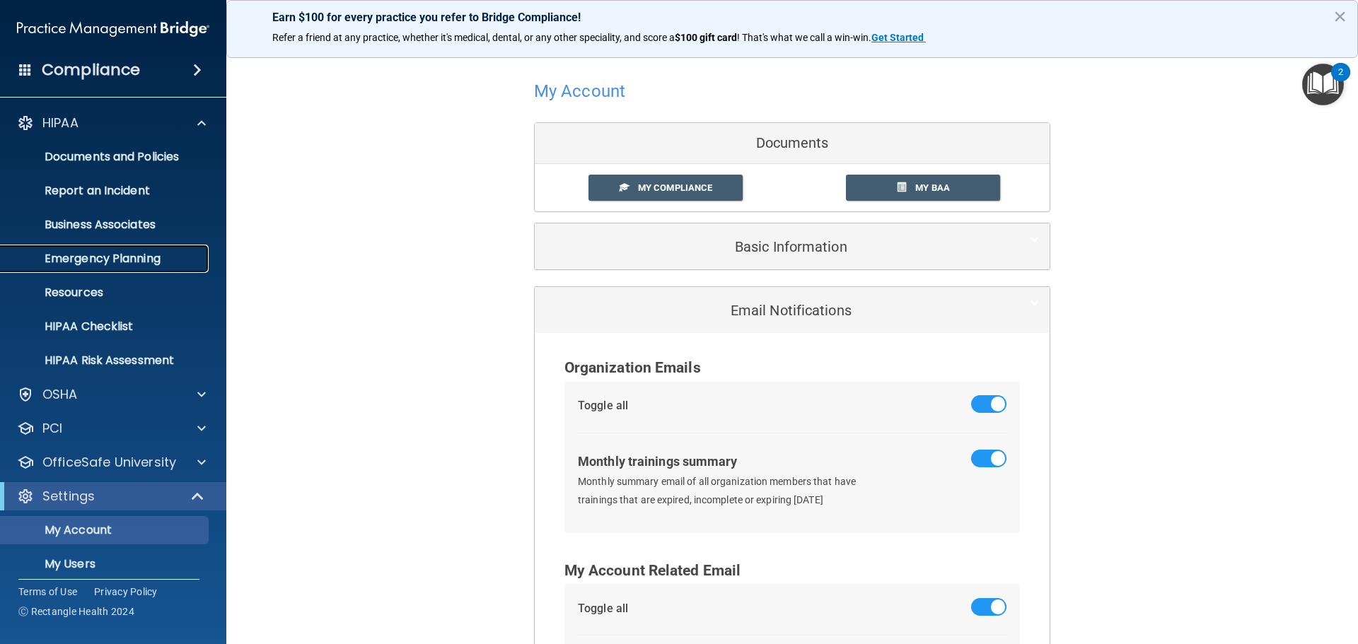
click at [128, 255] on p "Emergency Planning" at bounding box center [105, 259] width 193 height 14
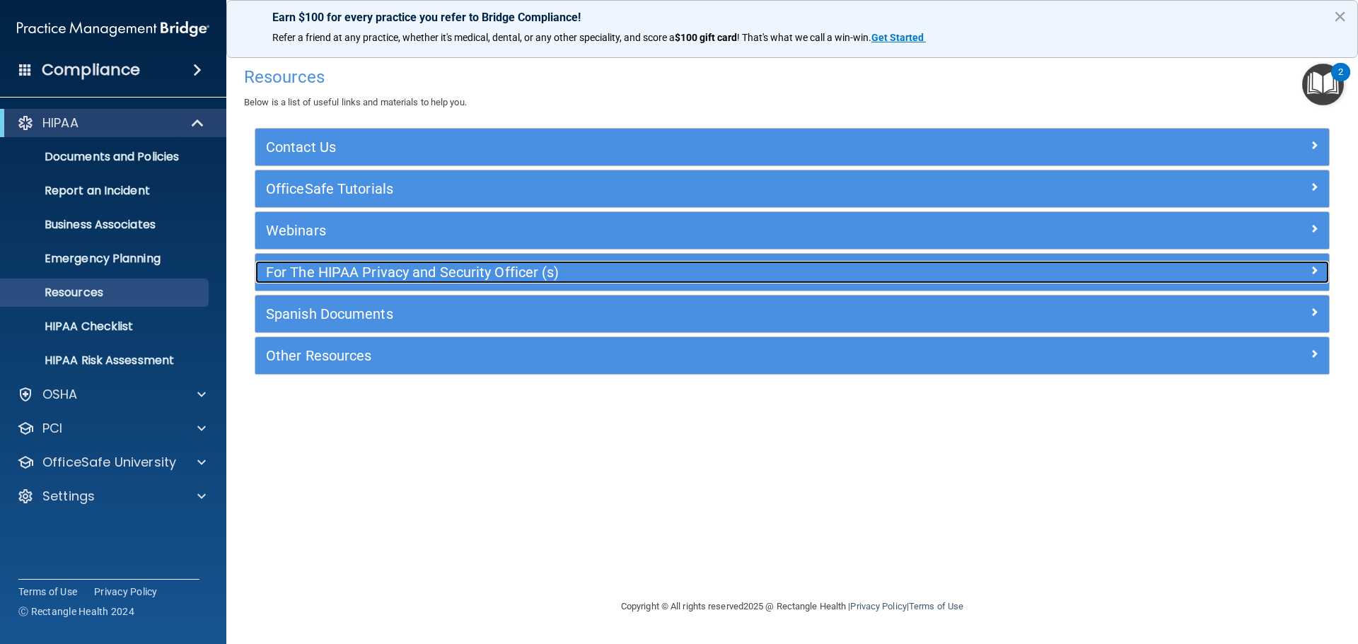
click at [303, 269] on h5 "For The HIPAA Privacy and Security Officer (s)" at bounding box center [658, 272] width 784 height 16
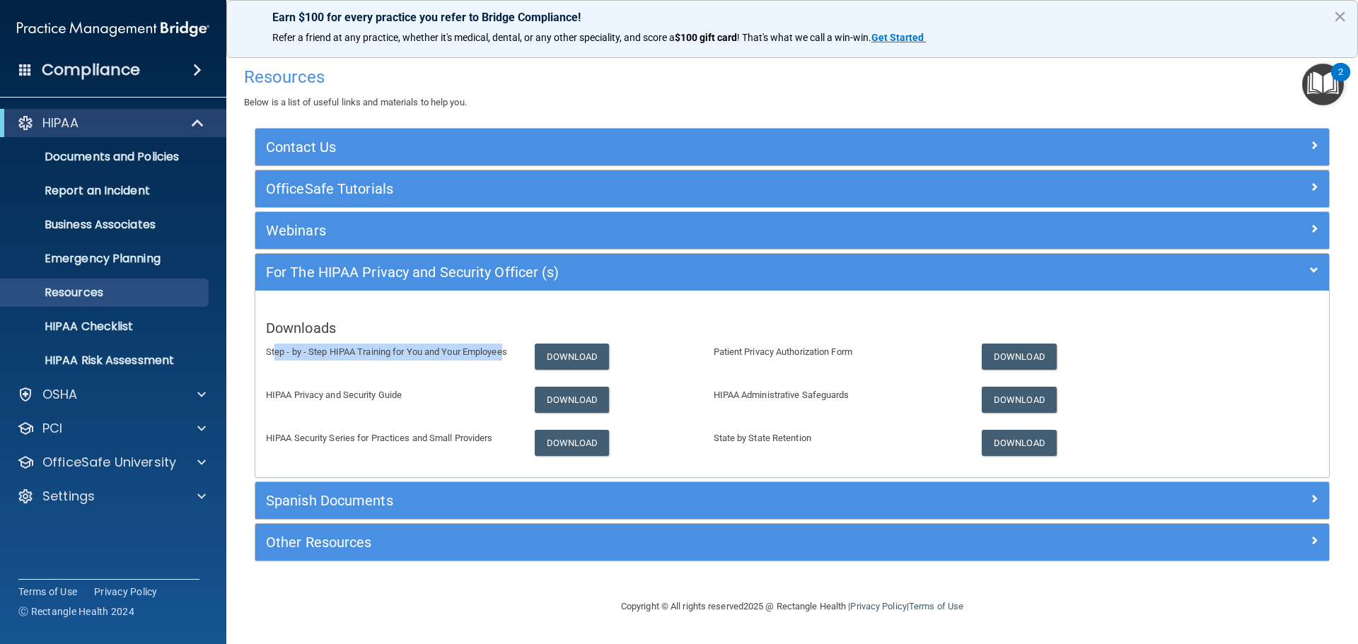
drag, startPoint x: 284, startPoint y: 352, endPoint x: 509, endPoint y: 344, distance: 225.7
click at [508, 344] on p "Step - by - Step HIPAA Training for You and Your Employees" at bounding box center [389, 352] width 247 height 17
click at [599, 361] on link "Download" at bounding box center [572, 357] width 75 height 26
click at [405, 372] on div "Downloads Step - by - Step HIPAA Training for You and Your Employees Download P…" at bounding box center [791, 383] width 1073 height 165
click at [576, 399] on link "Download" at bounding box center [572, 400] width 75 height 26
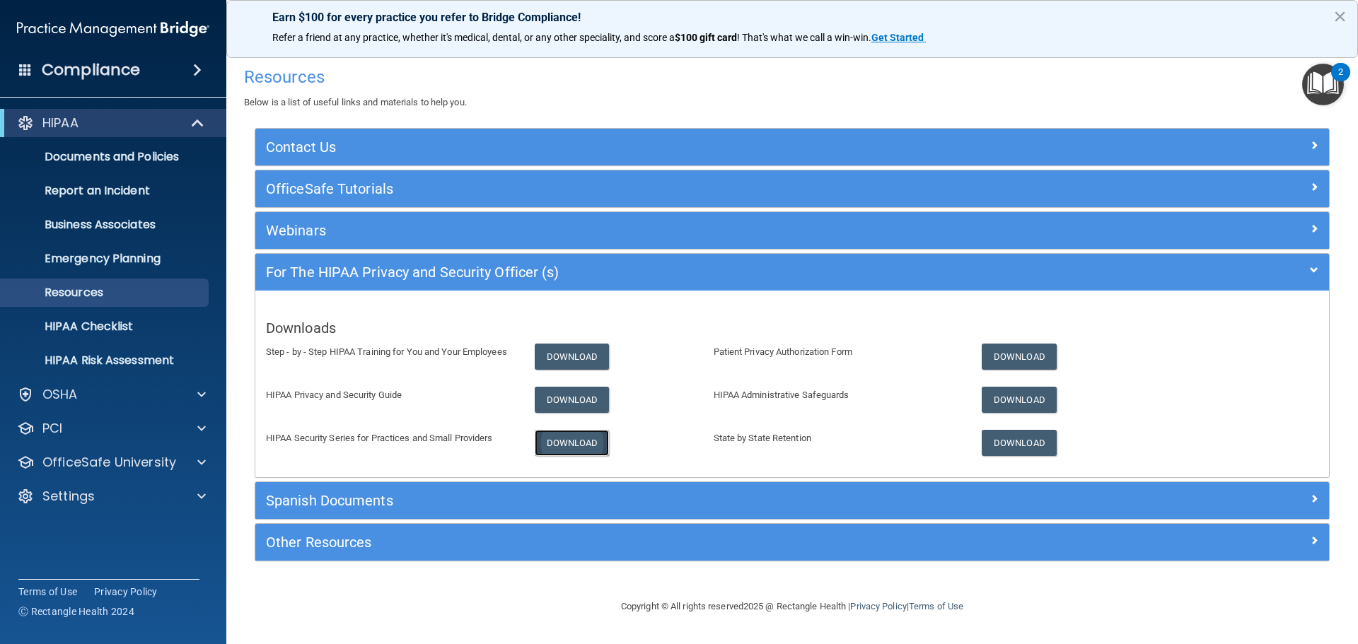
click at [571, 448] on link "Download" at bounding box center [572, 443] width 75 height 26
click at [992, 351] on link "Download" at bounding box center [1018, 357] width 75 height 26
click at [1038, 397] on link "Download" at bounding box center [1018, 400] width 75 height 26
click at [71, 322] on p "HIPAA Checklist" at bounding box center [105, 327] width 193 height 14
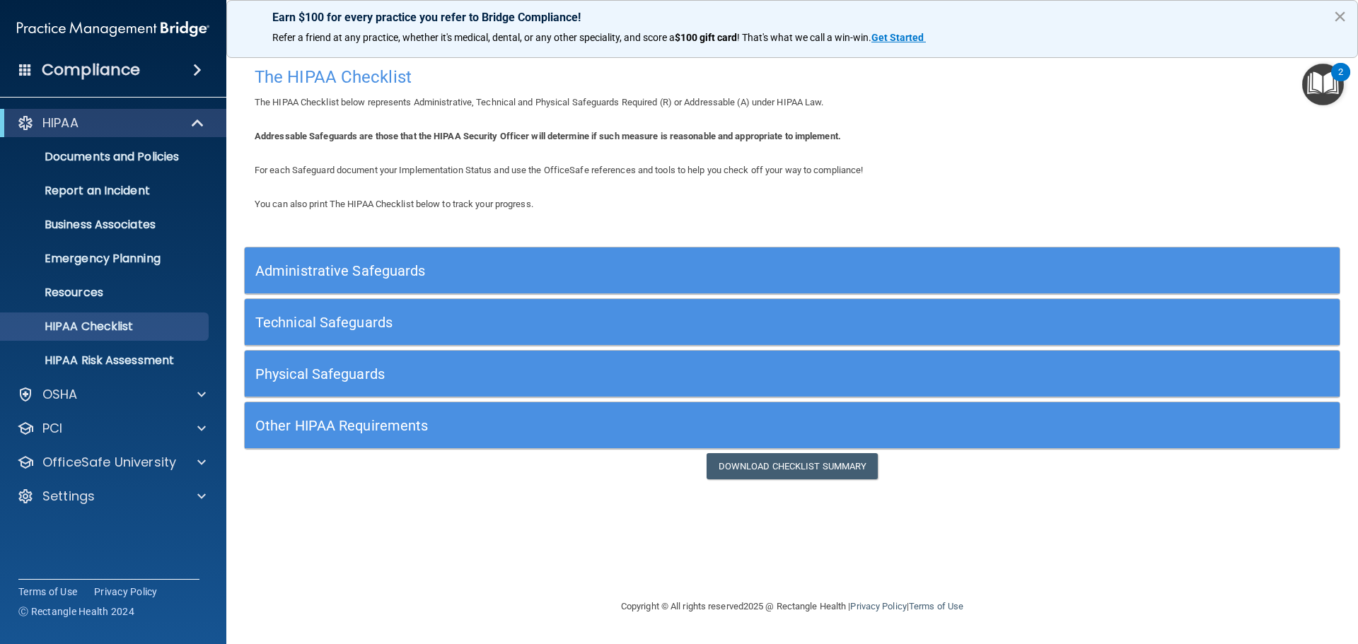
click at [1344, 10] on button "×" at bounding box center [1339, 16] width 13 height 23
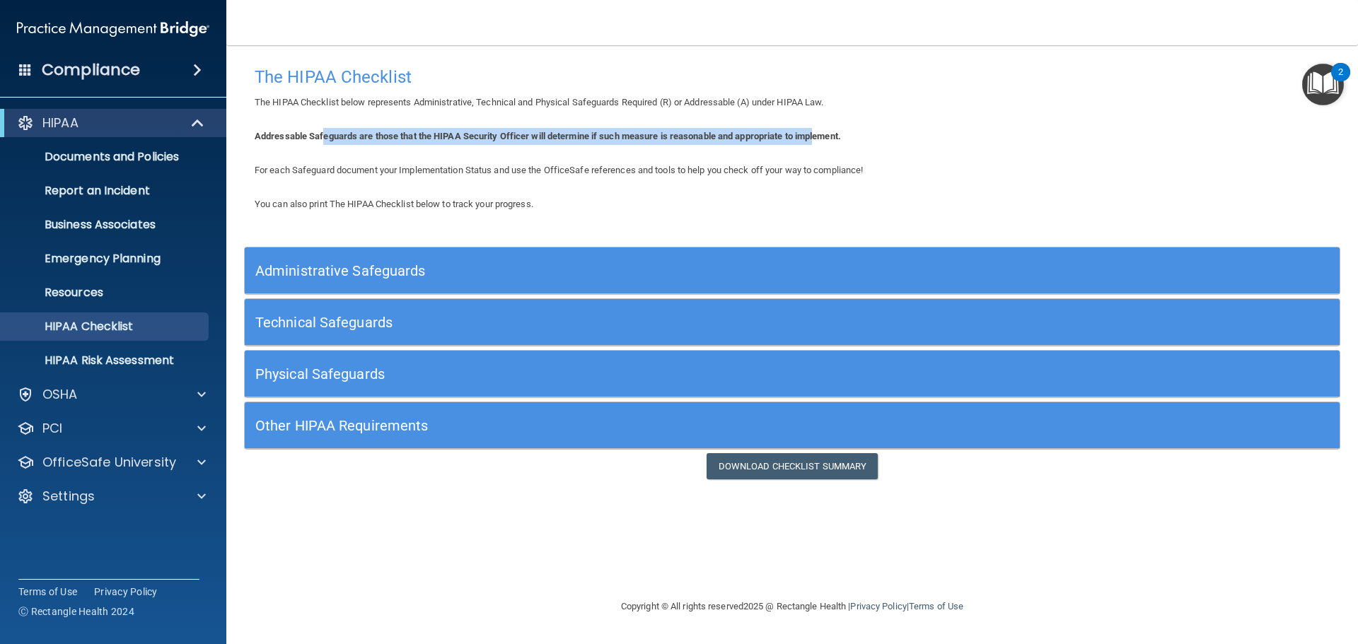
drag, startPoint x: 325, startPoint y: 132, endPoint x: 822, endPoint y: 132, distance: 497.1
click at [822, 132] on b "Addressable Safeguards are those that the HIPAA Security Officer will determine…" at bounding box center [548, 136] width 586 height 11
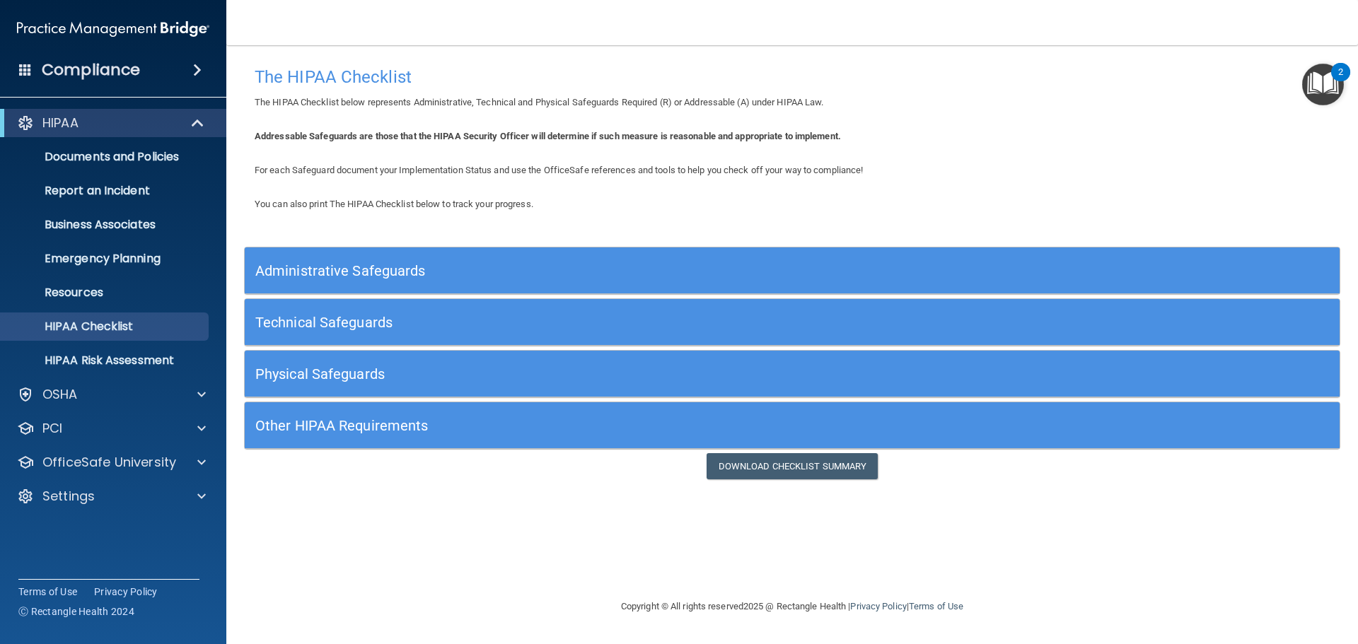
click at [863, 174] on span "For each Safeguard document your Implementation Status and use the OfficeSafe r…" at bounding box center [559, 170] width 608 height 11
click at [312, 272] on h5 "Administrative Safeguards" at bounding box center [655, 271] width 800 height 16
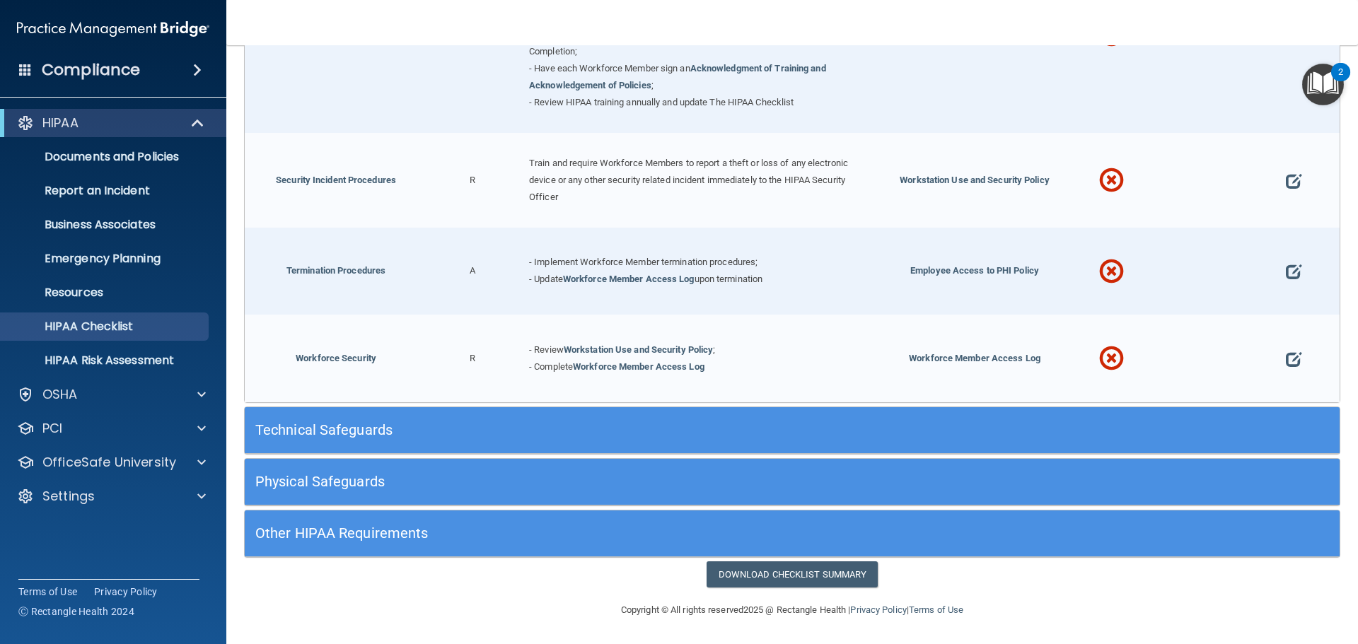
scroll to position [1391, 0]
click at [730, 569] on link "Download Checklist Summary" at bounding box center [792, 574] width 172 height 26
click at [361, 426] on h5 "Technical Safeguards" at bounding box center [655, 430] width 800 height 16
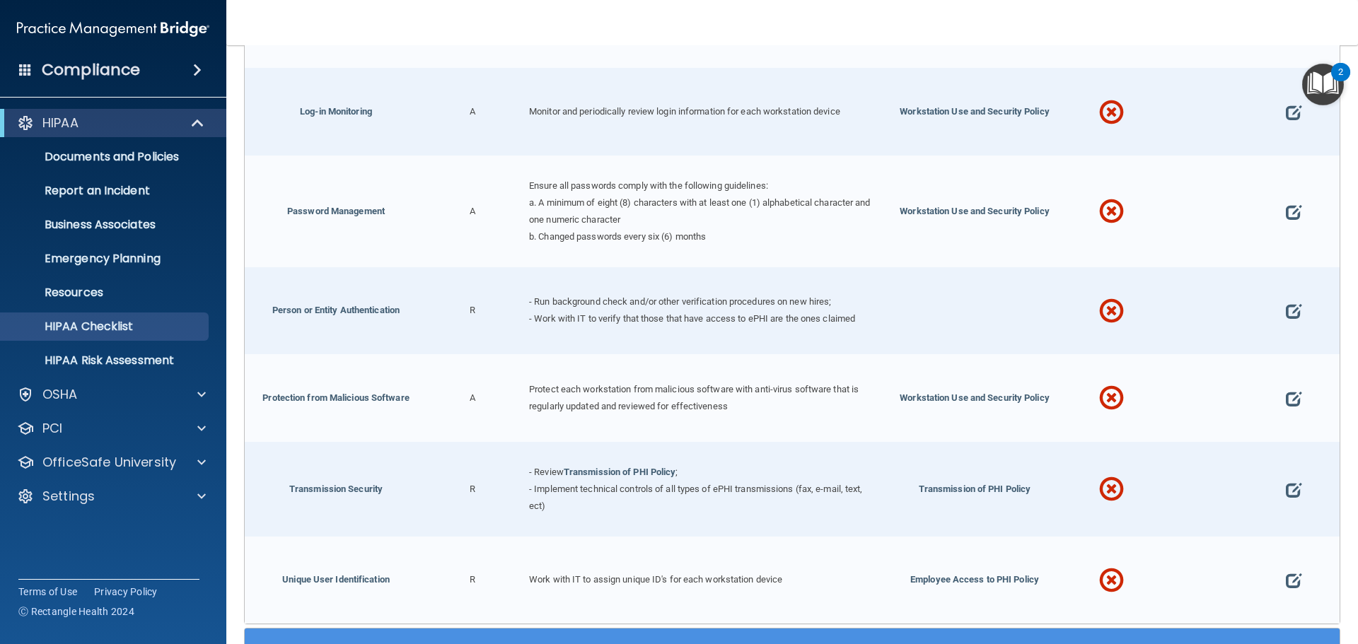
scroll to position [2616, 0]
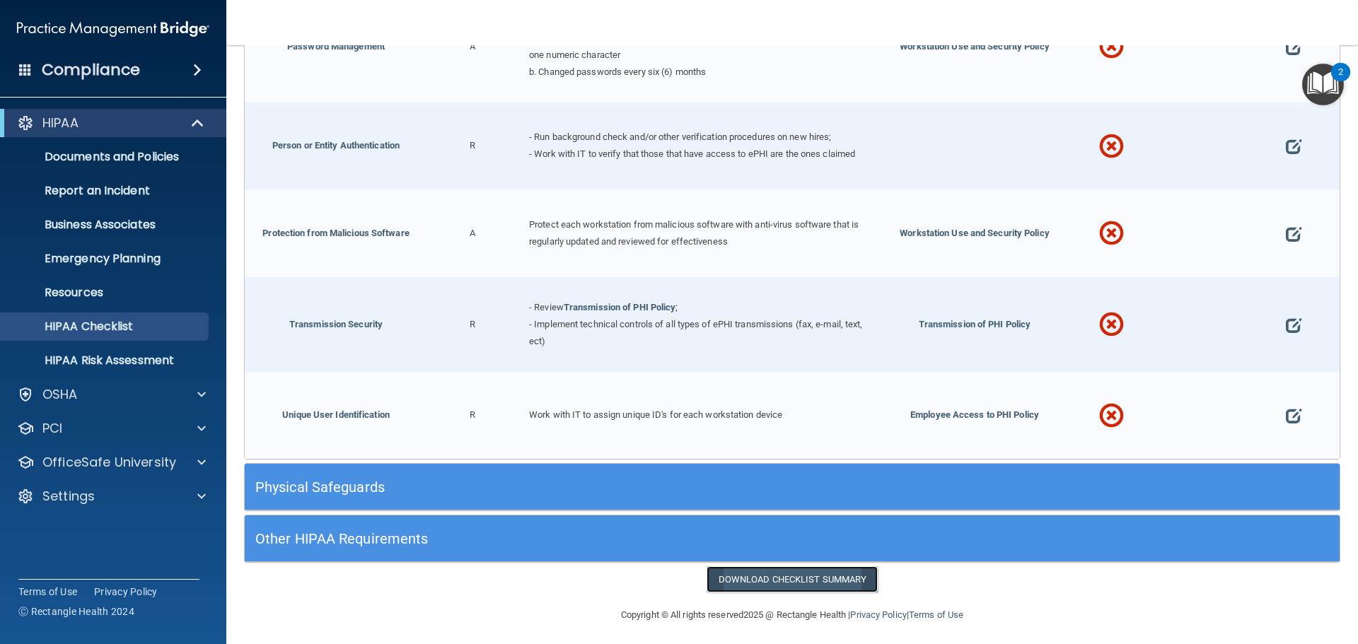
click at [756, 570] on link "Download Checklist Summary" at bounding box center [792, 579] width 172 height 26
click at [319, 479] on h5 "Physical Safeguards" at bounding box center [655, 487] width 800 height 16
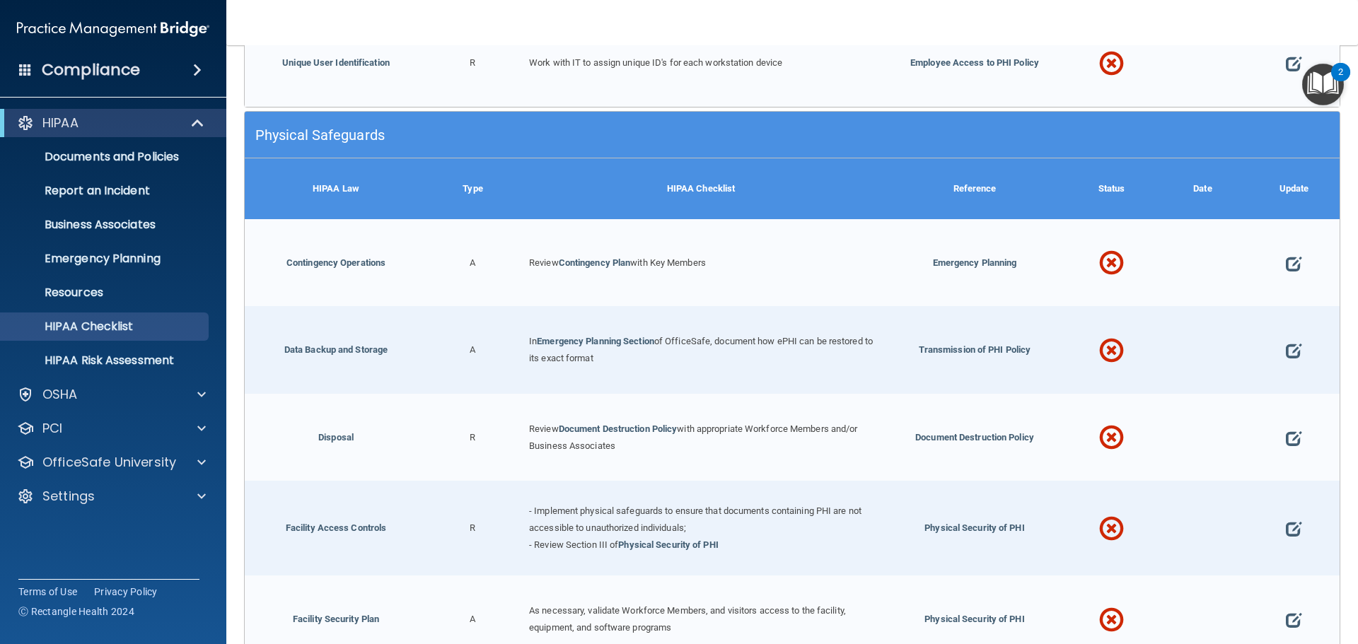
scroll to position [2970, 0]
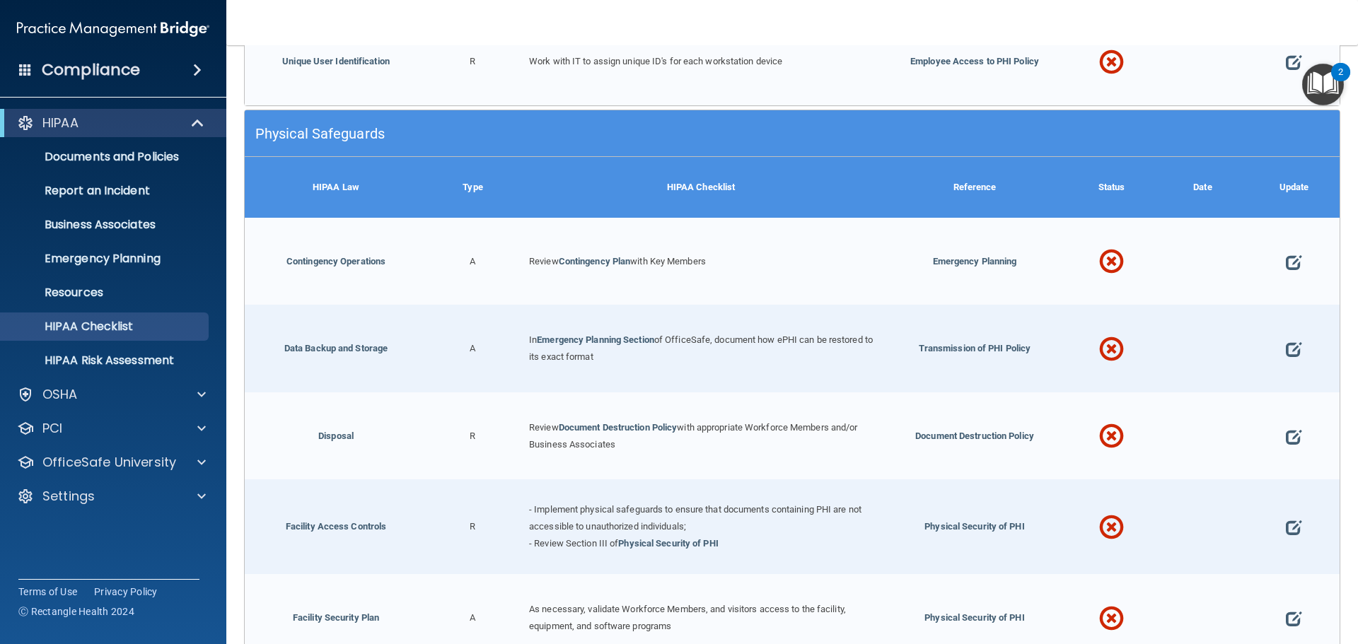
click at [392, 259] on div "Contingency Operations" at bounding box center [336, 262] width 182 height 88
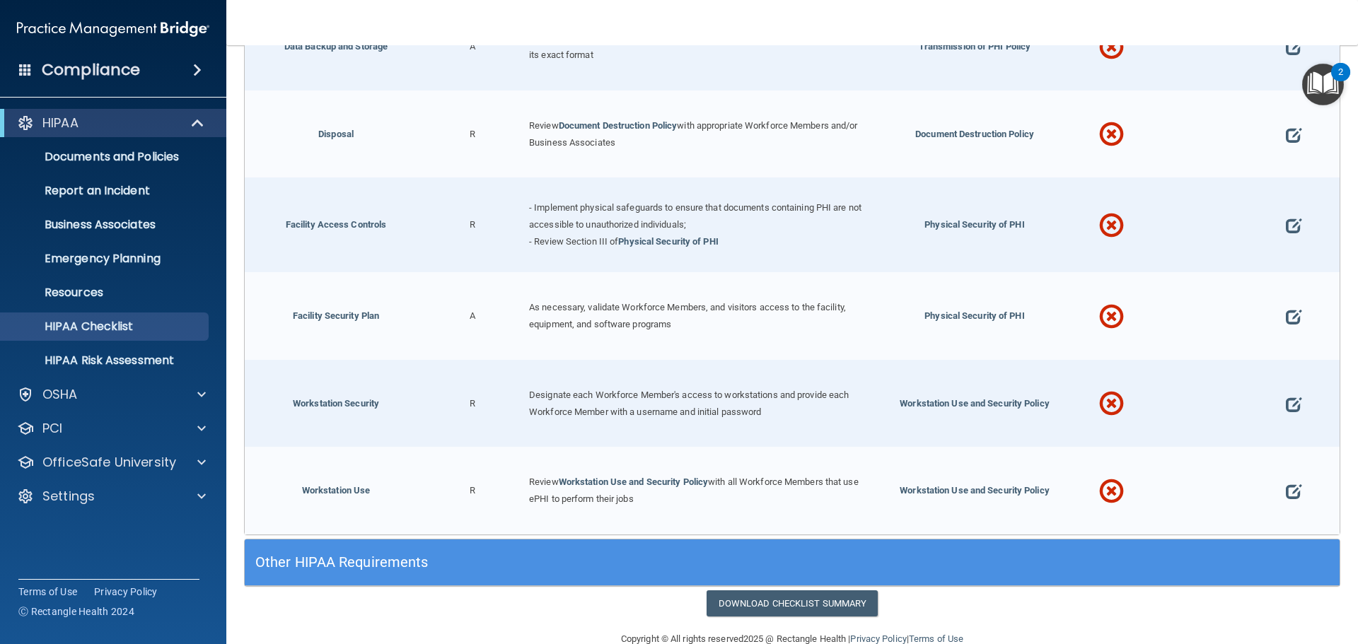
scroll to position [3290, 0]
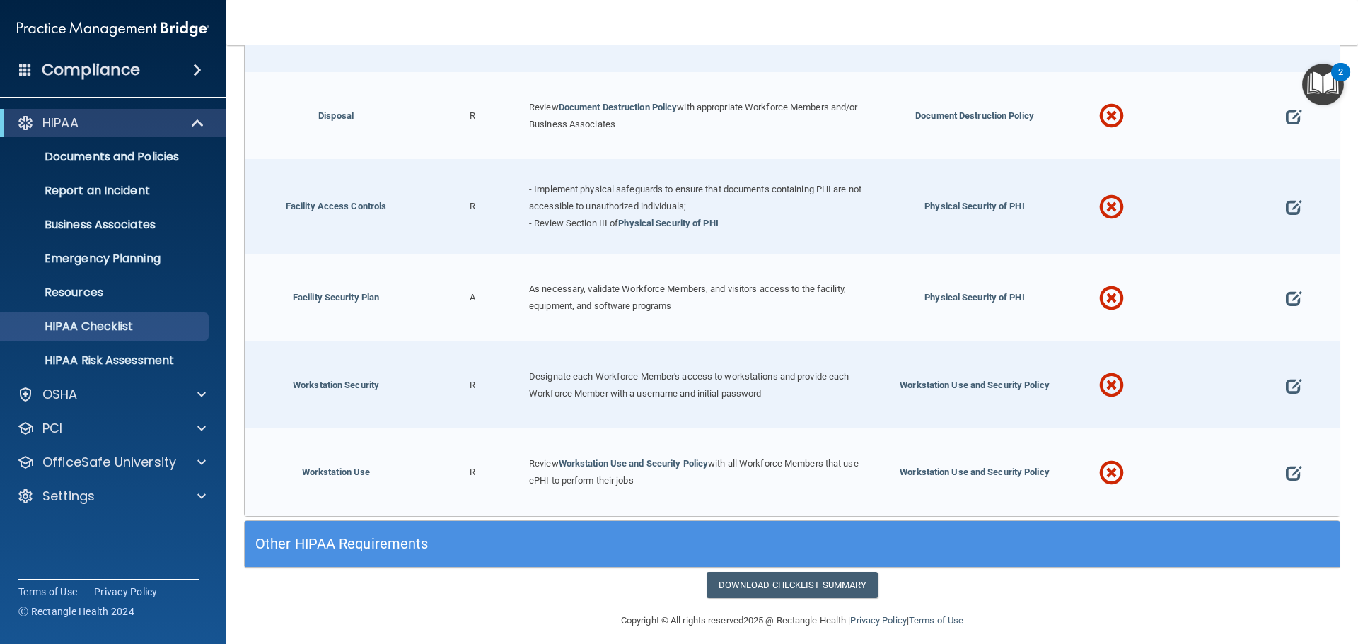
click at [753, 488] on div "Review Workstation Use and Security Policy with all Workforce Members that use …" at bounding box center [700, 472] width 365 height 88
click at [764, 573] on link "Download Checklist Summary" at bounding box center [792, 585] width 172 height 26
click at [303, 536] on h5 "Other HIPAA Requirements" at bounding box center [655, 544] width 800 height 16
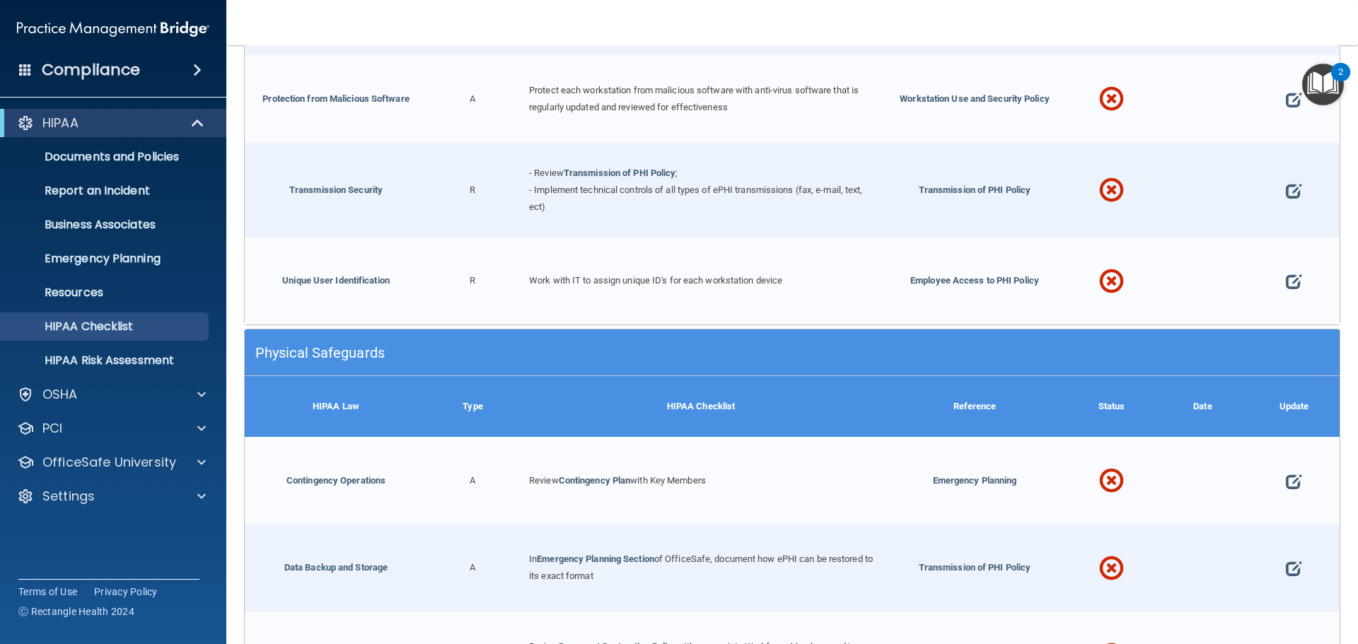
scroll to position [2724, 0]
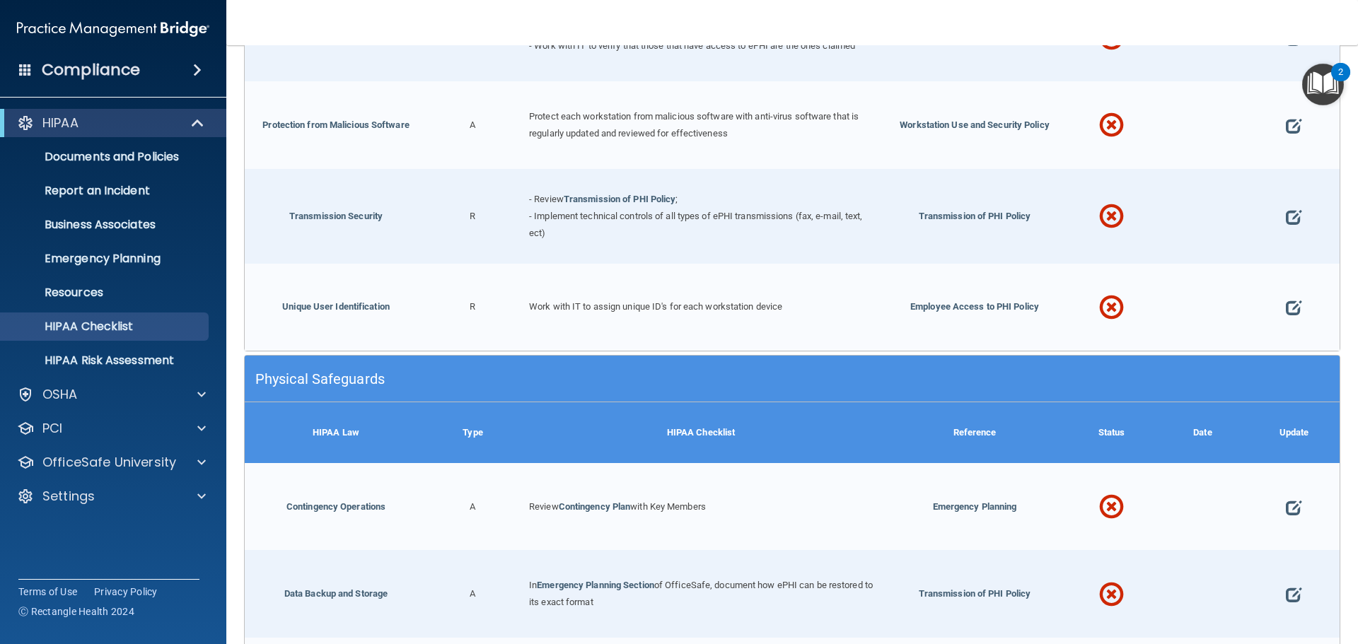
click at [453, 382] on div "Physical Safeguards" at bounding box center [655, 379] width 821 height 32
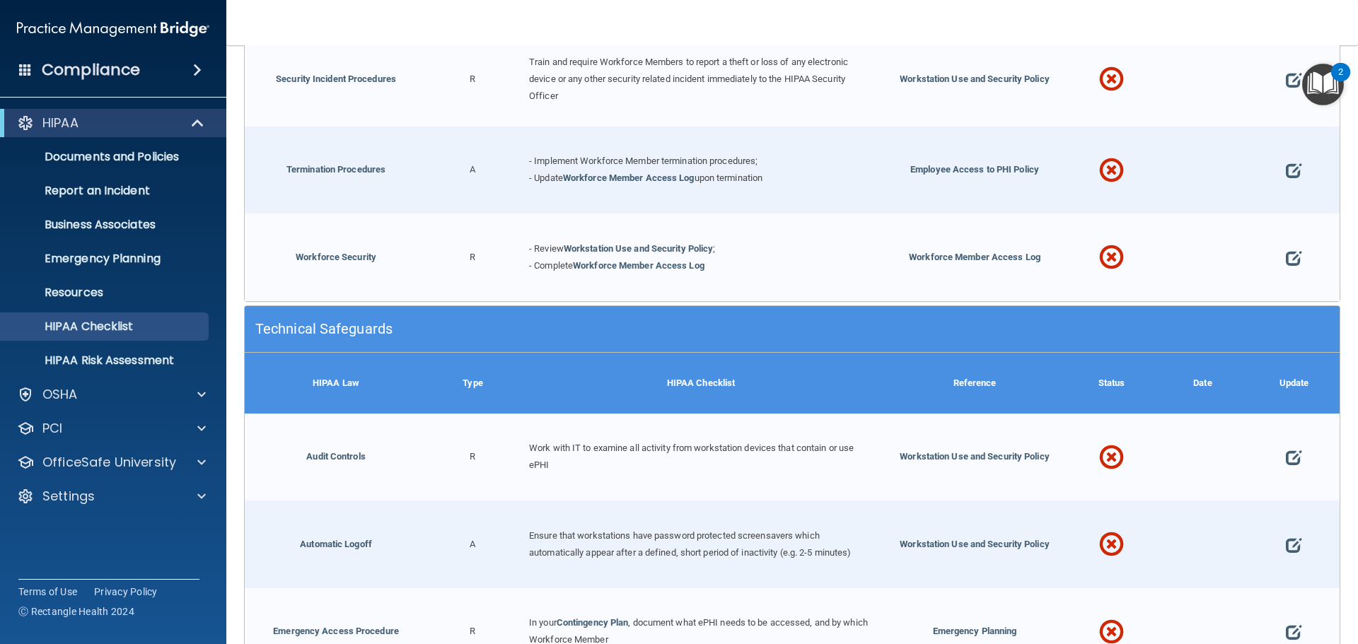
scroll to position [1381, 0]
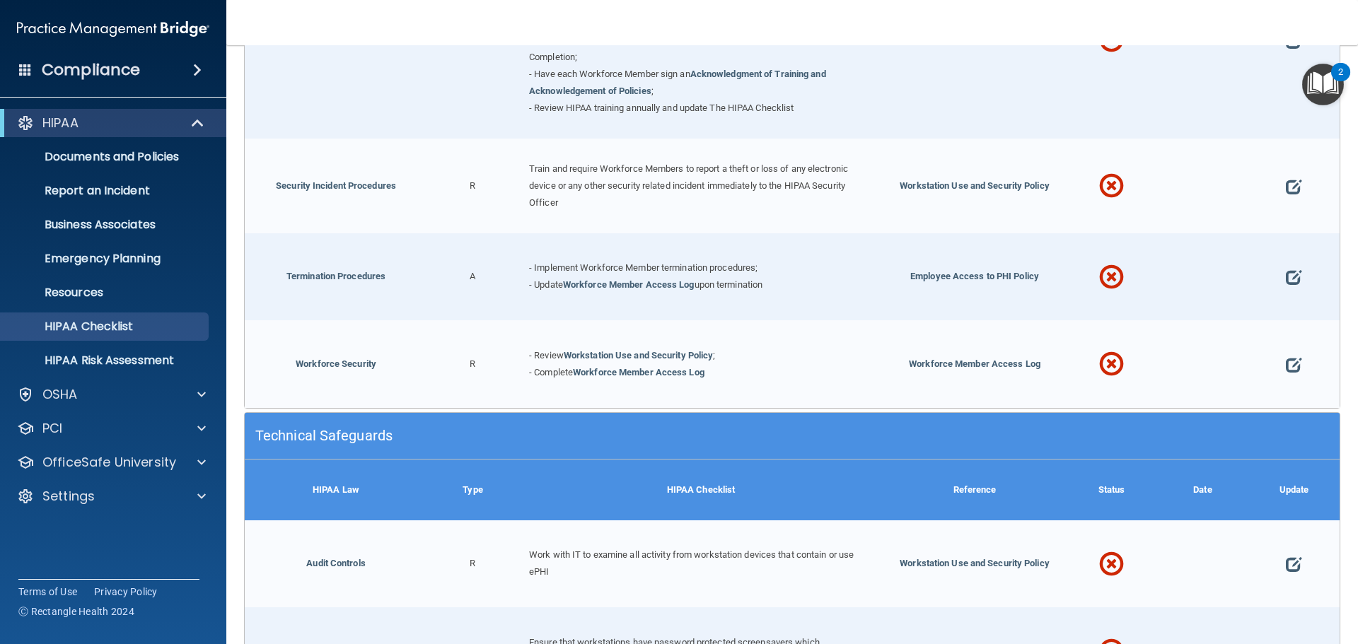
click at [281, 429] on div "Technical Safeguards" at bounding box center [655, 436] width 821 height 32
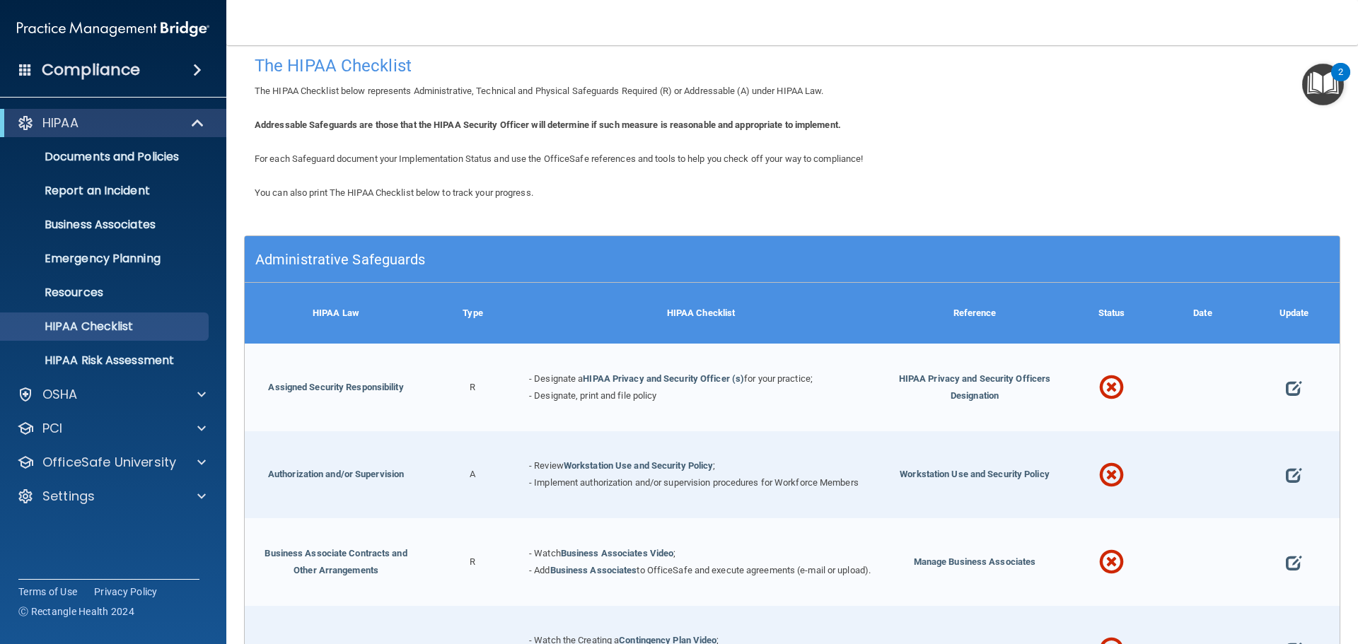
scroll to position [0, 0]
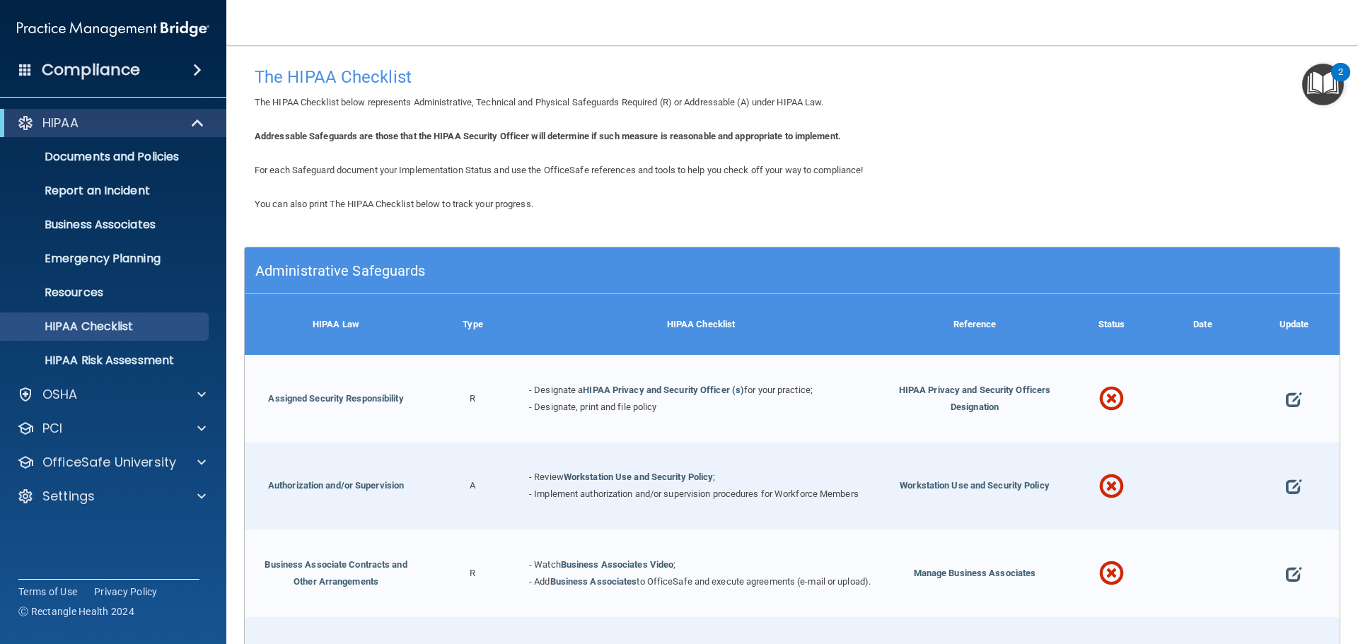
click at [361, 258] on div "Administrative Safeguards" at bounding box center [655, 271] width 821 height 32
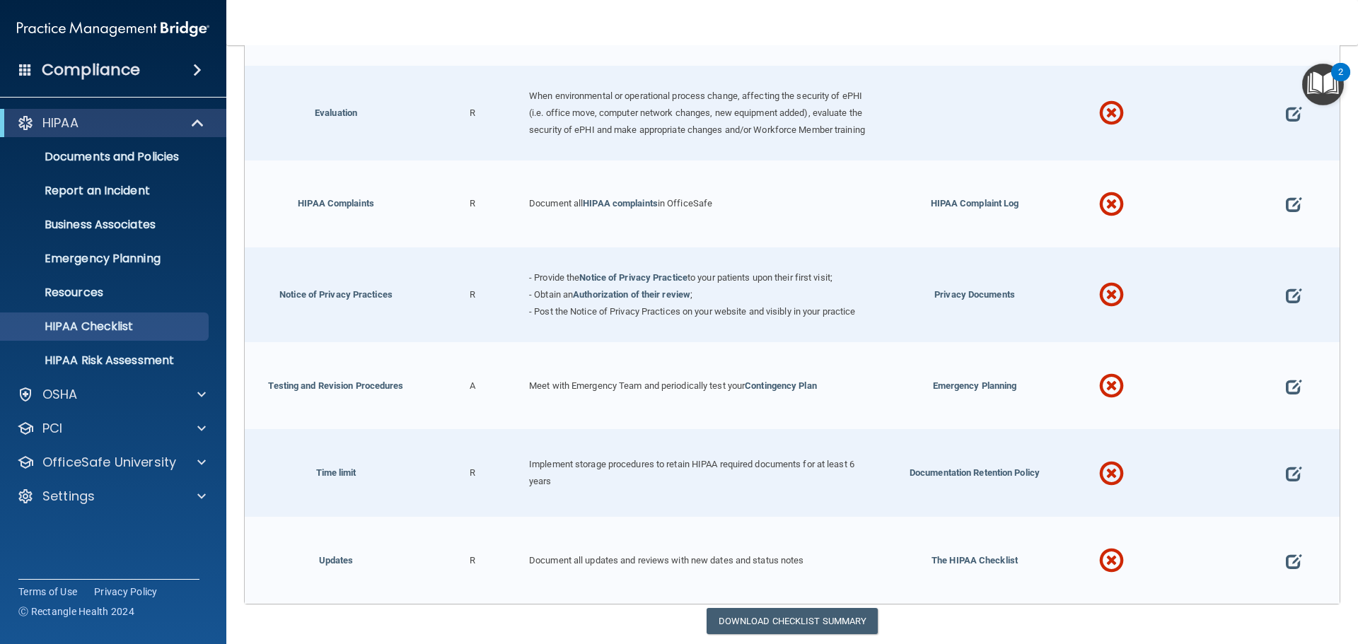
scroll to position [764, 0]
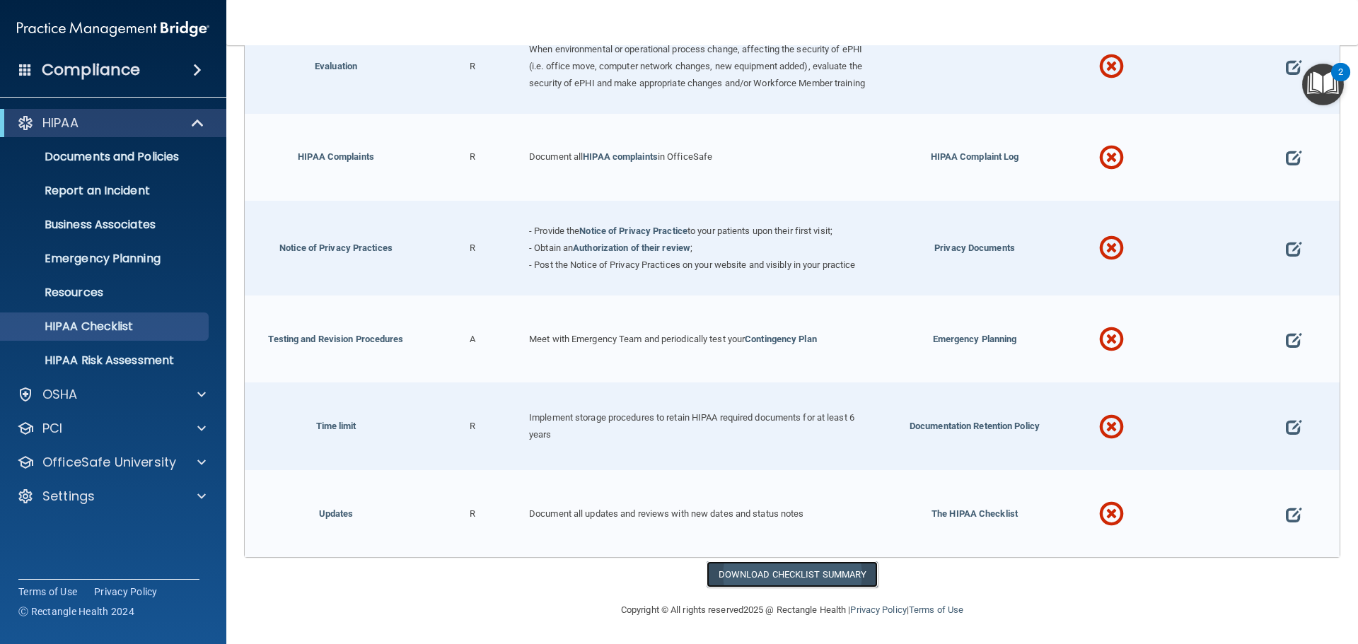
click at [718, 569] on link "Download Checklist Summary" at bounding box center [792, 574] width 172 height 26
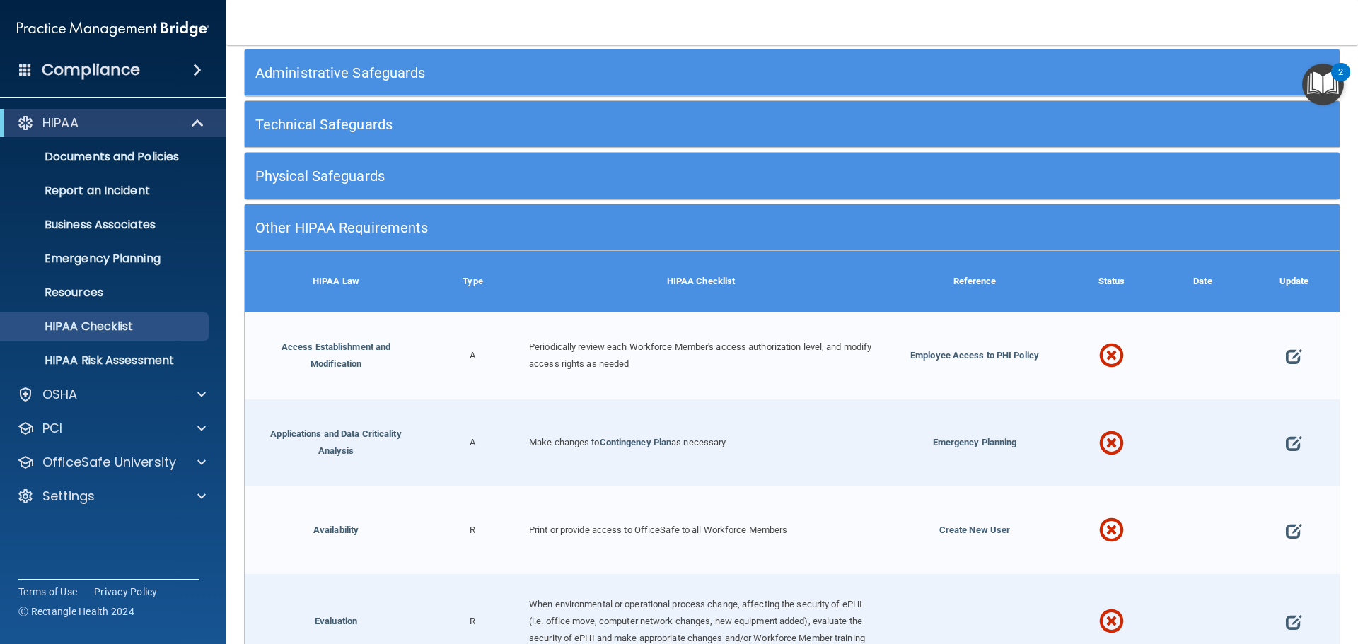
scroll to position [127, 0]
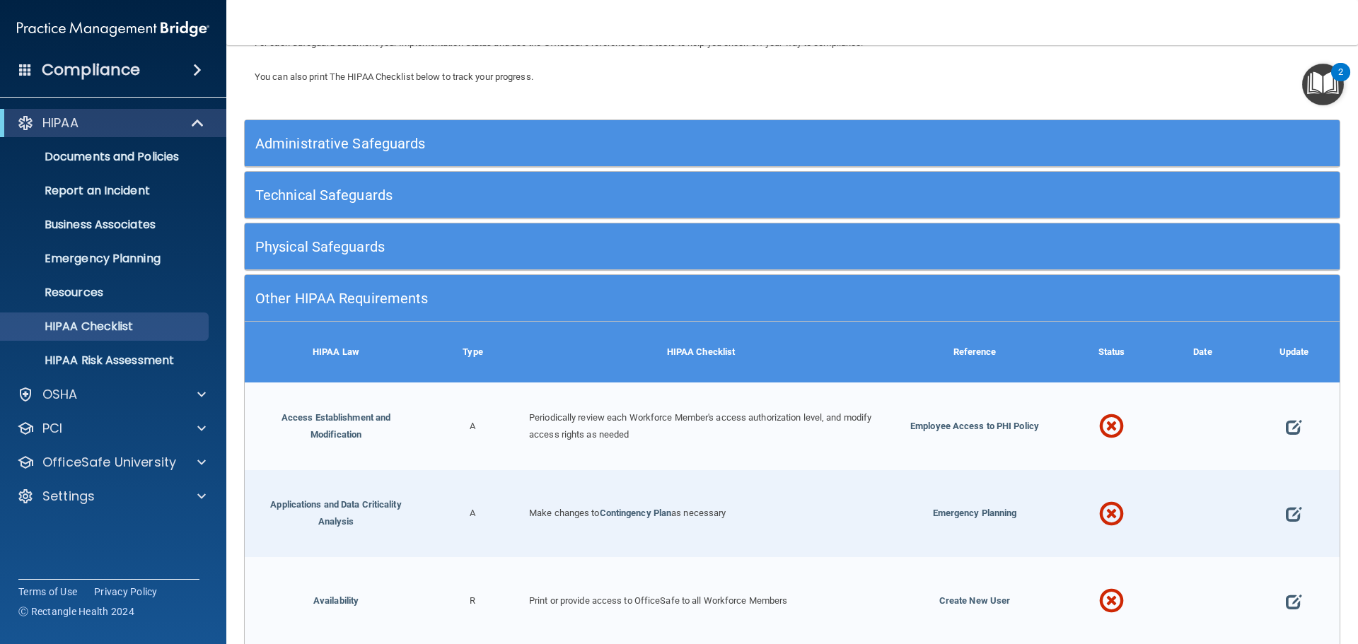
click at [394, 296] on h5 "Other HIPAA Requirements" at bounding box center [655, 299] width 800 height 16
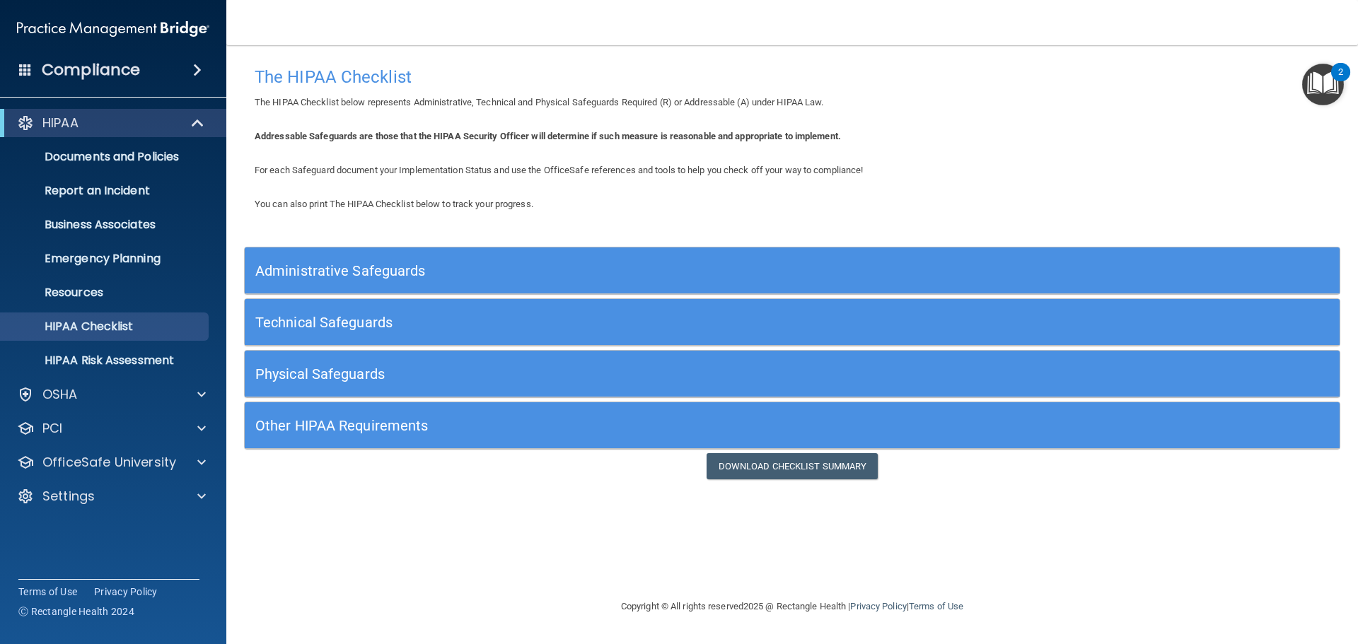
click at [308, 363] on div "Physical Safeguards" at bounding box center [655, 374] width 821 height 32
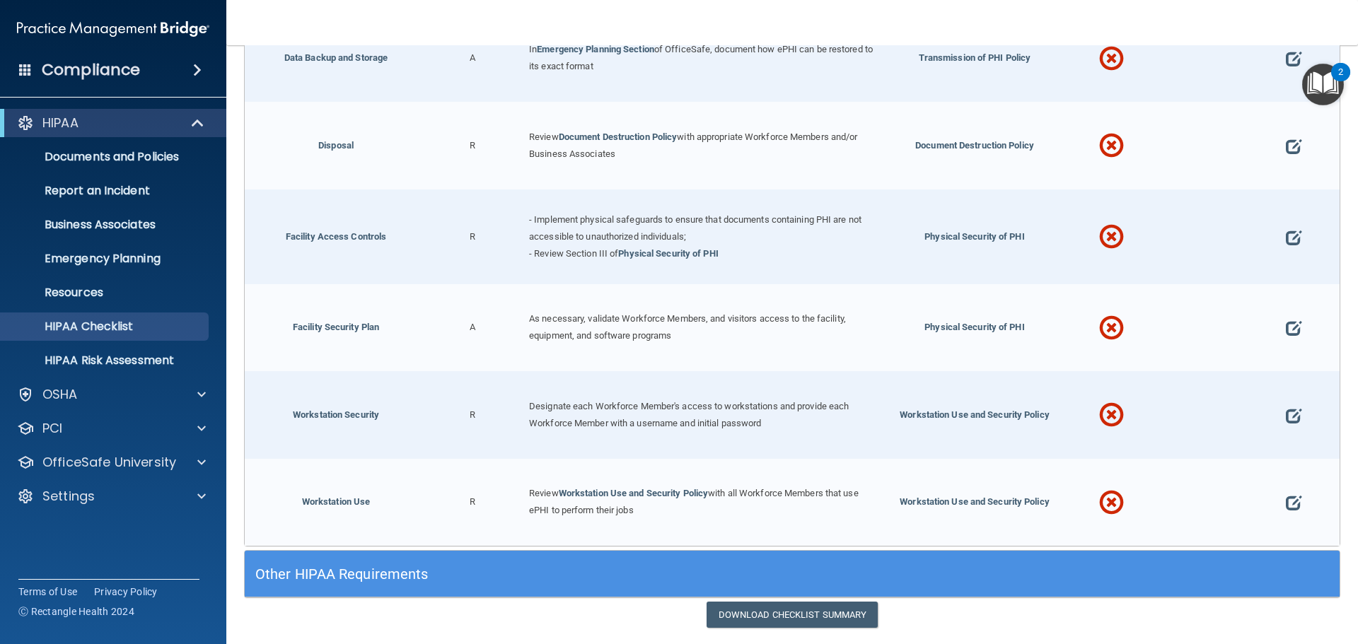
scroll to position [566, 0]
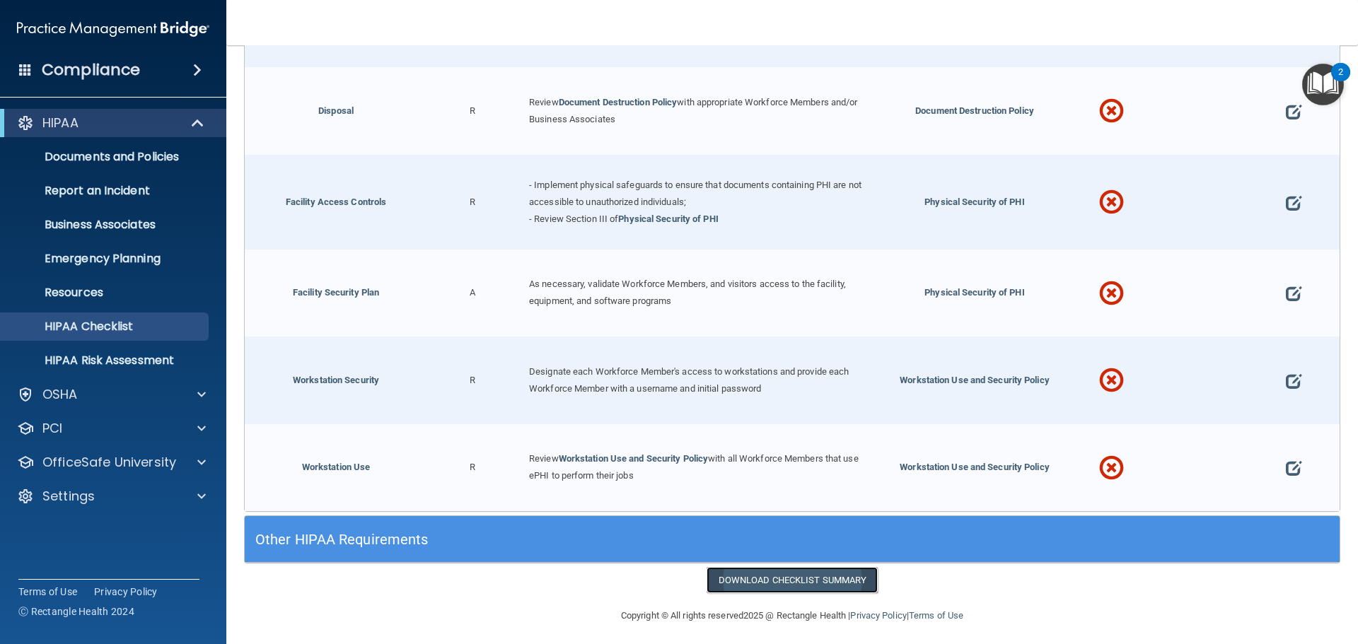
click at [774, 567] on link "Download Checklist Summary" at bounding box center [792, 580] width 172 height 26
click at [115, 368] on link "HIPAA Risk Assessment" at bounding box center [97, 360] width 223 height 28
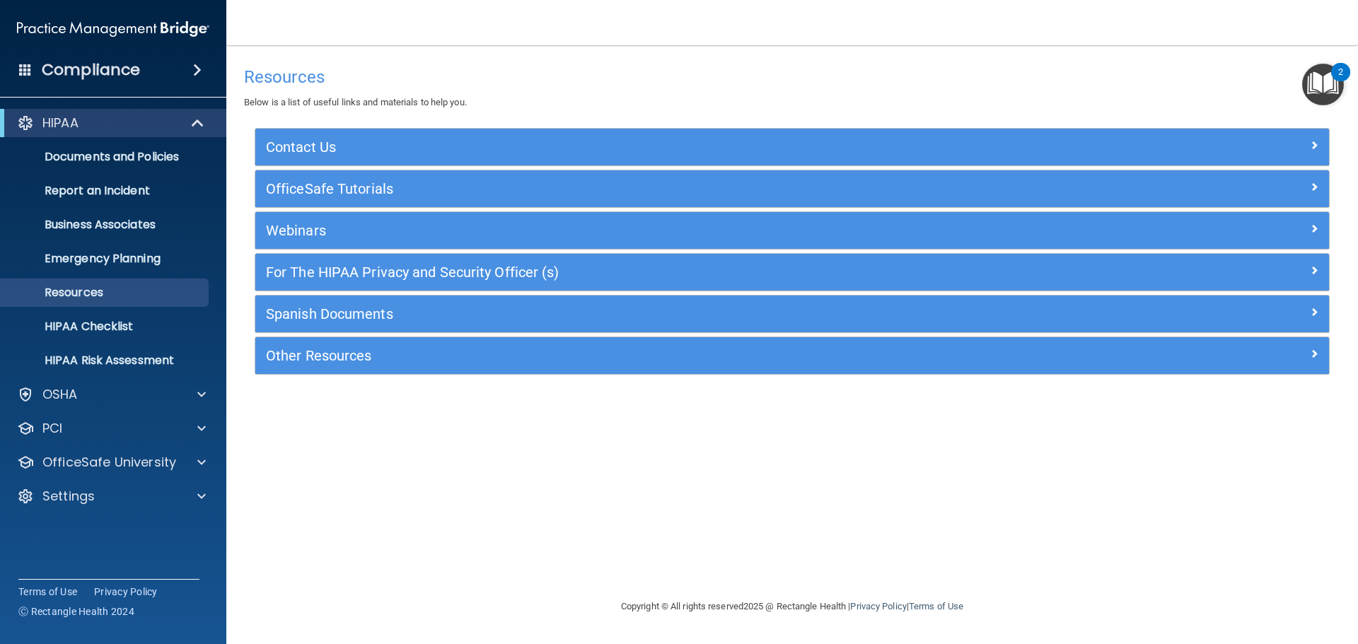
click at [482, 260] on div "For The HIPAA Privacy and Security Officer (s)" at bounding box center [791, 272] width 1073 height 37
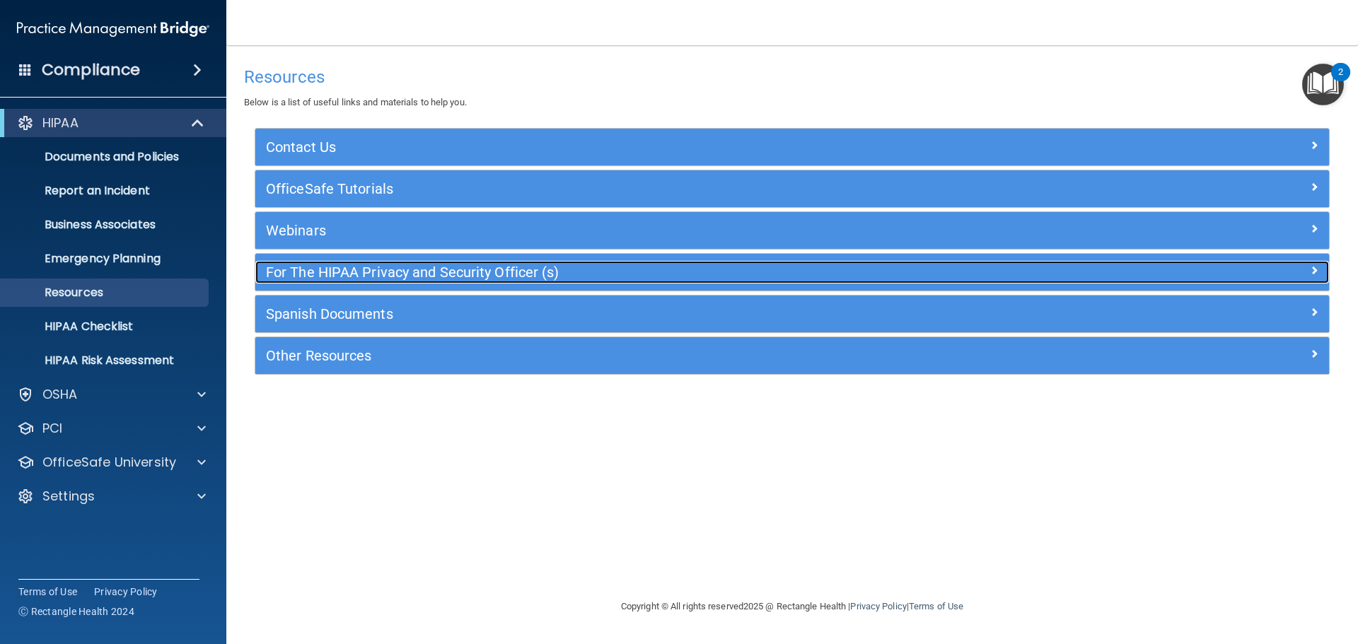
click at [480, 270] on h5 "For The HIPAA Privacy and Security Officer (s)" at bounding box center [658, 272] width 784 height 16
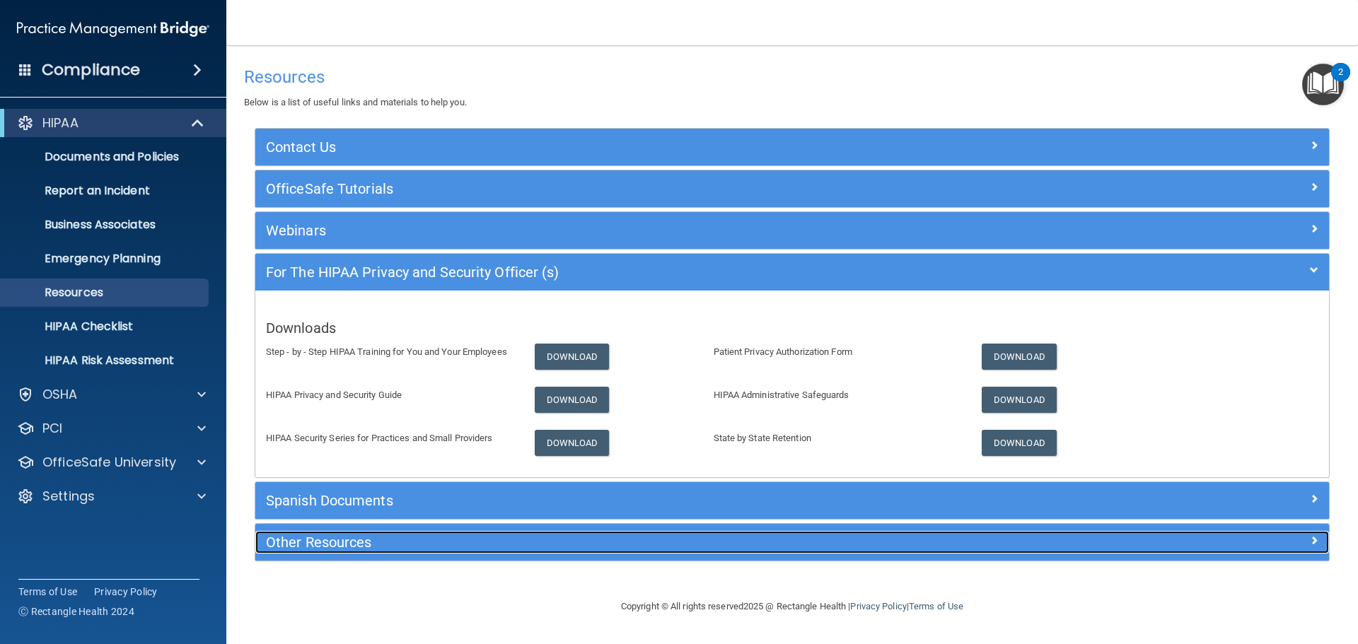
click at [318, 547] on h5 "Other Resources" at bounding box center [658, 543] width 784 height 16
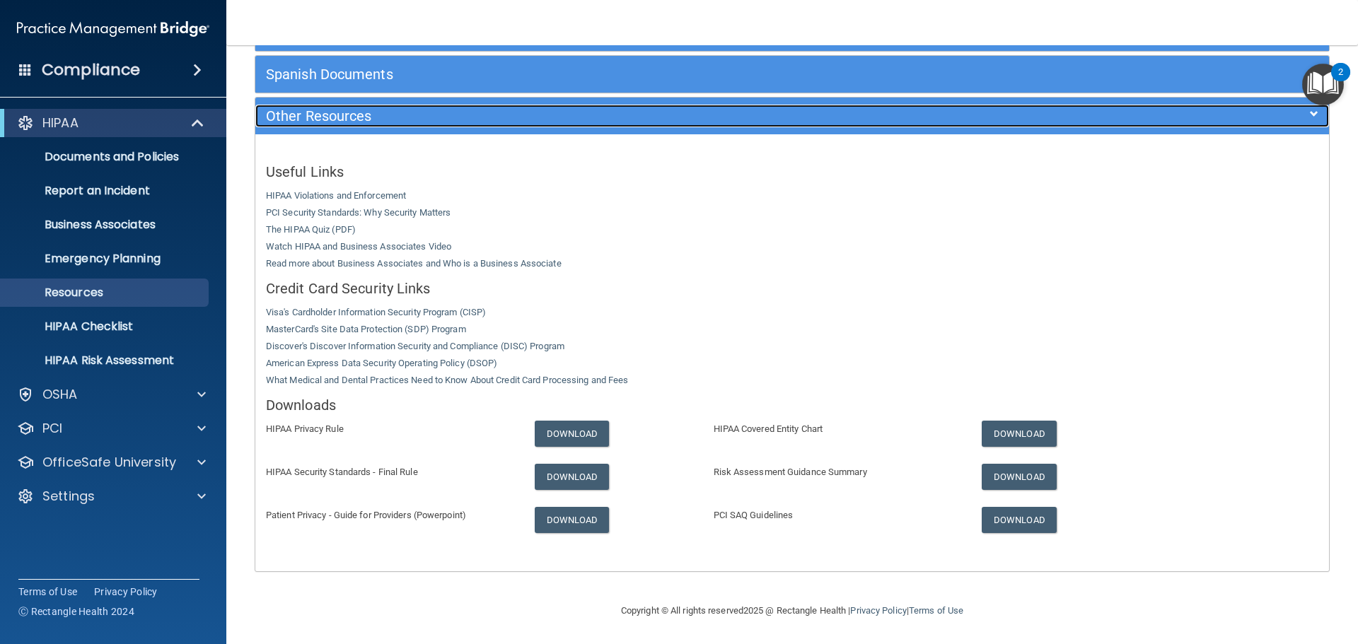
scroll to position [240, 0]
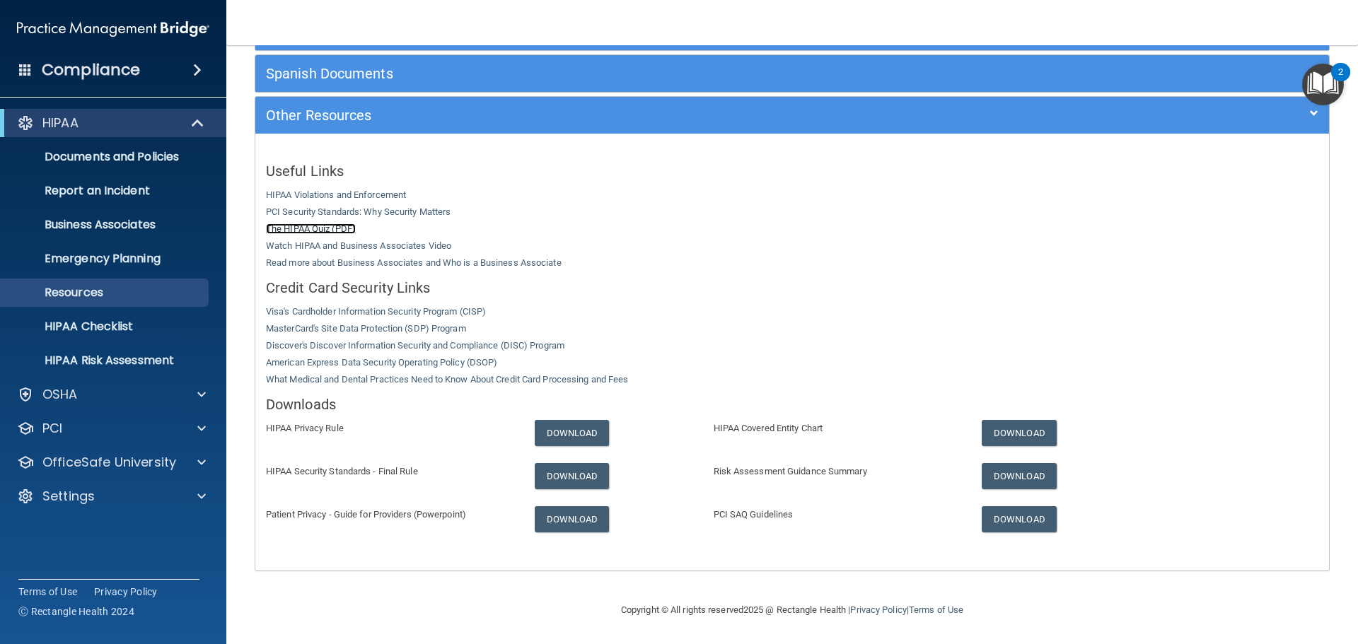
click at [350, 227] on link "The HIPAA Quiz (PDF)" at bounding box center [311, 228] width 90 height 11
click at [552, 524] on link "Download" at bounding box center [572, 519] width 75 height 26
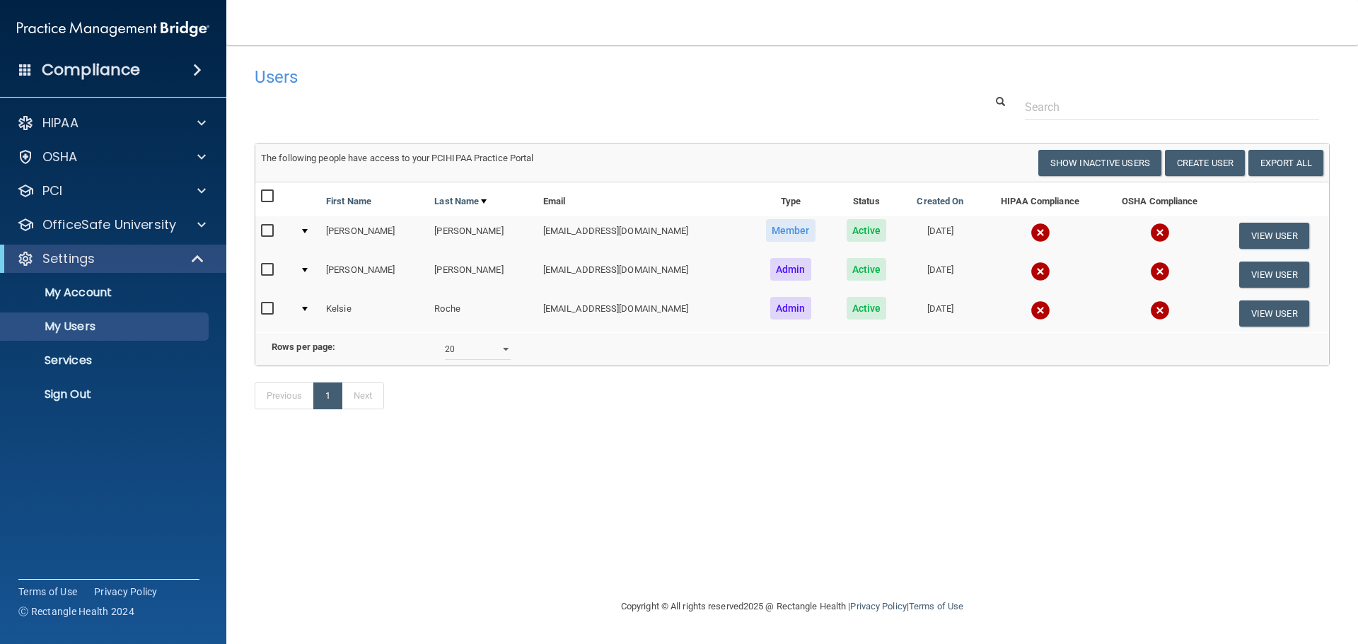
select select "20"
